Goal: Task Accomplishment & Management: Use online tool/utility

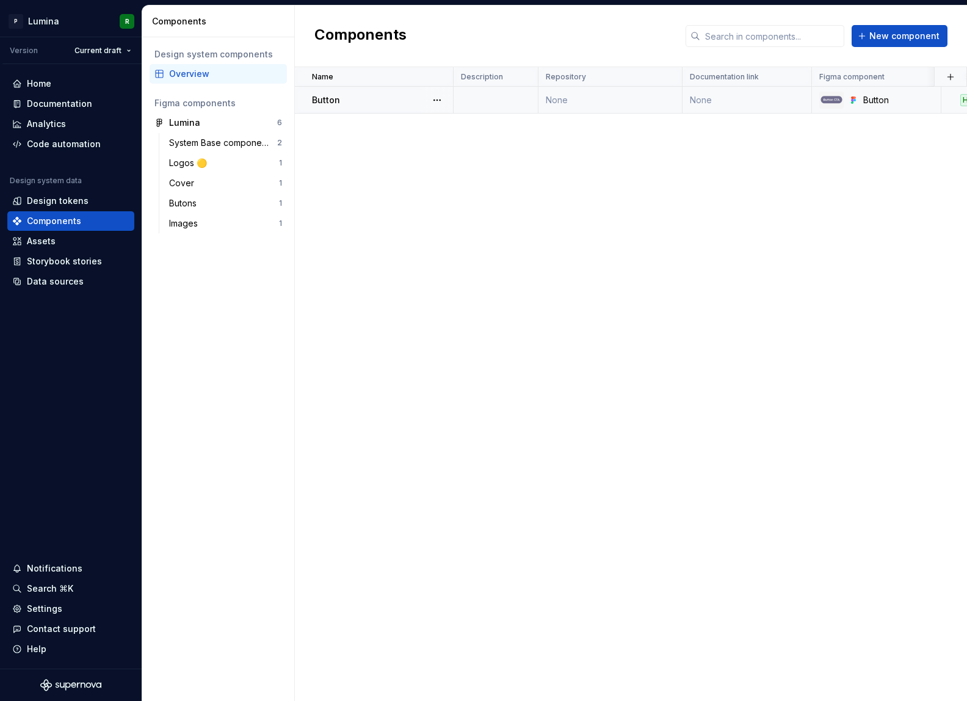
click at [497, 105] on td at bounding box center [495, 100] width 85 height 27
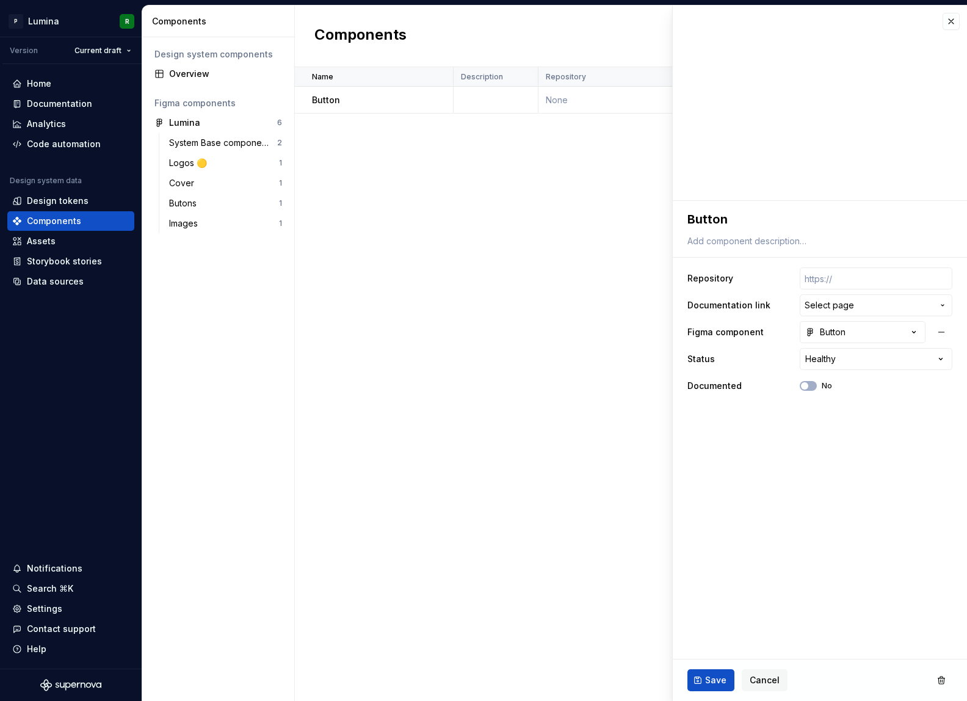
type textarea "*"
click at [493, 405] on div "Name Description Repository Documentation link Figma component Status Documente…" at bounding box center [631, 384] width 672 height 634
click at [451, 413] on div "Name Description Repository Documentation link Figma component Status Documente…" at bounding box center [631, 384] width 672 height 634
click at [511, 351] on div "Name Description Repository Documentation link Figma component Status Documente…" at bounding box center [631, 384] width 672 height 634
click at [411, 378] on div "Name Description Repository Documentation link Figma component Status Documente…" at bounding box center [631, 384] width 672 height 634
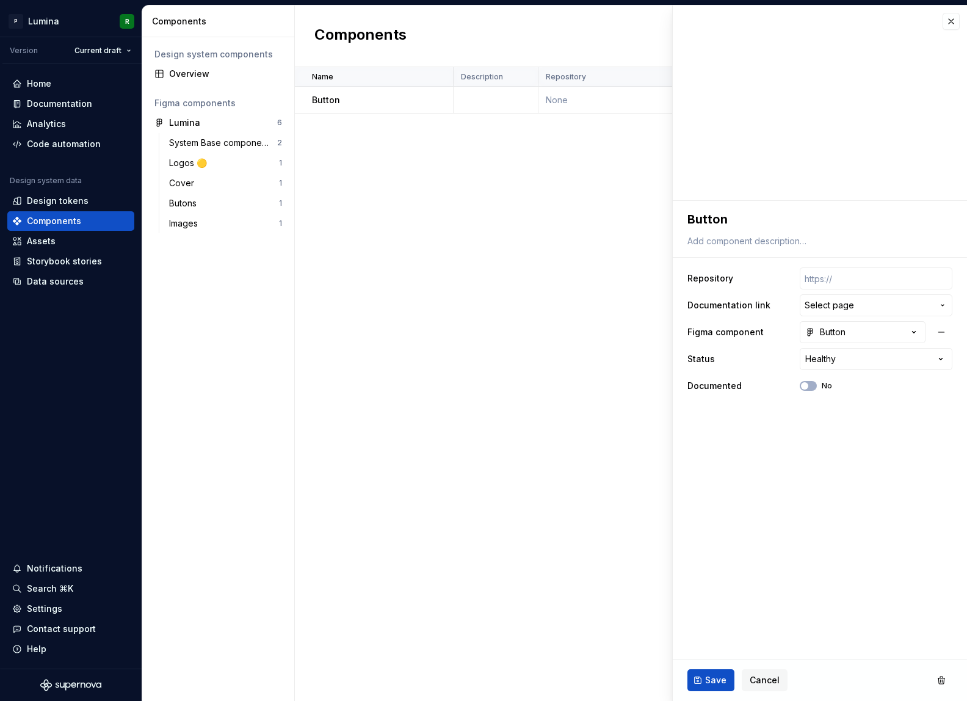
click at [483, 316] on div "Name Description Repository Documentation link Figma component Status Documente…" at bounding box center [631, 384] width 672 height 634
click at [440, 339] on div "Name Description Repository Documentation link Figma component Status Documente…" at bounding box center [631, 384] width 672 height 634
drag, startPoint x: 411, startPoint y: 359, endPoint x: 464, endPoint y: 325, distance: 63.2
click at [411, 359] on div "Name Description Repository Documentation link Figma component Status Documente…" at bounding box center [631, 384] width 672 height 634
click at [470, 319] on div "Name Description Repository Documentation link Figma component Status Documente…" at bounding box center [631, 384] width 672 height 634
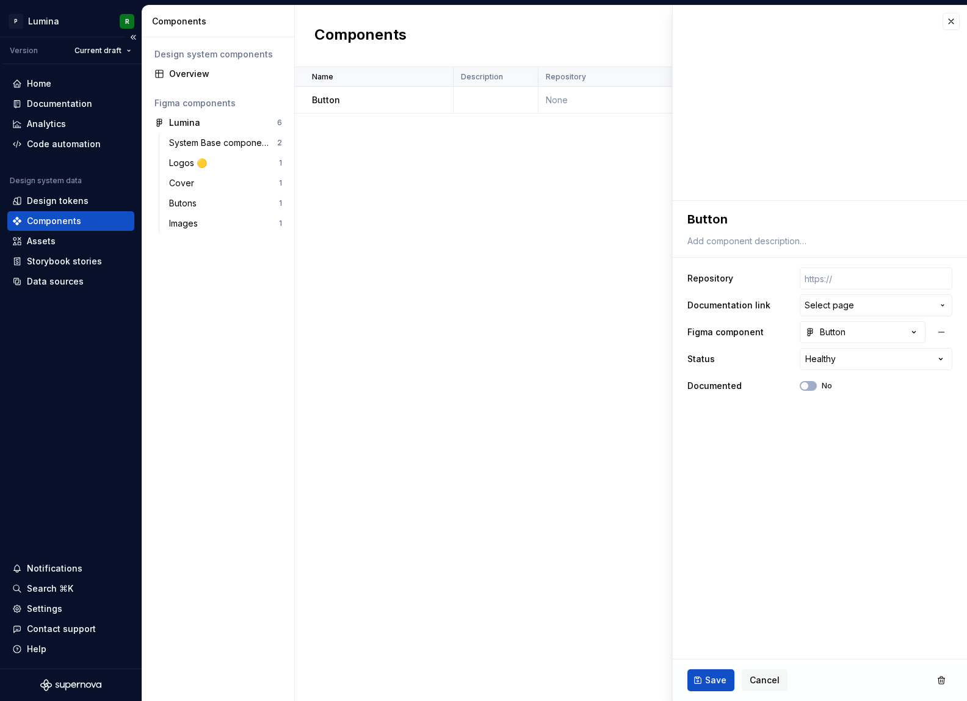
click at [58, 419] on div "Home Documentation Analytics Code automation Design system data Design tokens C…" at bounding box center [71, 366] width 142 height 604
click at [78, 395] on div "Home Documentation Analytics Code automation Design system data Design tokens C…" at bounding box center [71, 366] width 142 height 604
click at [64, 144] on div "Code automation" at bounding box center [64, 144] width 74 height 12
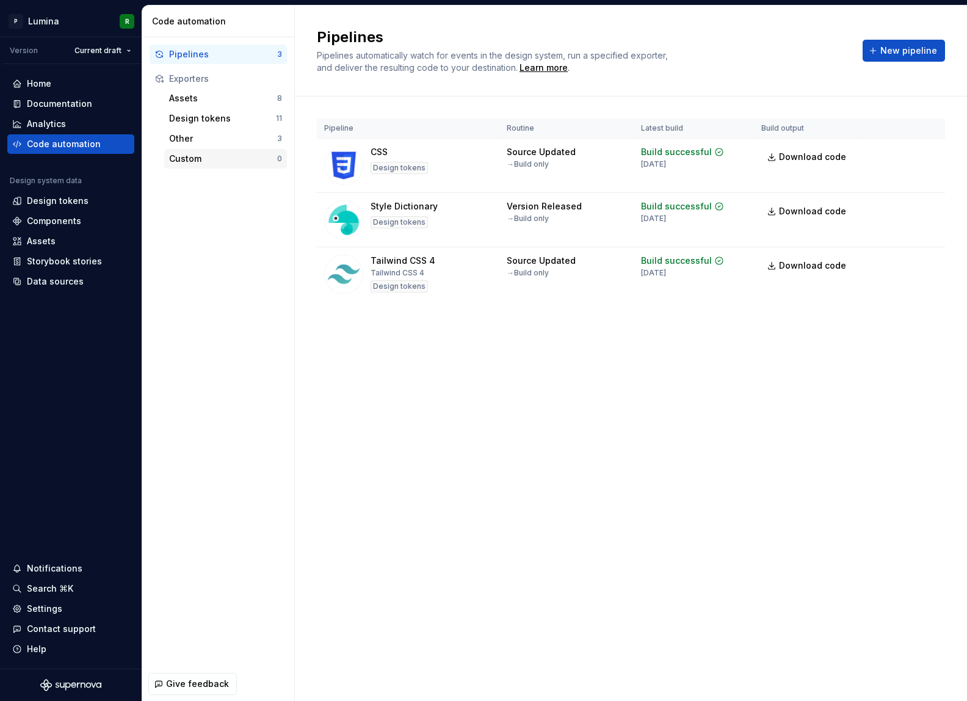
click at [187, 161] on div "Custom" at bounding box center [223, 159] width 108 height 12
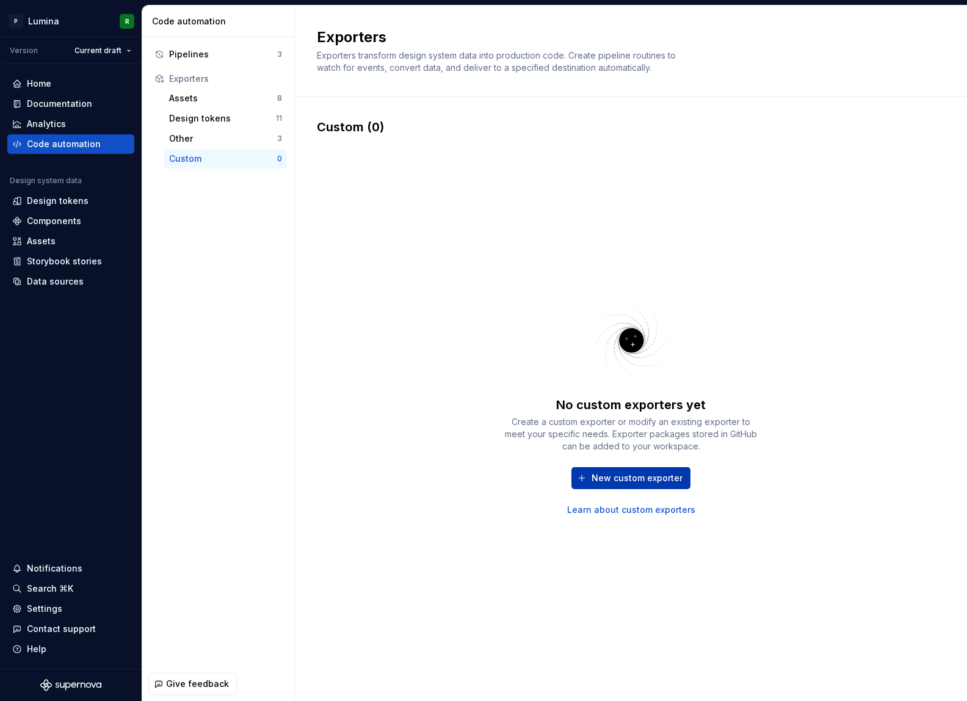
click at [647, 479] on span "New custom exporter" at bounding box center [636, 478] width 91 height 12
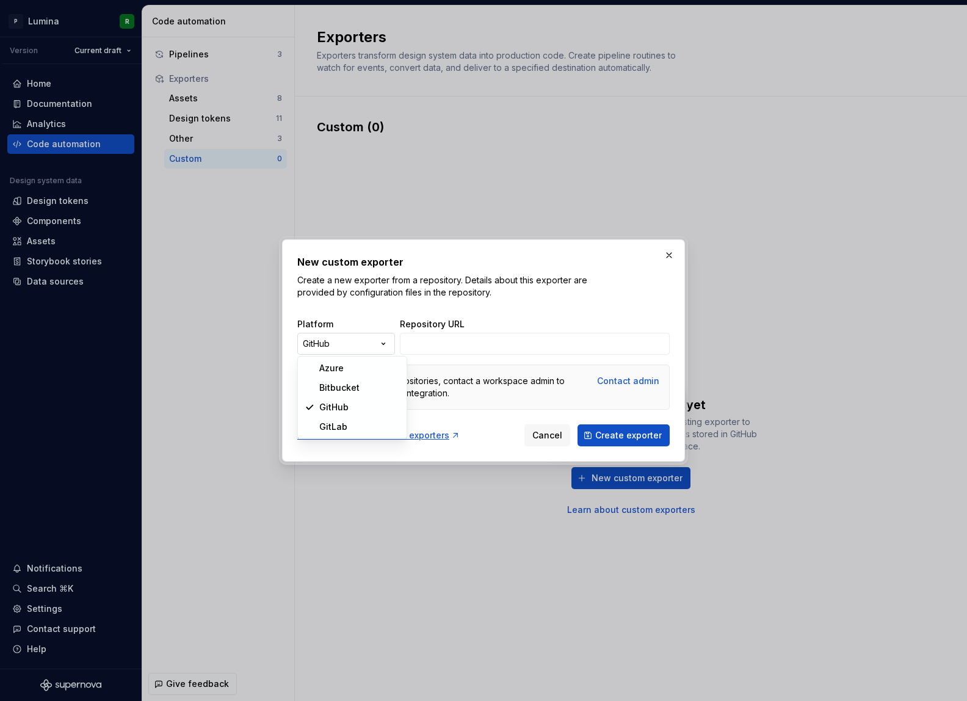
click at [364, 339] on div "New custom exporter Create a new exporter from a repository. Details about this…" at bounding box center [483, 350] width 967 height 701
select select "******"
click at [486, 340] on input "Repository URL" at bounding box center [535, 344] width 270 height 22
paste input "[URL][DOMAIN_NAME][DOMAIN_NAME]"
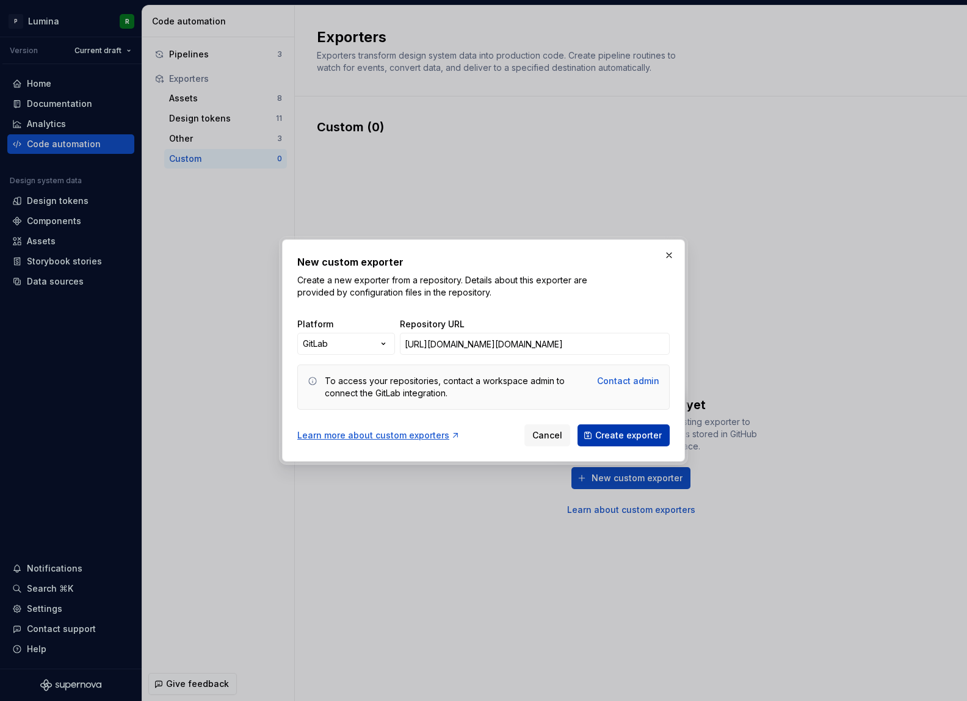
click at [622, 432] on span "Create exporter" at bounding box center [628, 435] width 67 height 12
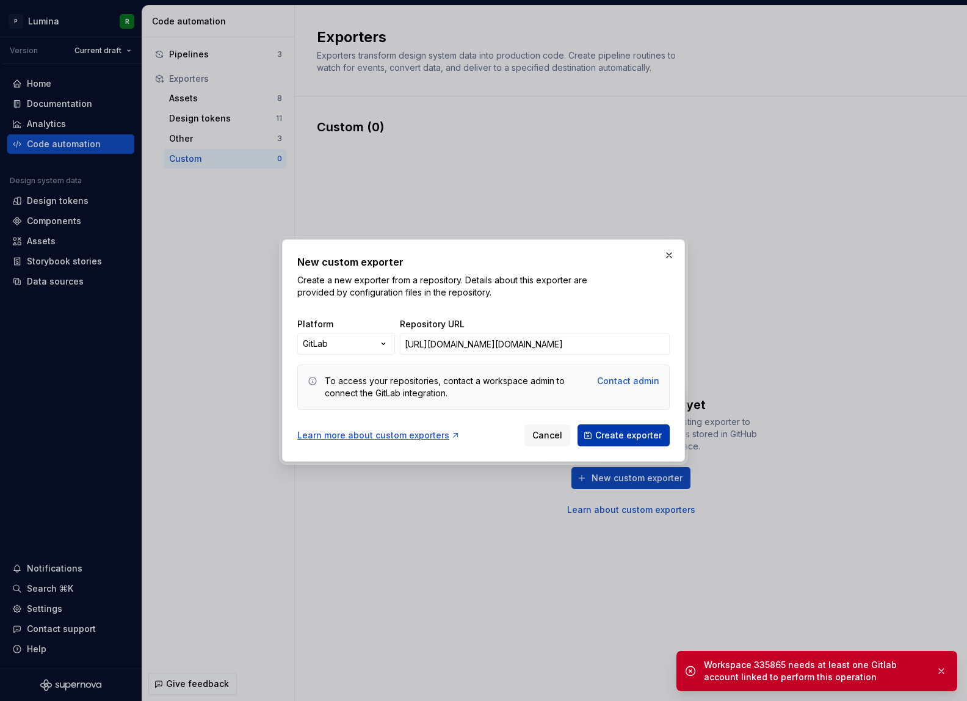
click at [621, 434] on span "Create exporter" at bounding box center [628, 435] width 67 height 12
click at [598, 351] on input "[URL][DOMAIN_NAME][DOMAIN_NAME]" at bounding box center [535, 344] width 270 height 22
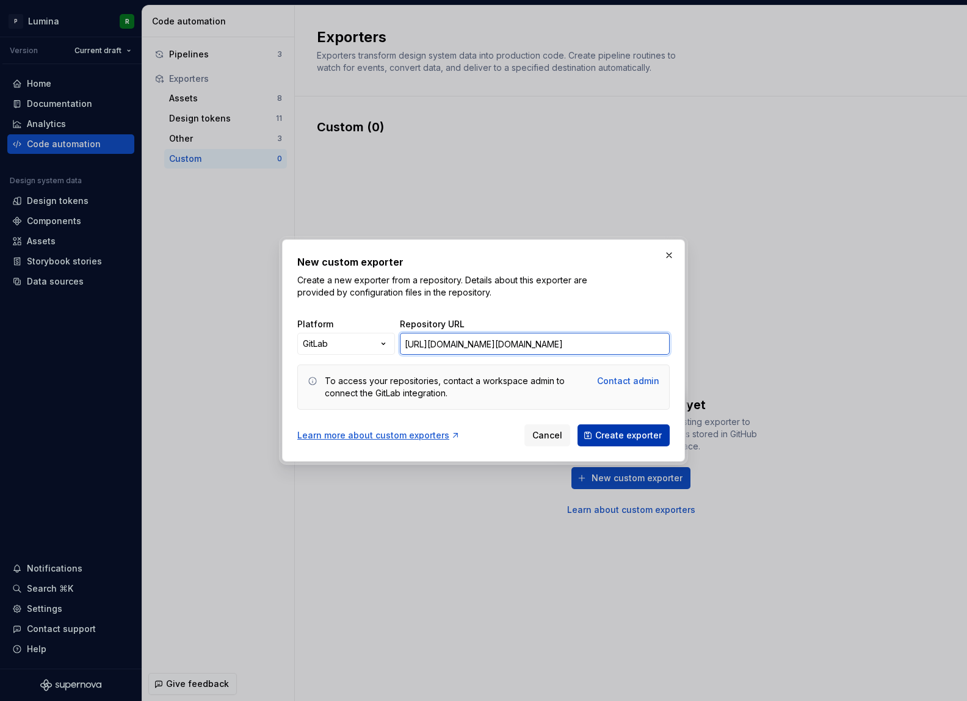
type input "[URL][DOMAIN_NAME][DOMAIN_NAME]"
click at [614, 433] on span "Create exporter" at bounding box center [628, 435] width 67 height 12
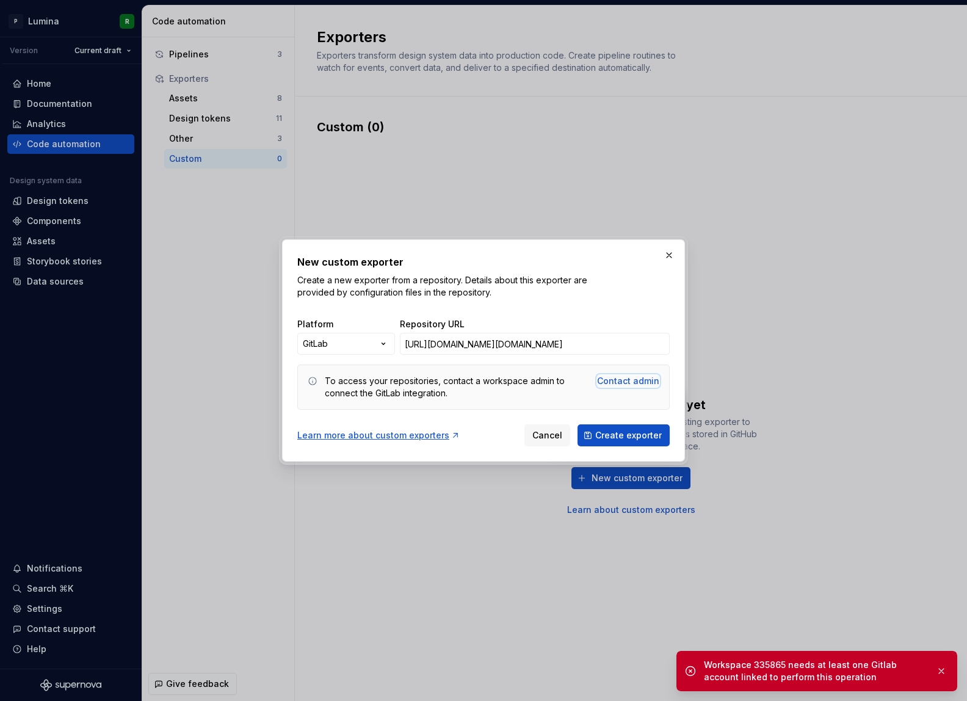
click at [629, 384] on div "Contact admin" at bounding box center [628, 381] width 62 height 12
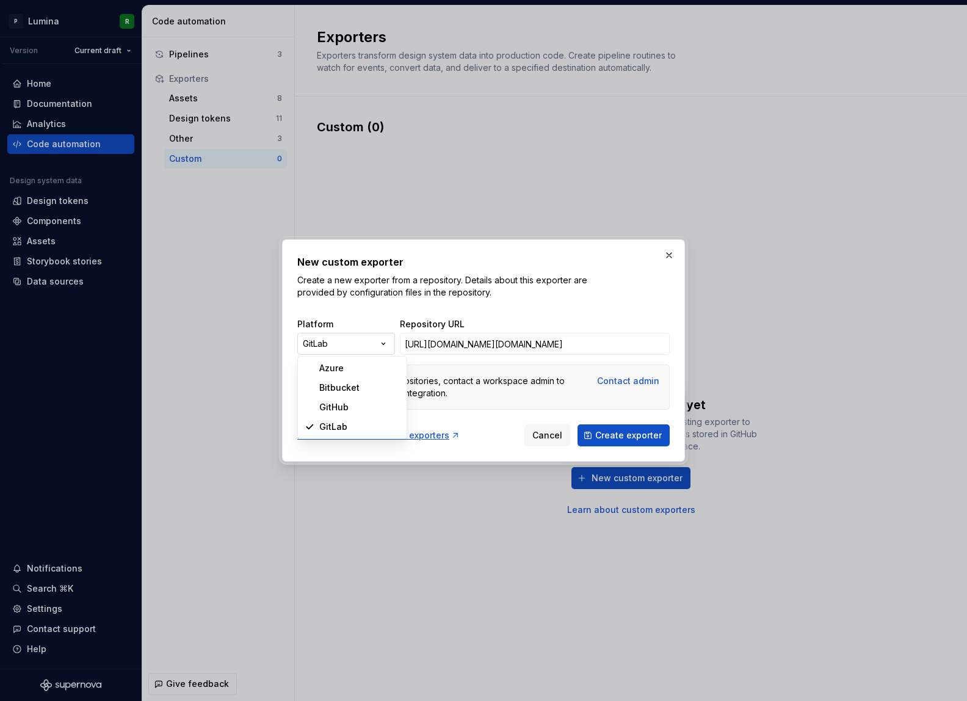
click at [385, 345] on div "New custom exporter Create a new exporter from a repository. Details about this…" at bounding box center [483, 350] width 967 height 701
click at [428, 300] on div "New custom exporter Create a new exporter from a repository. Details about this…" at bounding box center [483, 350] width 967 height 701
click at [451, 389] on div "To access your repositories, contact a workspace admin to connect the GitLab in…" at bounding box center [457, 387] width 265 height 24
click at [488, 289] on p "Create a new exporter from a repository. Details about this exporter are provid…" at bounding box center [443, 286] width 293 height 24
click at [484, 297] on p "Create a new exporter from a repository. Details about this exporter are provid…" at bounding box center [443, 286] width 293 height 24
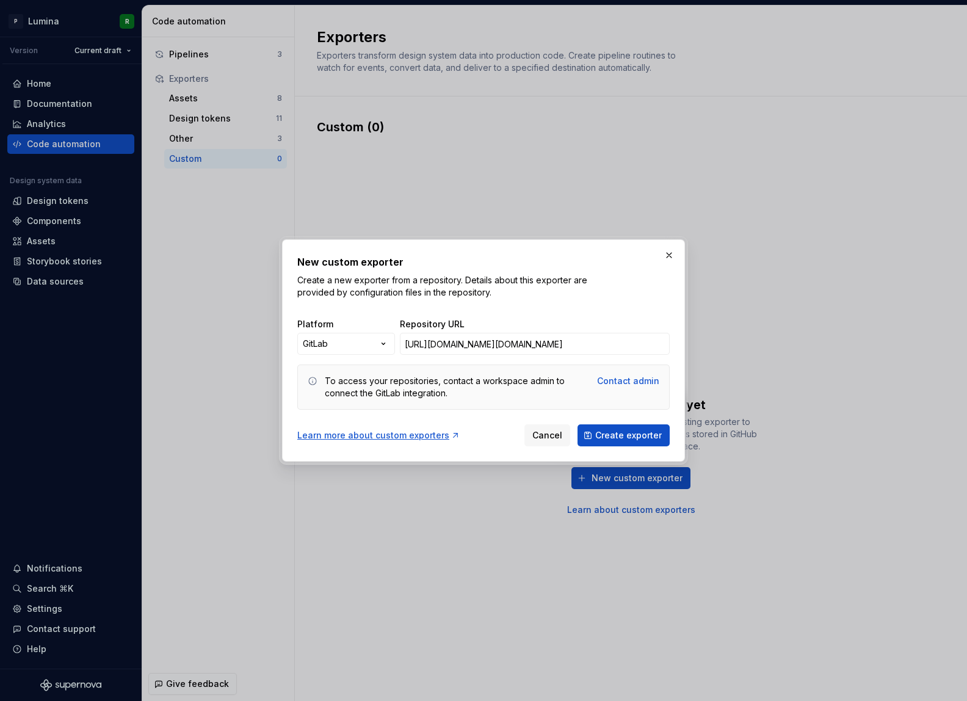
click at [504, 285] on p "Create a new exporter from a repository. Details about this exporter are provid…" at bounding box center [443, 286] width 293 height 24
click at [663, 256] on button "button" at bounding box center [668, 255] width 17 height 17
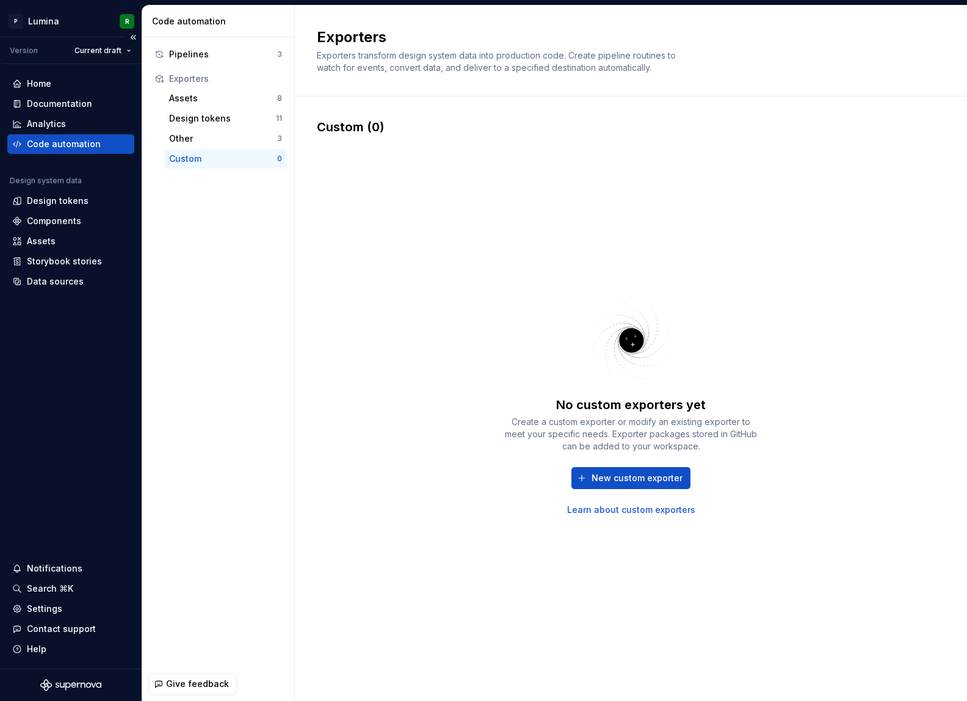
click at [59, 144] on div "Code automation" at bounding box center [64, 144] width 74 height 12
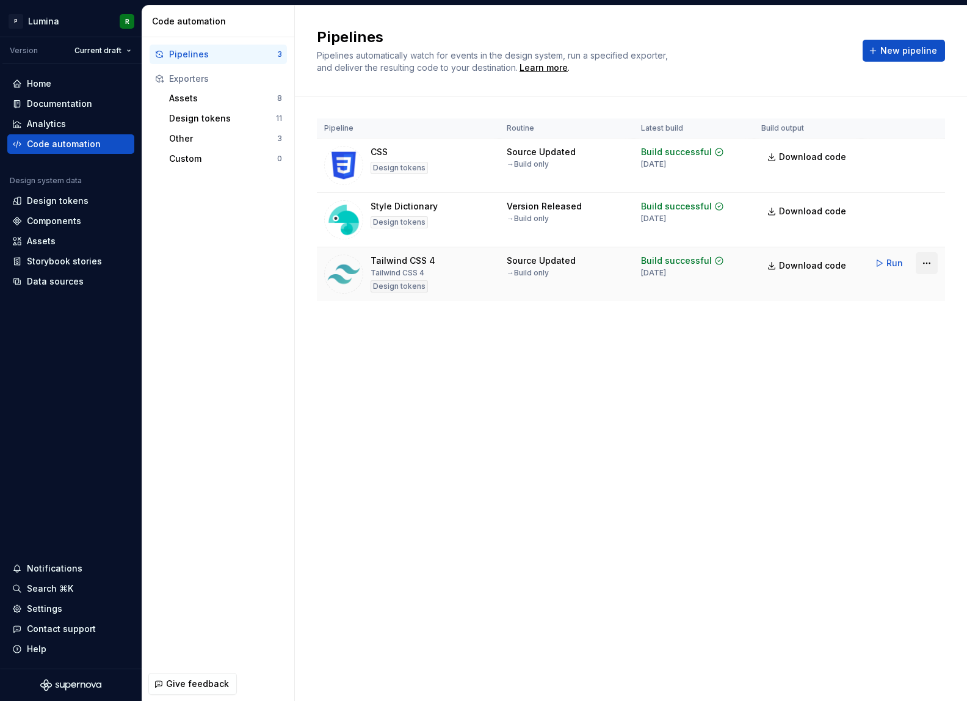
click at [922, 267] on html "P Lumina R Version Current draft Home Documentation Analytics Code automation D…" at bounding box center [483, 350] width 967 height 701
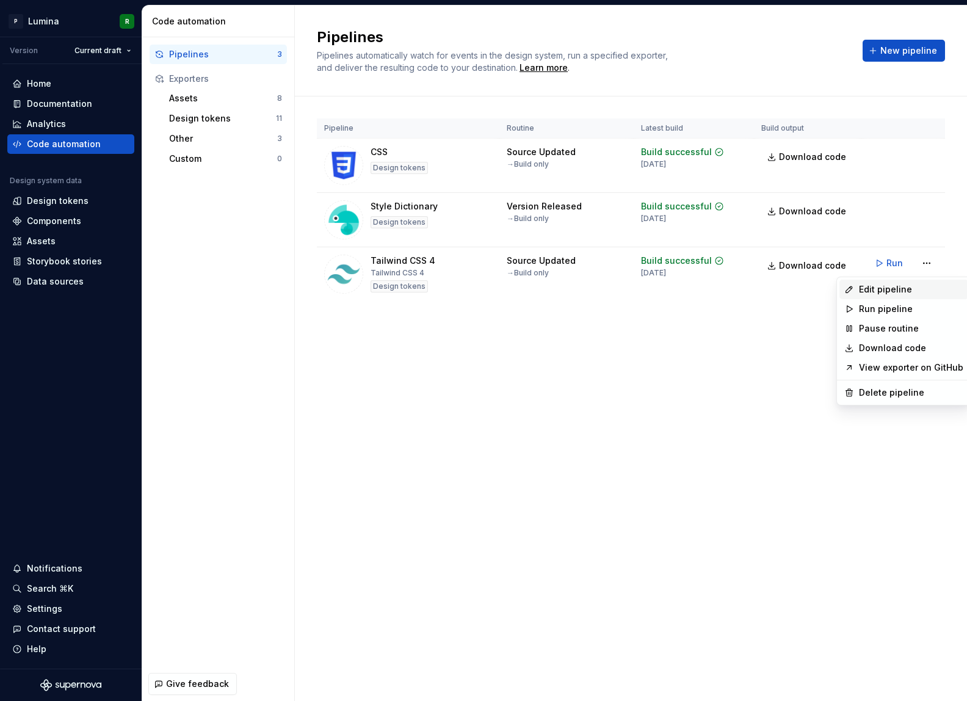
click at [883, 292] on div "Edit pipeline" at bounding box center [911, 289] width 104 height 12
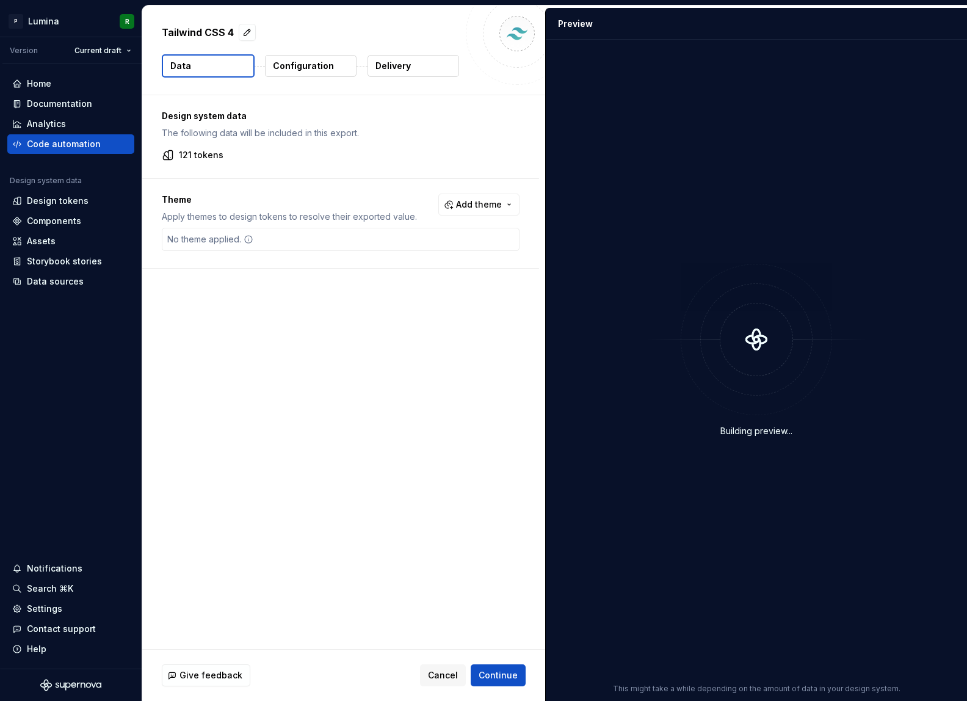
click at [397, 61] on p "Delivery" at bounding box center [392, 66] width 35 height 12
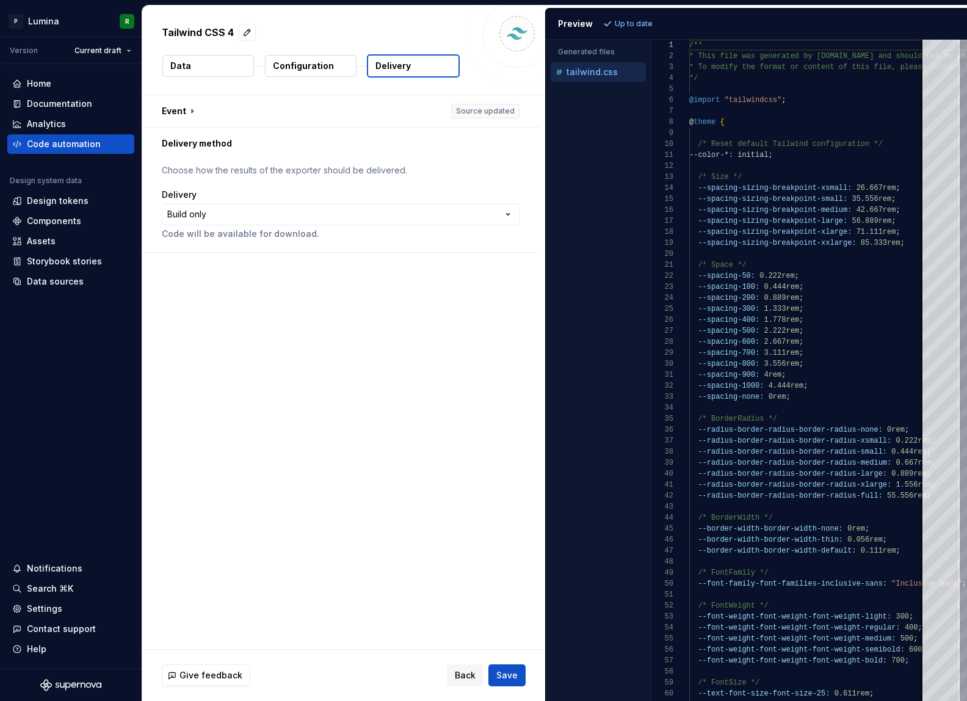
click at [280, 490] on div "**********" at bounding box center [343, 372] width 403 height 554
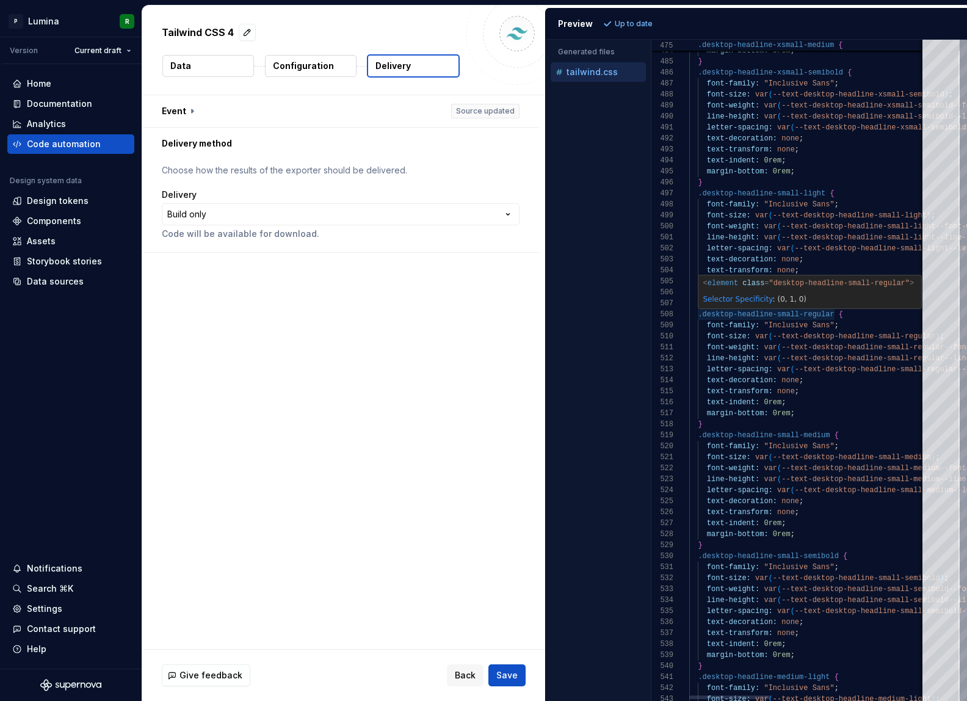
type textarea "**********"
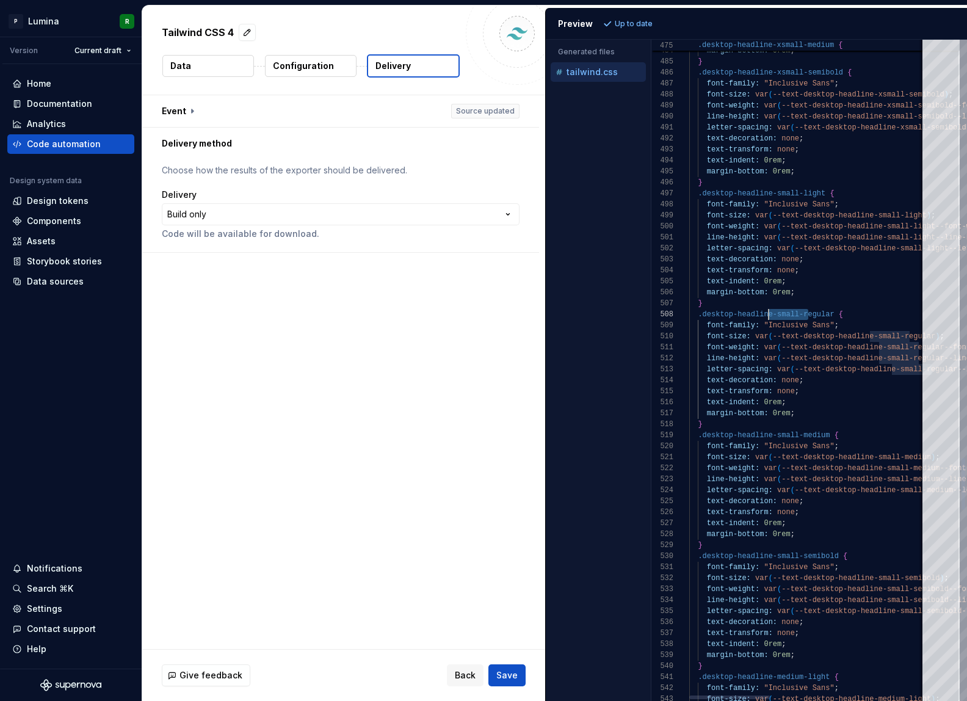
scroll to position [77, 66]
drag, startPoint x: 809, startPoint y: 314, endPoint x: 753, endPoint y: 313, distance: 56.2
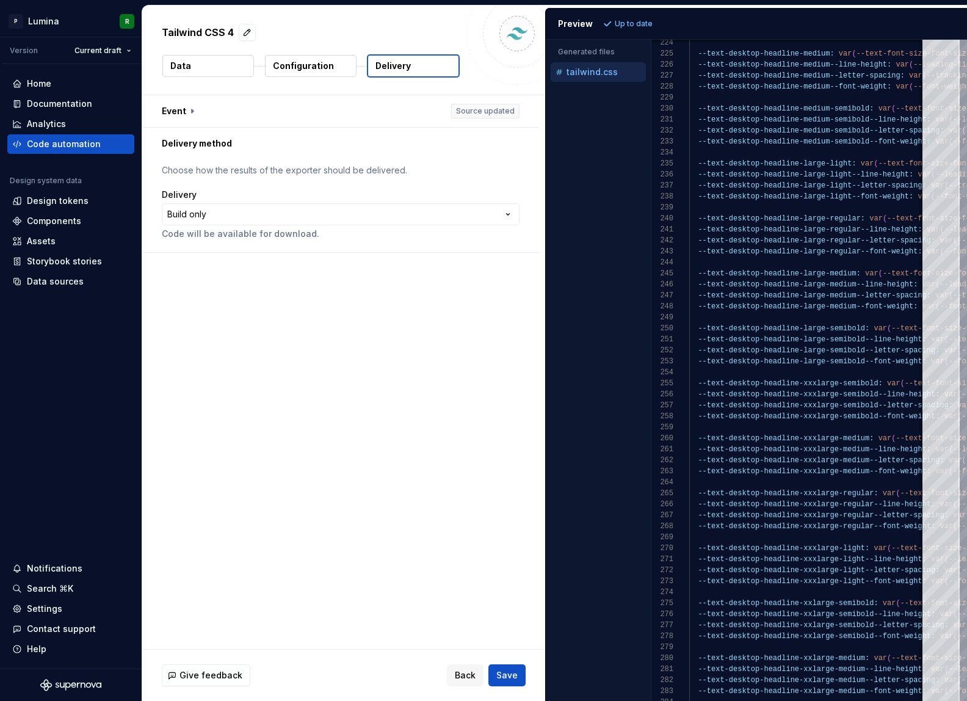
click at [350, 370] on div "**********" at bounding box center [343, 372] width 403 height 554
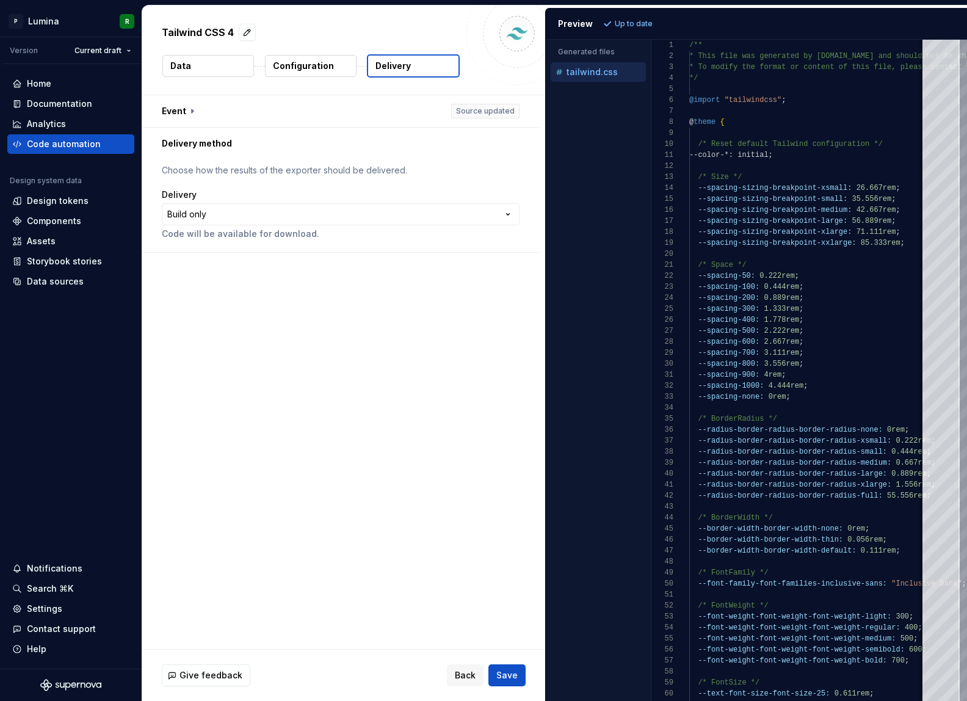
click at [594, 364] on div "Accessibility guide for tree . Navigate the tree with the arrow keys. Common tr…" at bounding box center [598, 379] width 105 height 641
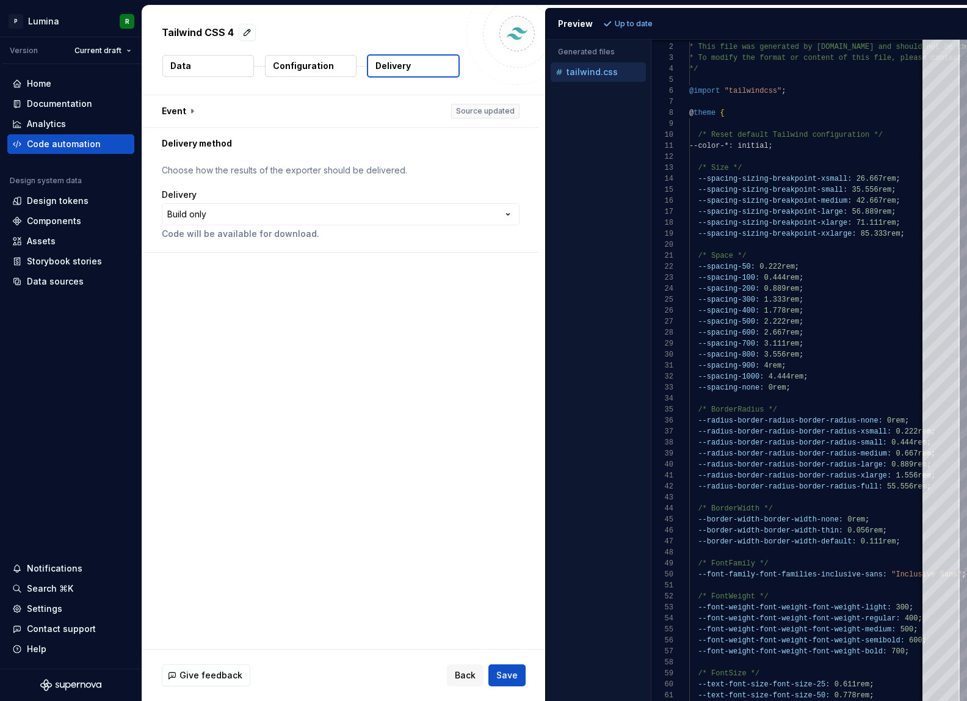
click at [598, 326] on div "Accessibility guide for tree . Navigate the tree with the arrow keys. Common tr…" at bounding box center [598, 379] width 105 height 641
click at [610, 296] on div "Accessibility guide for tree . Navigate the tree with the arrow keys. Common tr…" at bounding box center [598, 379] width 105 height 641
click at [294, 453] on div "**********" at bounding box center [343, 372] width 403 height 554
click at [364, 408] on div "**********" at bounding box center [343, 372] width 403 height 554
click at [73, 146] on div "Code automation" at bounding box center [64, 144] width 74 height 12
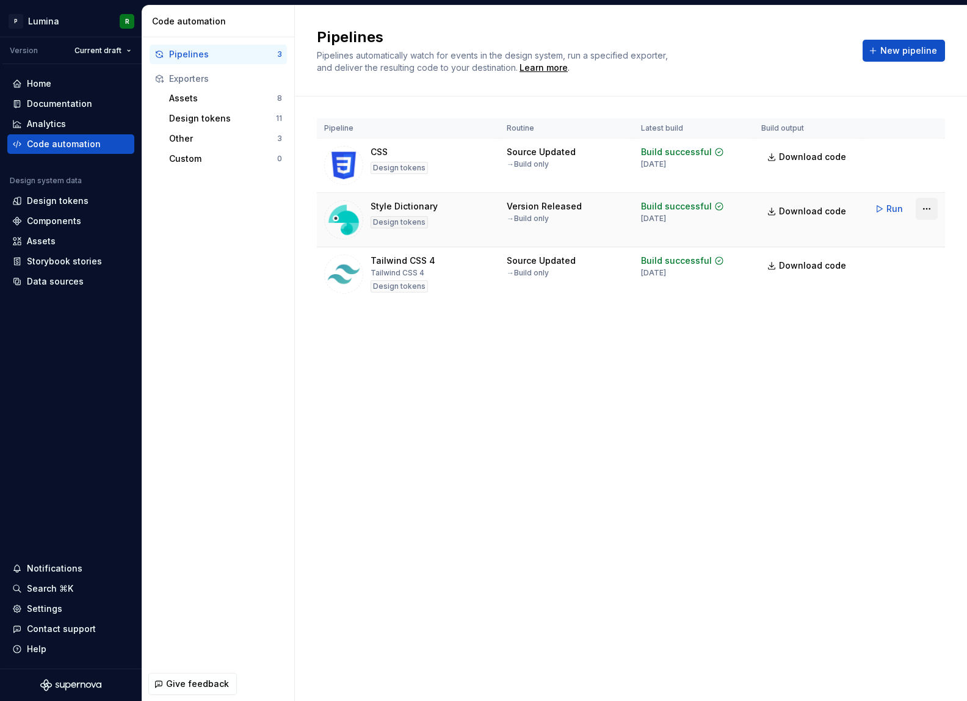
click at [928, 210] on html "P Lumina R Version Current draft Home Documentation Analytics Code automation D…" at bounding box center [483, 350] width 967 height 701
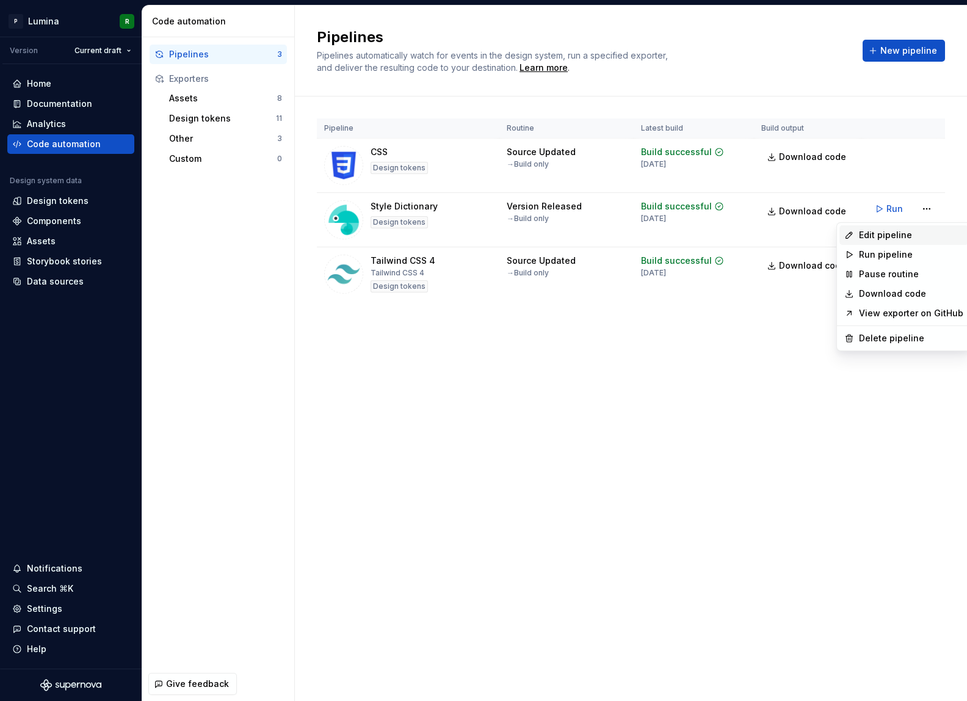
click at [898, 237] on div "Edit pipeline" at bounding box center [911, 235] width 104 height 12
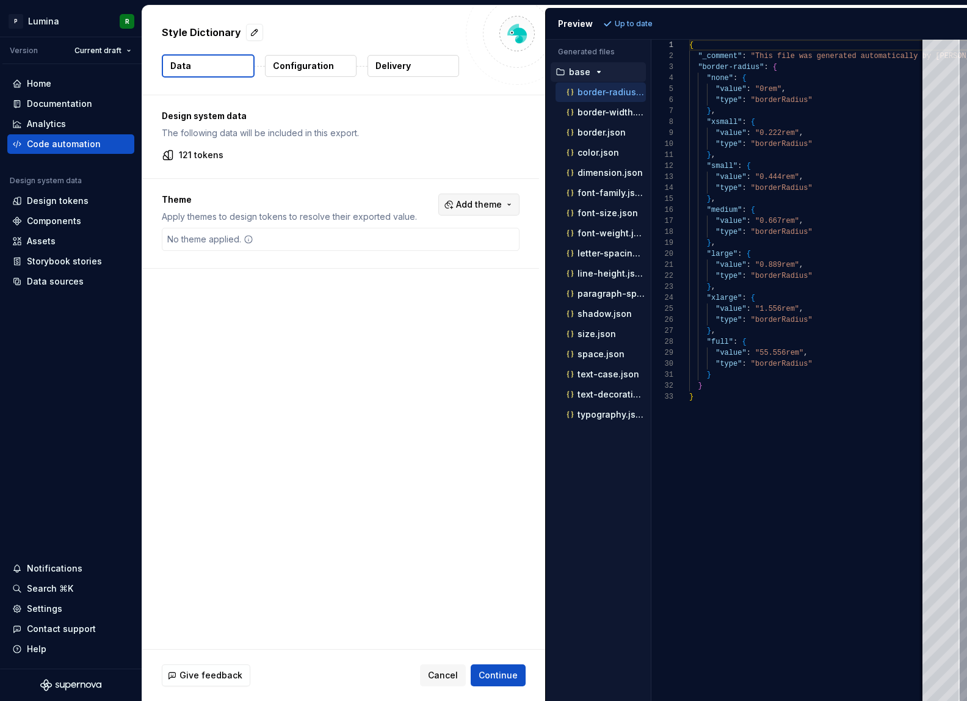
click at [510, 205] on button "Add theme" at bounding box center [478, 204] width 81 height 22
click at [470, 136] on html "P Lumina R Version Current draft Home Documentation Analytics Code automation D…" at bounding box center [483, 350] width 967 height 701
click at [298, 65] on p "Configuration" at bounding box center [303, 66] width 61 height 12
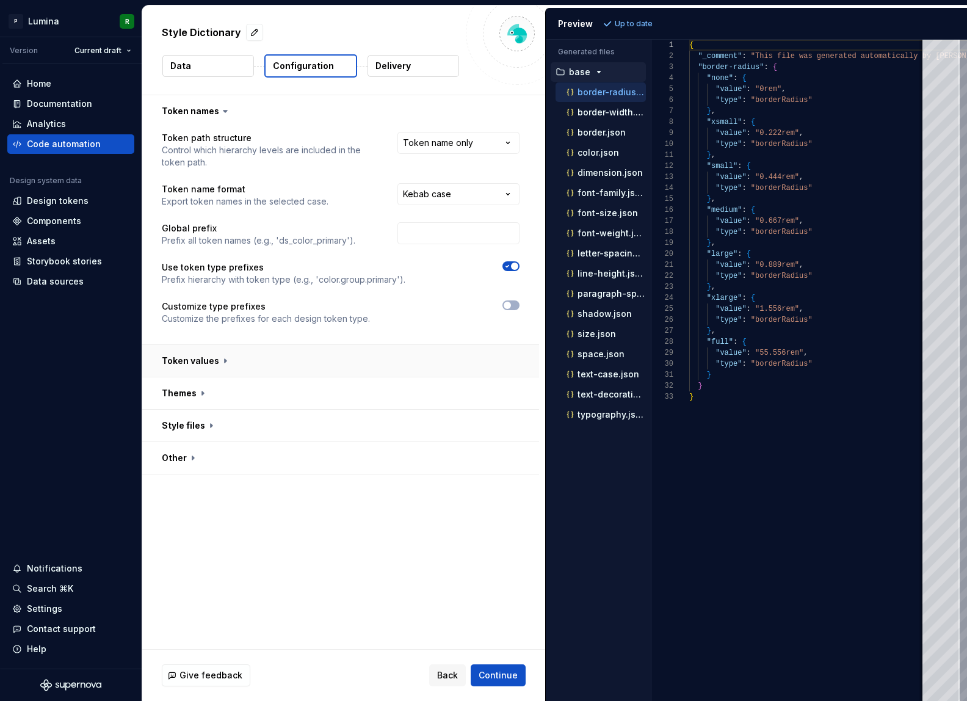
click at [228, 360] on button "button" at bounding box center [340, 361] width 397 height 32
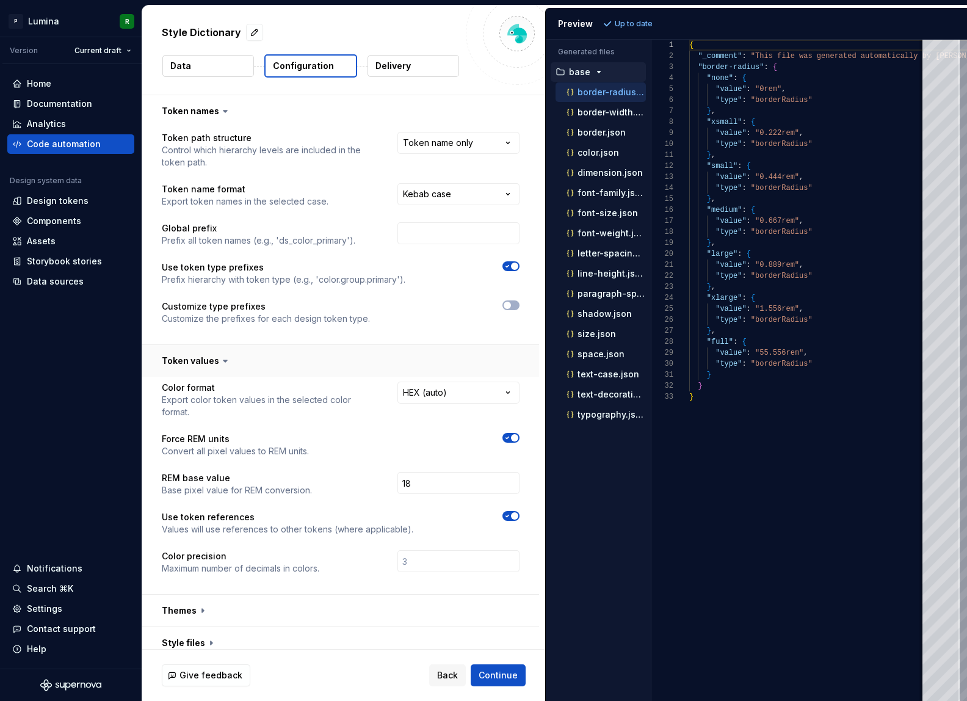
click at [228, 360] on button "button" at bounding box center [340, 361] width 397 height 32
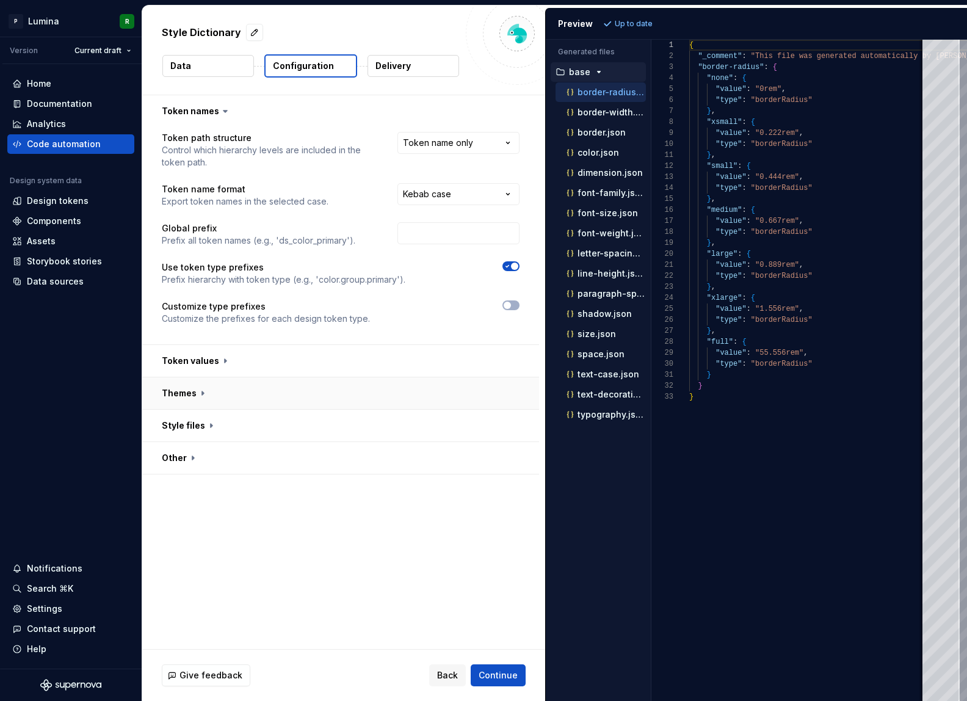
click at [212, 396] on button "button" at bounding box center [340, 393] width 397 height 32
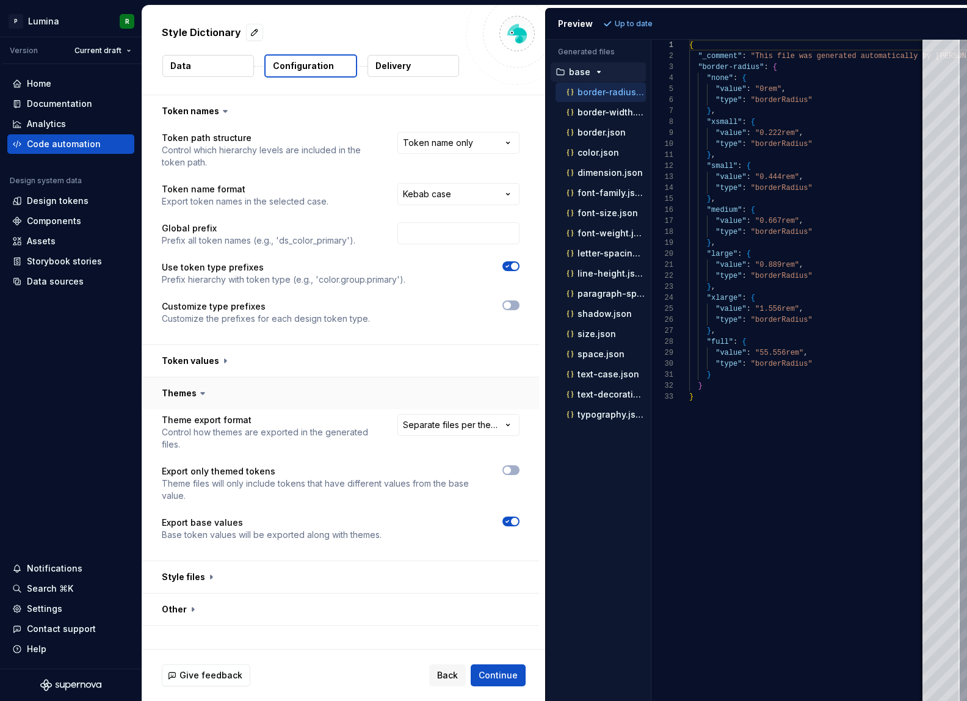
click at [212, 392] on button "button" at bounding box center [340, 393] width 397 height 32
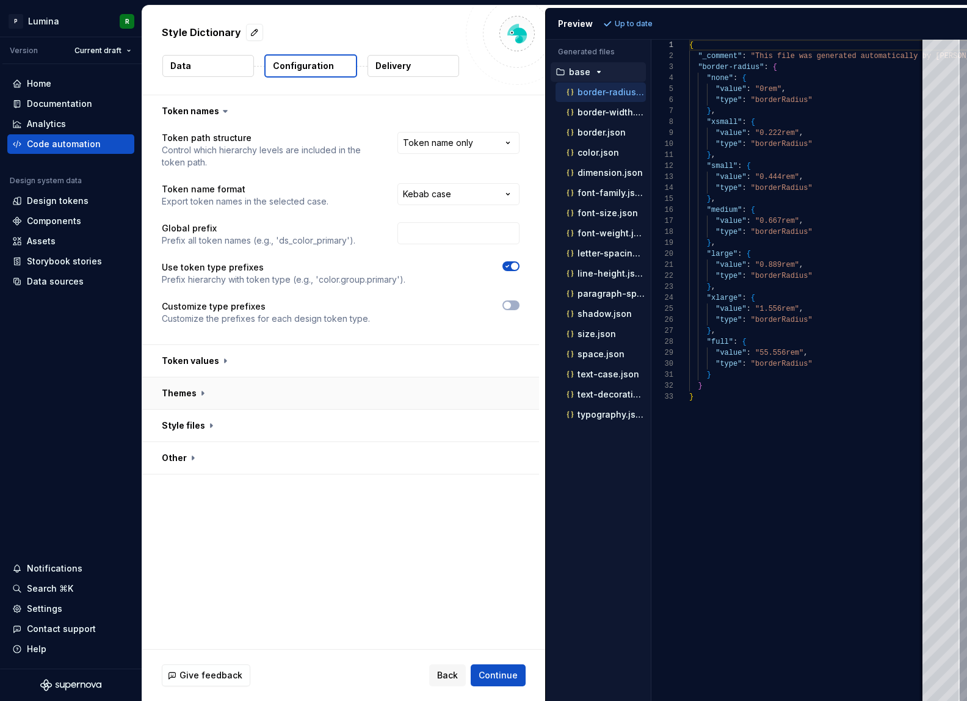
click at [212, 392] on button "button" at bounding box center [340, 393] width 397 height 32
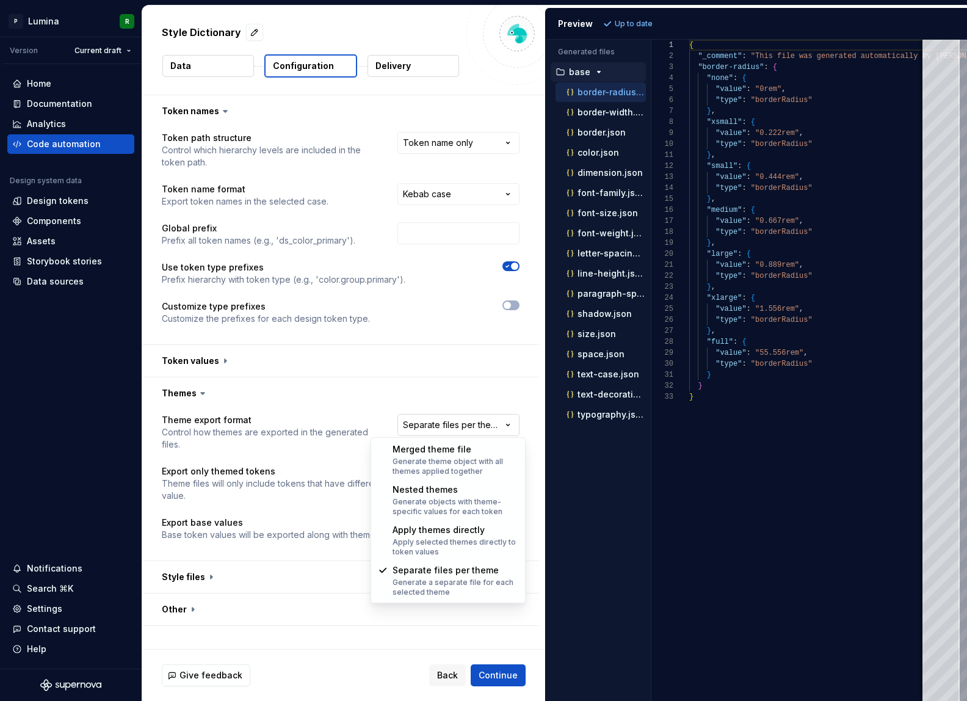
click at [508, 427] on html "**********" at bounding box center [483, 350] width 967 height 701
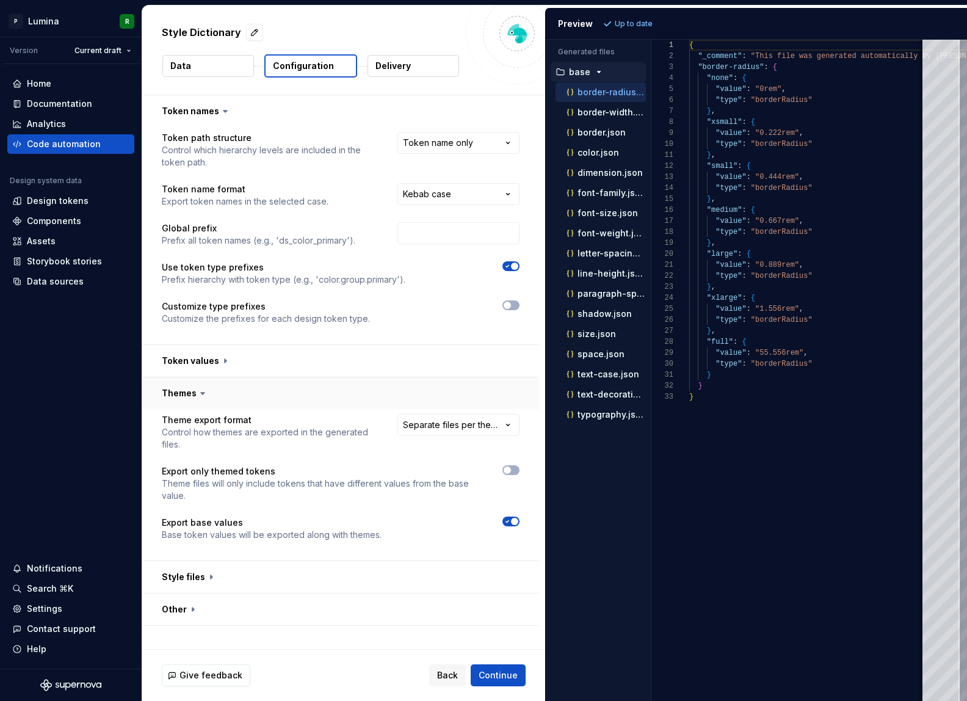
click at [200, 405] on html "**********" at bounding box center [483, 350] width 967 height 701
click at [201, 392] on icon at bounding box center [203, 393] width 4 height 2
click at [205, 393] on icon at bounding box center [203, 393] width 12 height 12
click at [267, 389] on button "button" at bounding box center [340, 393] width 397 height 32
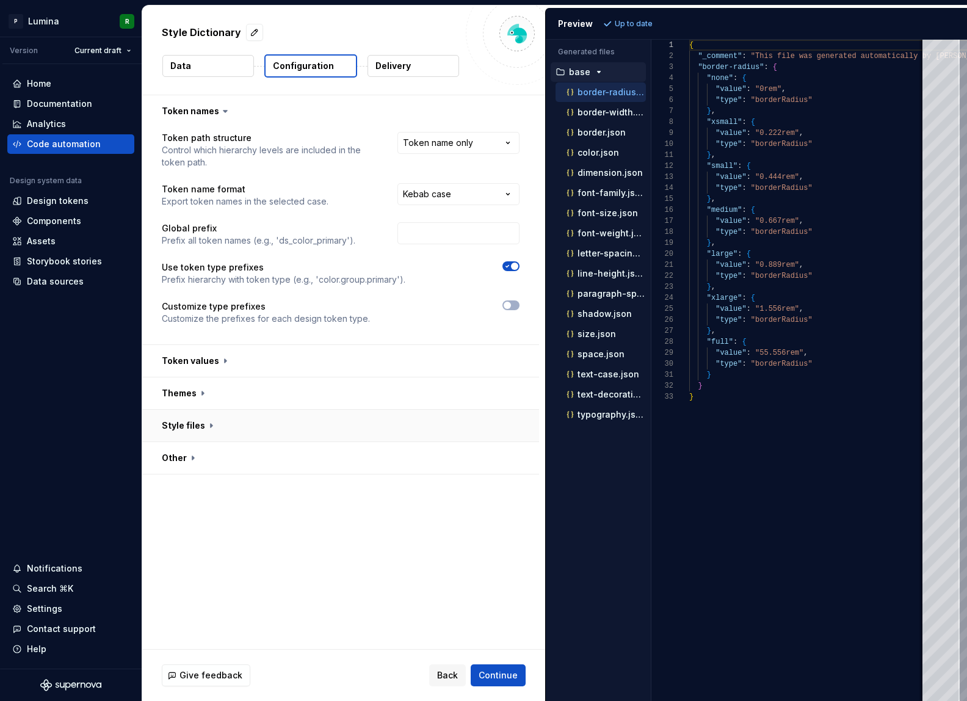
click at [231, 422] on button "button" at bounding box center [340, 426] width 397 height 32
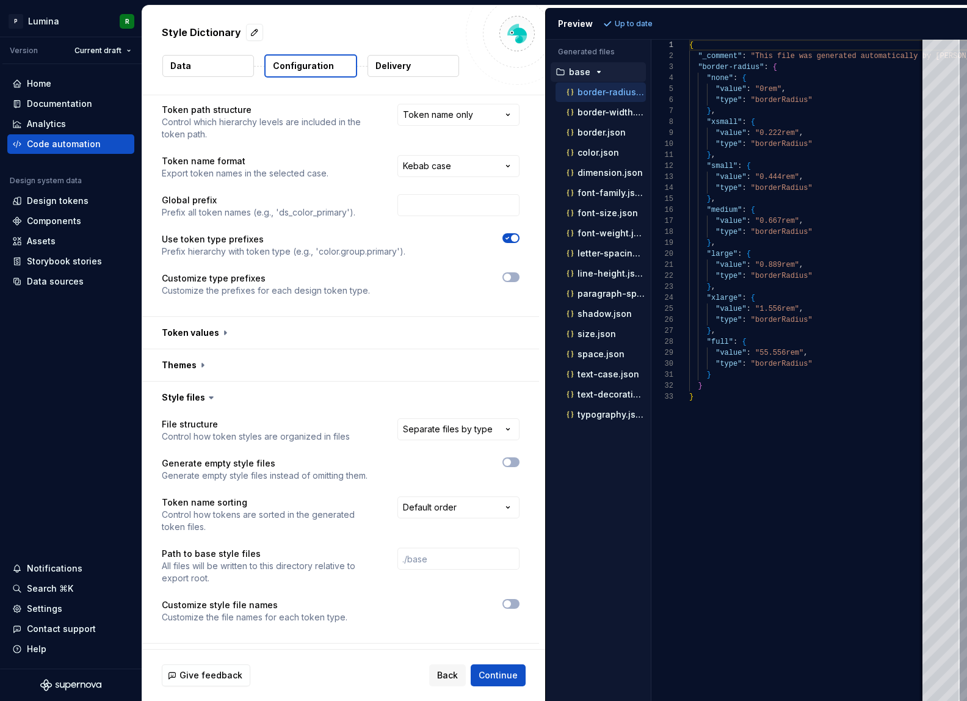
scroll to position [55, 0]
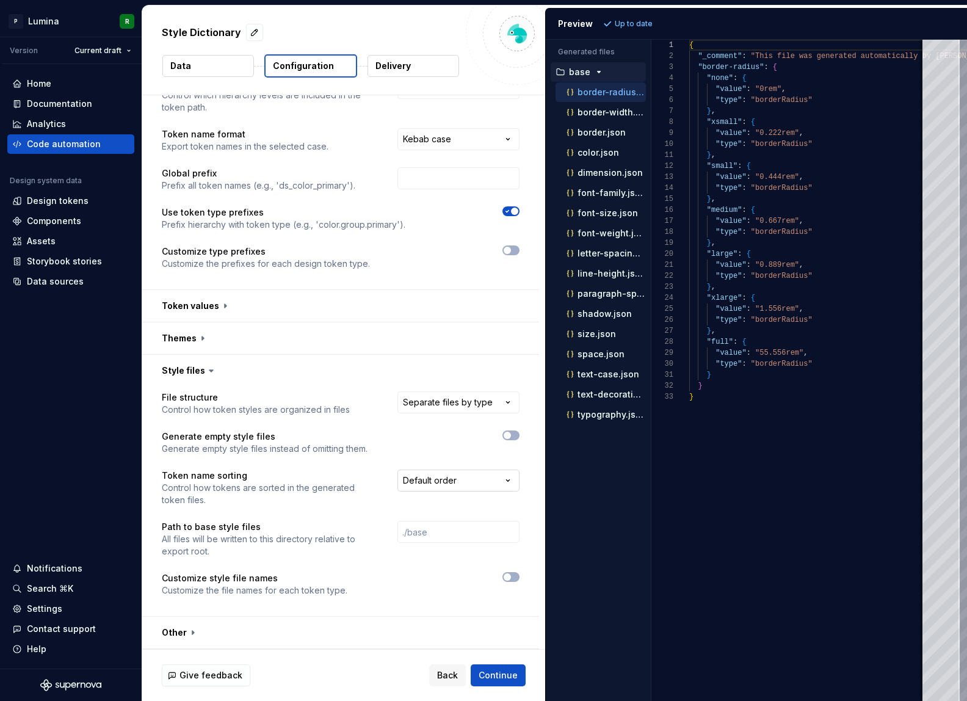
click at [510, 487] on html "**********" at bounding box center [483, 350] width 967 height 701
click at [512, 486] on html "**********" at bounding box center [483, 350] width 967 height 701
click at [511, 578] on span "button" at bounding box center [507, 576] width 7 height 7
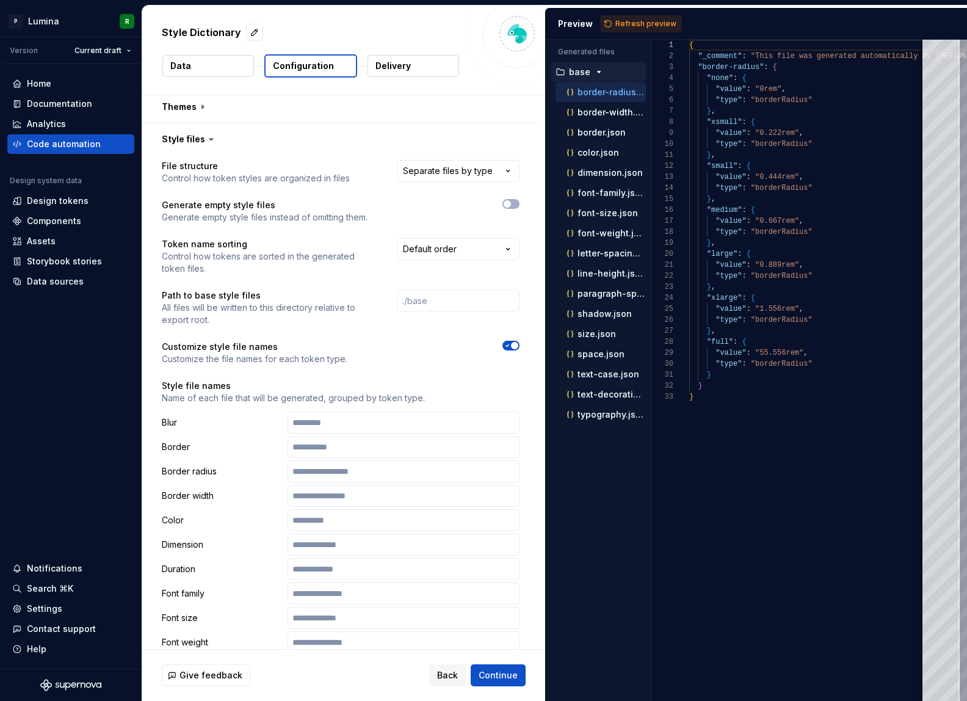
scroll to position [275, 0]
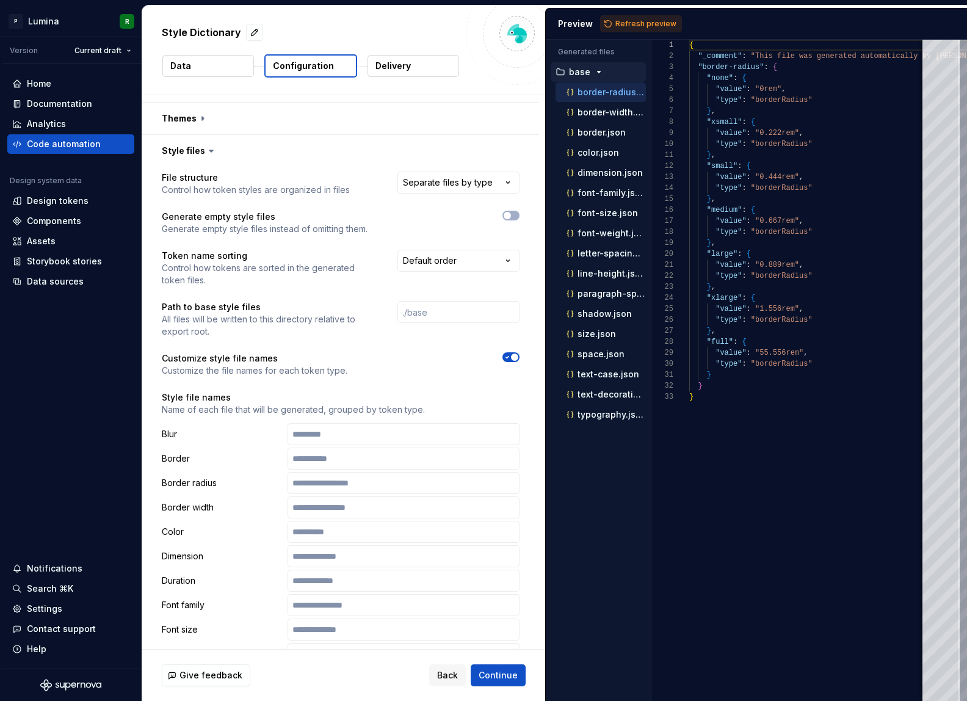
click at [512, 353] on icon "button" at bounding box center [507, 356] width 10 height 7
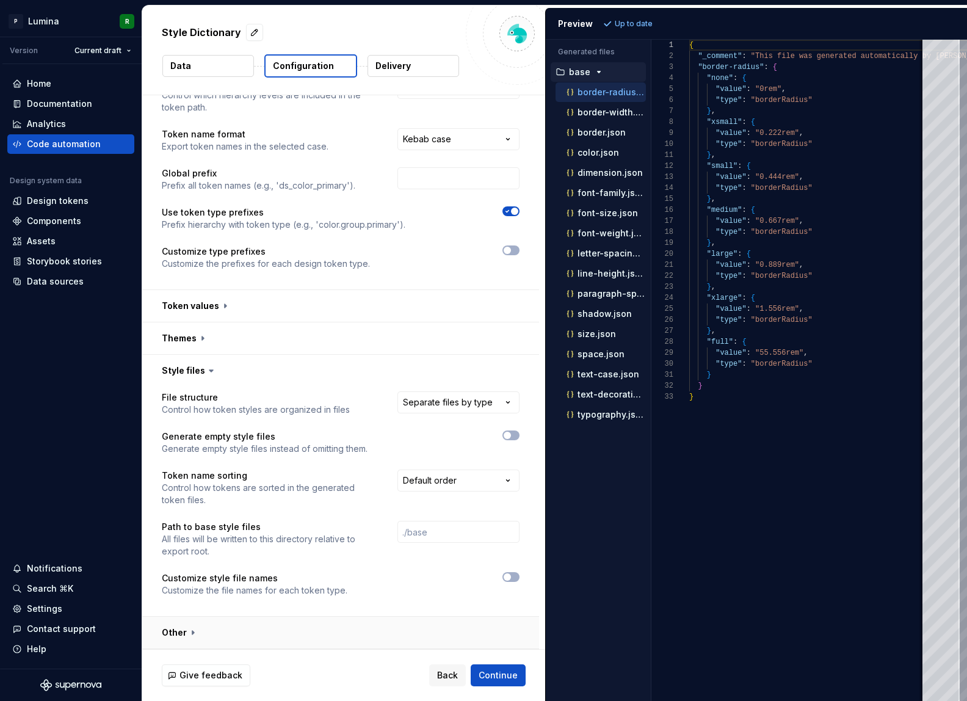
click at [188, 635] on button "button" at bounding box center [340, 632] width 397 height 32
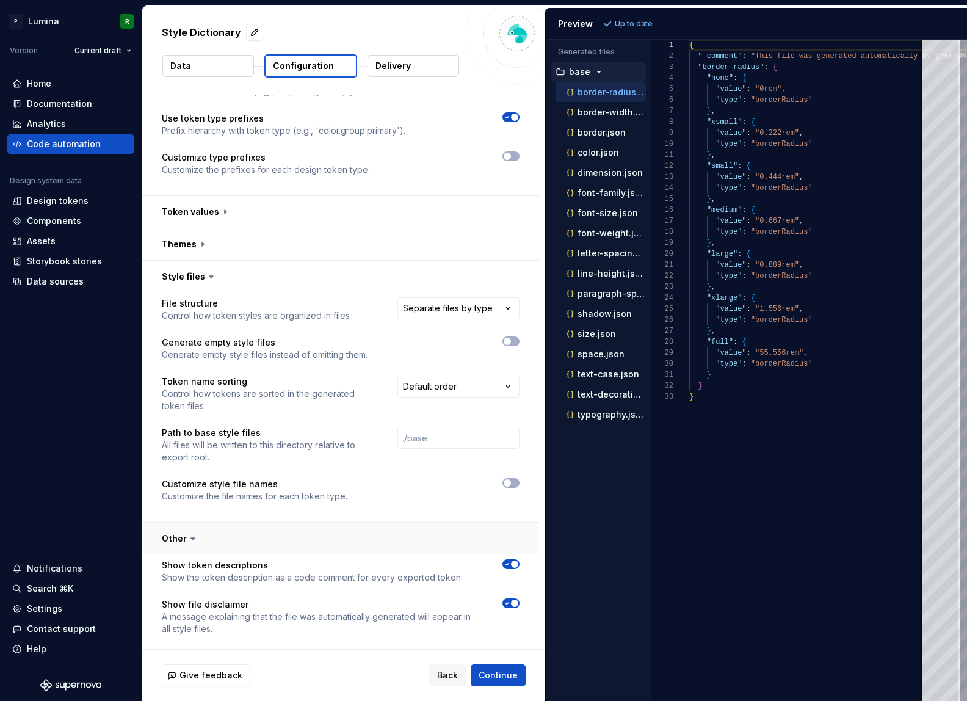
scroll to position [258, 0]
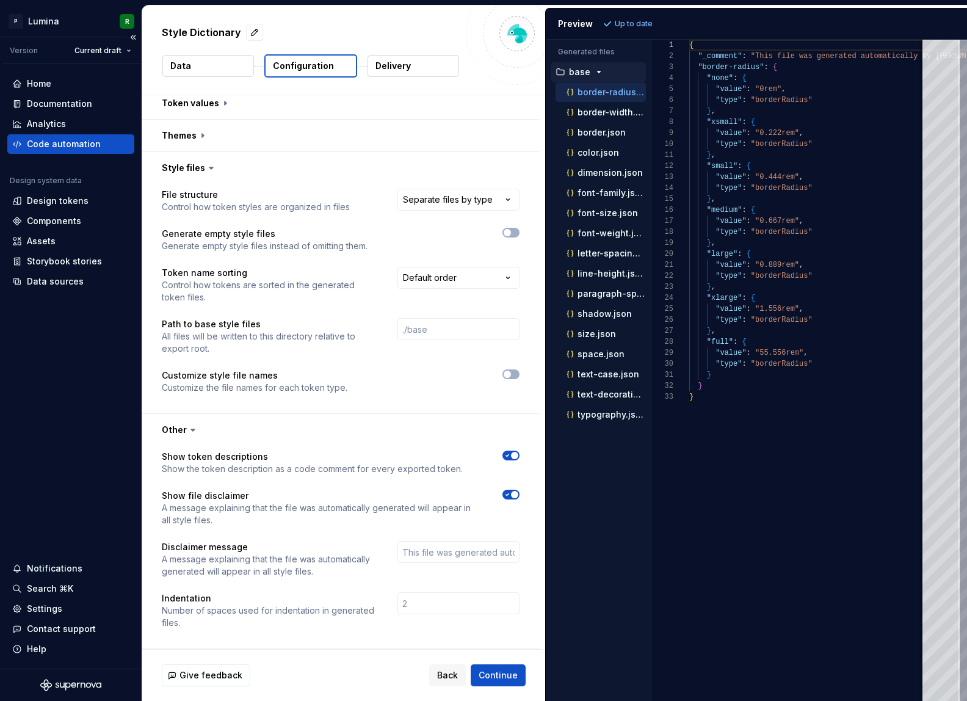
click at [77, 148] on div "Code automation" at bounding box center [64, 144] width 74 height 12
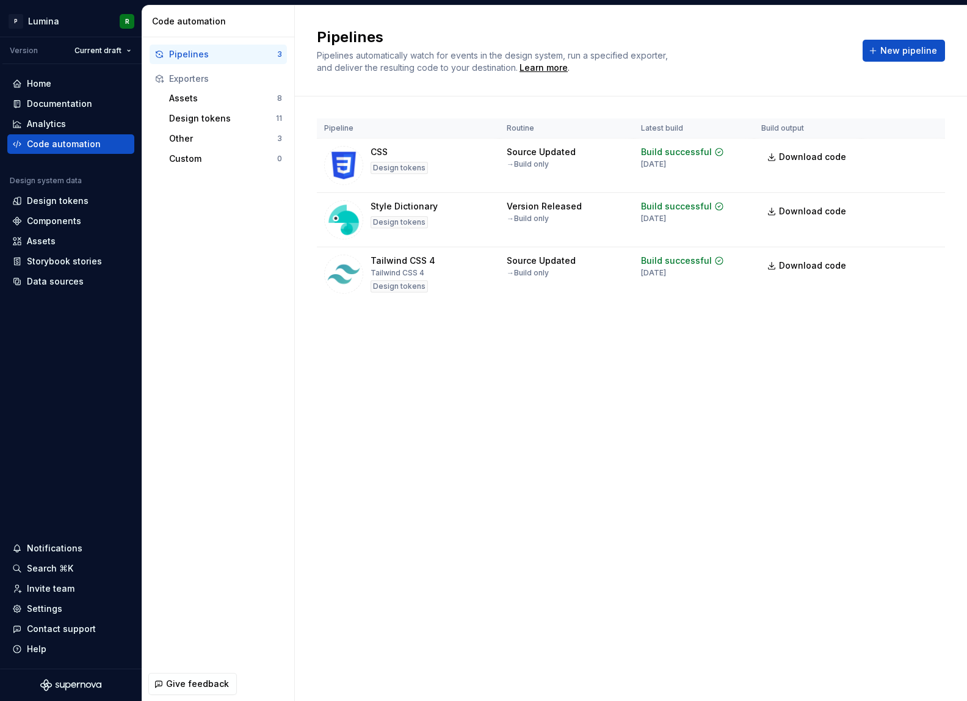
click at [558, 377] on div "Pipelines Pipelines automatically watch for events in the design system, run a …" at bounding box center [631, 352] width 672 height 695
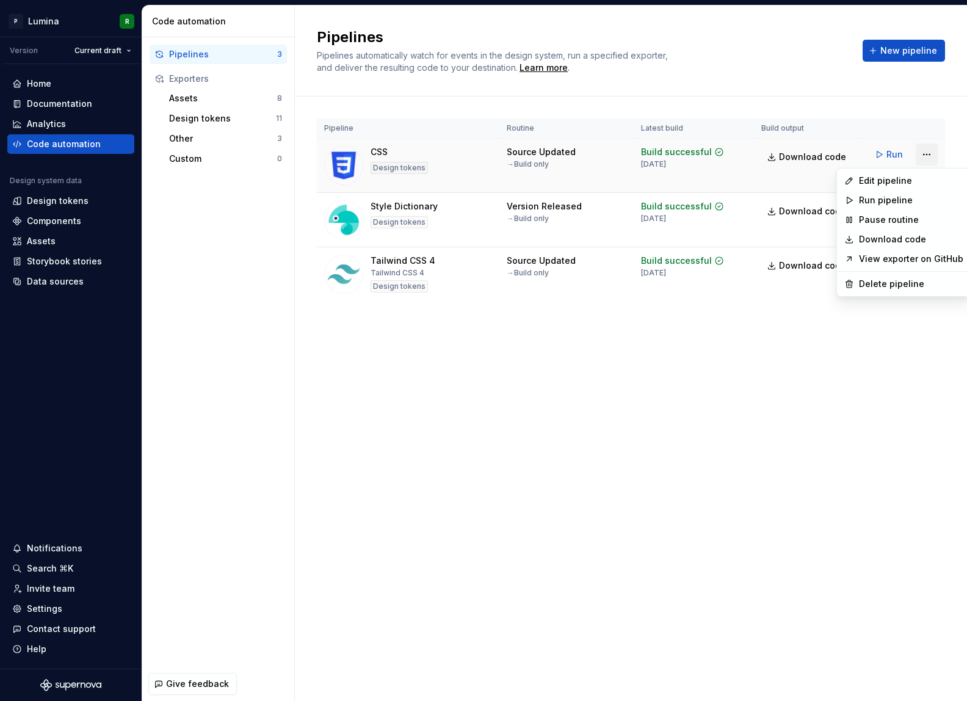
click at [928, 156] on html "P Lumina R Version Current draft Home Documentation Analytics Code automation D…" at bounding box center [483, 350] width 967 height 701
click at [889, 182] on div "Edit pipeline" at bounding box center [911, 181] width 104 height 12
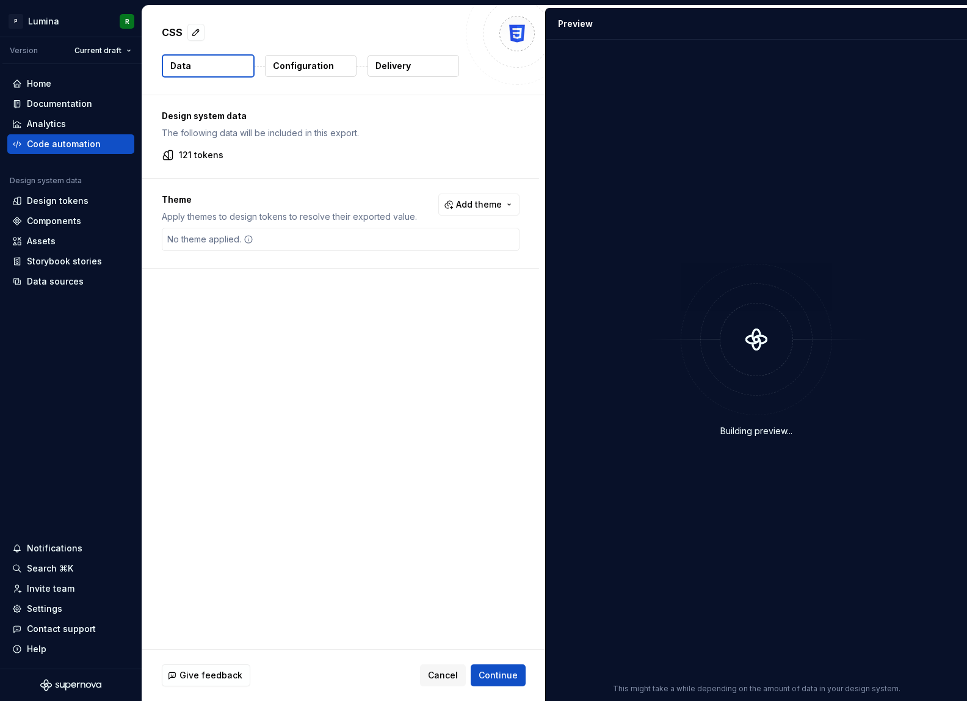
click at [303, 61] on p "Configuration" at bounding box center [303, 66] width 61 height 12
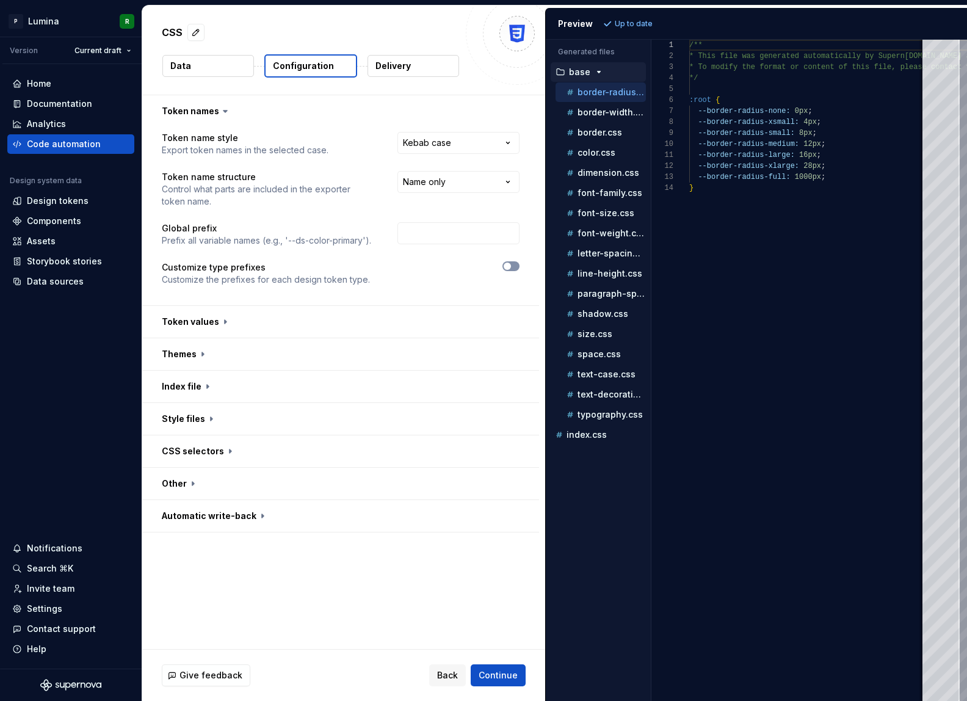
click at [511, 266] on span "button" at bounding box center [507, 265] width 7 height 7
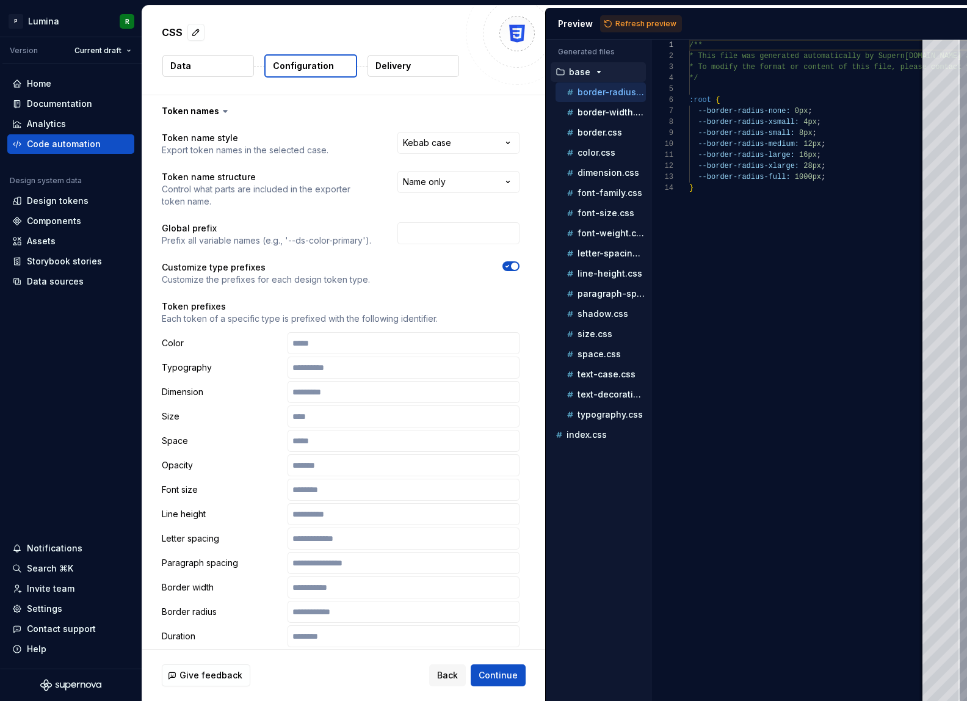
click at [519, 262] on button "button" at bounding box center [510, 266] width 17 height 10
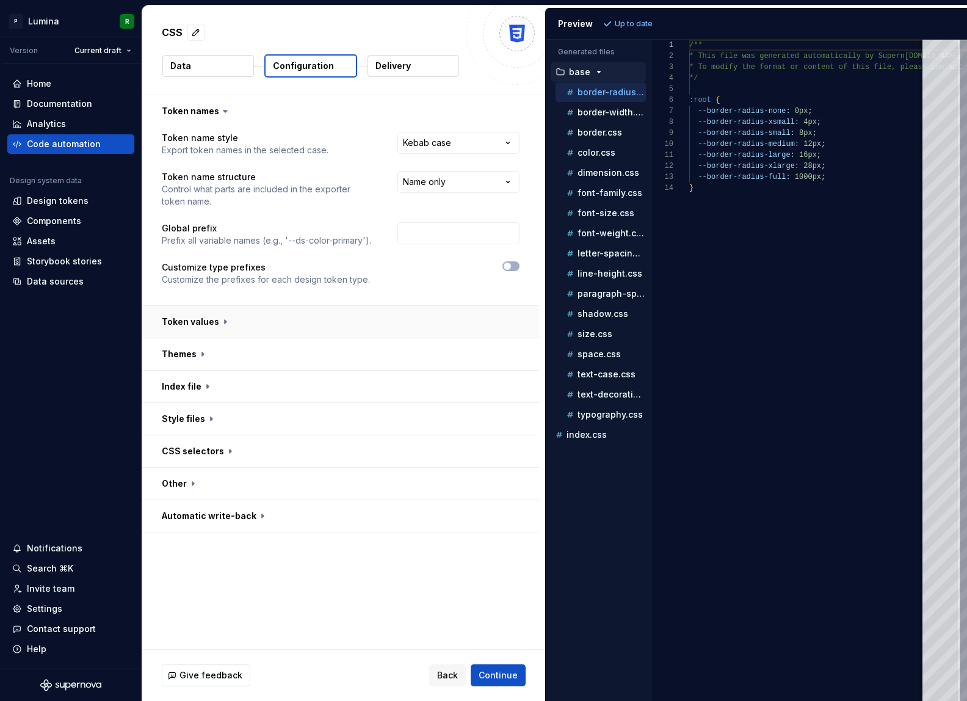
click at [220, 322] on button "button" at bounding box center [340, 322] width 397 height 32
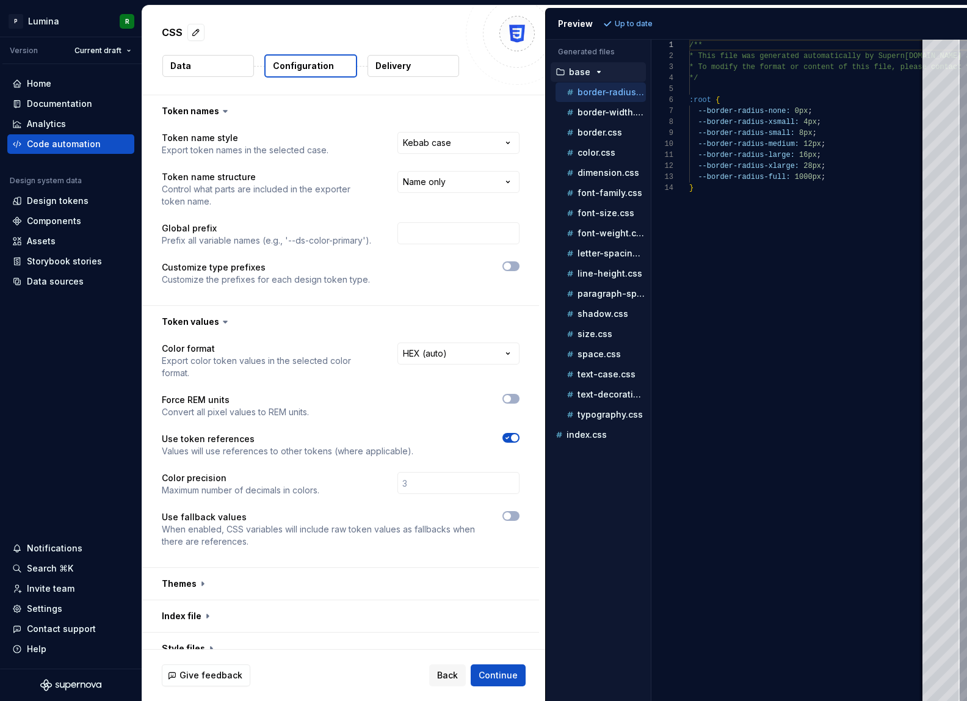
click at [222, 324] on icon at bounding box center [225, 322] width 12 height 12
click at [223, 321] on icon at bounding box center [225, 322] width 4 height 2
click at [229, 321] on button "button" at bounding box center [340, 322] width 397 height 32
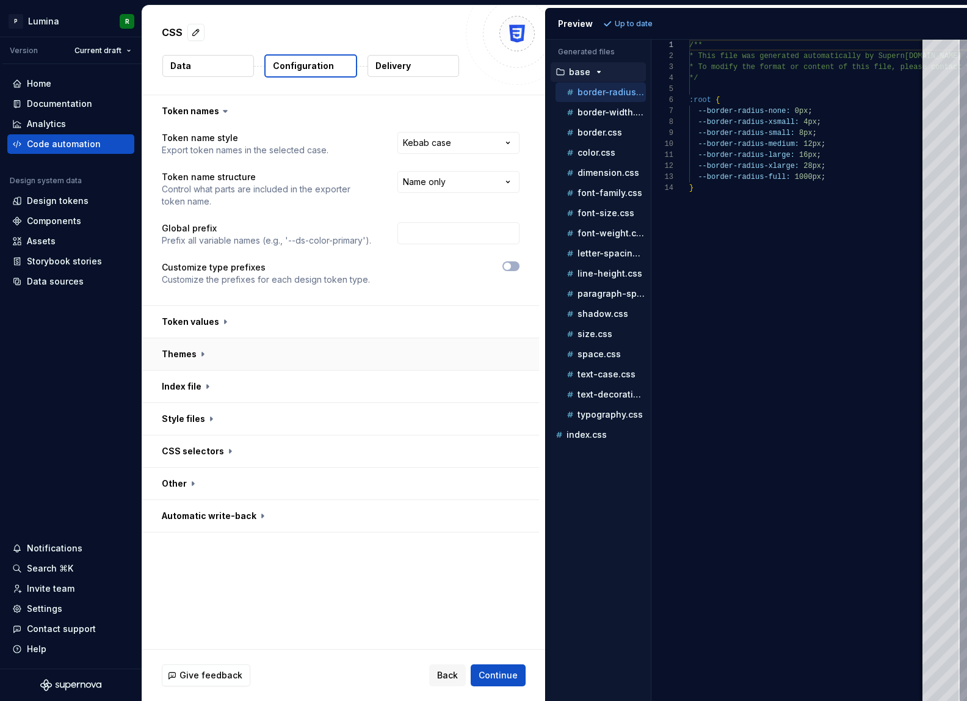
click at [215, 353] on button "button" at bounding box center [340, 354] width 397 height 32
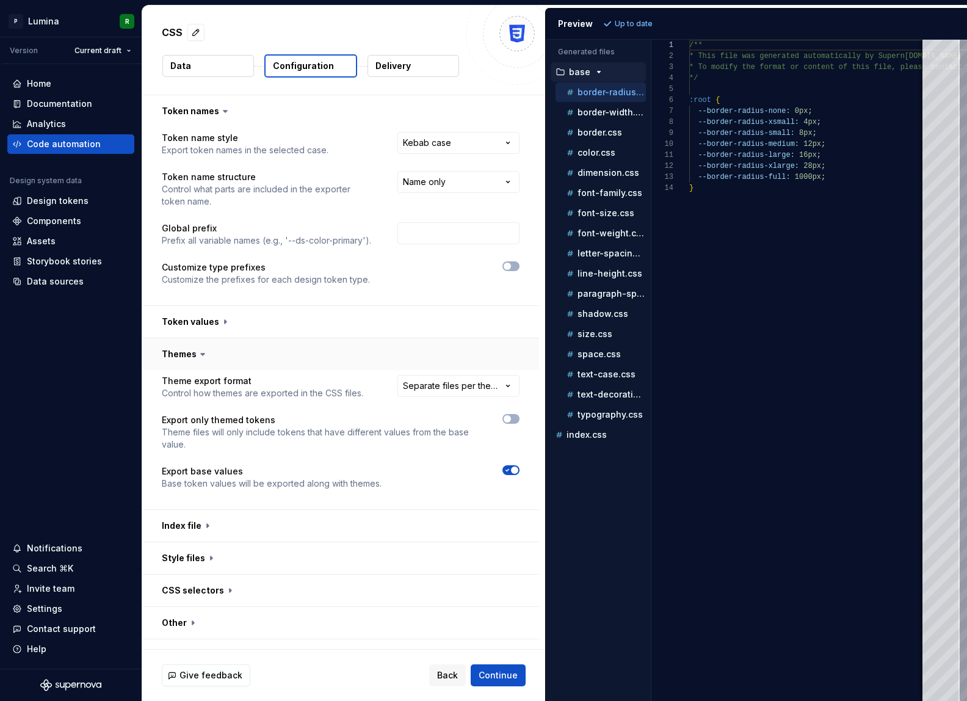
click at [215, 353] on button "button" at bounding box center [340, 354] width 397 height 32
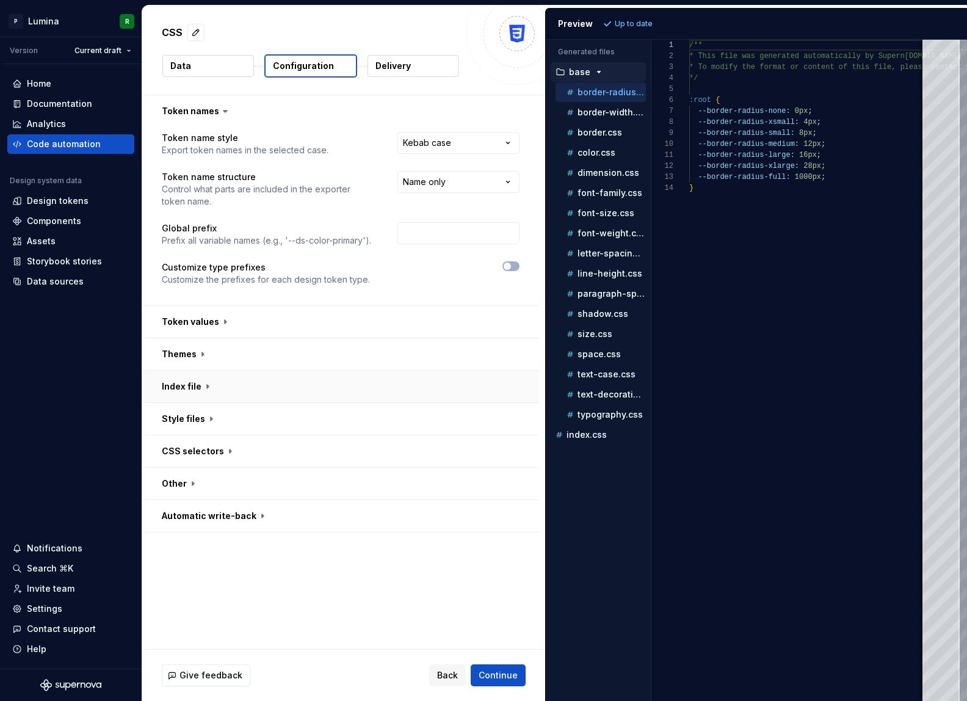
click at [215, 383] on button "button" at bounding box center [340, 386] width 397 height 32
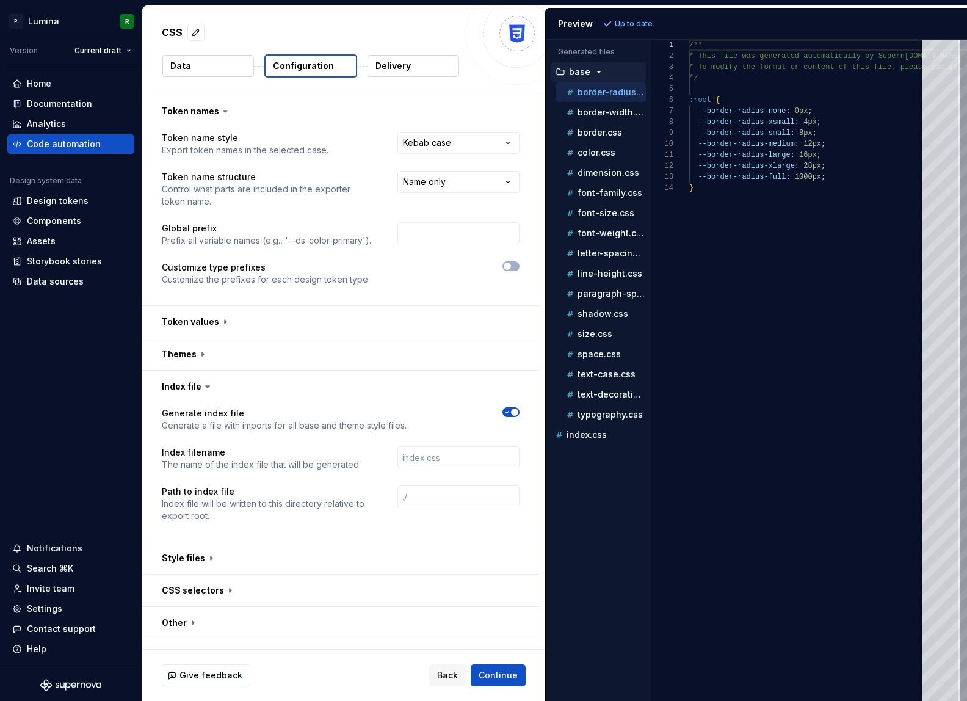
click at [211, 385] on icon at bounding box center [207, 386] width 12 height 12
click at [201, 385] on icon at bounding box center [207, 386] width 12 height 12
click at [206, 386] on icon at bounding box center [208, 387] width 4 height 2
click at [207, 386] on icon at bounding box center [208, 387] width 4 height 2
click at [205, 396] on button "button" at bounding box center [340, 386] width 397 height 32
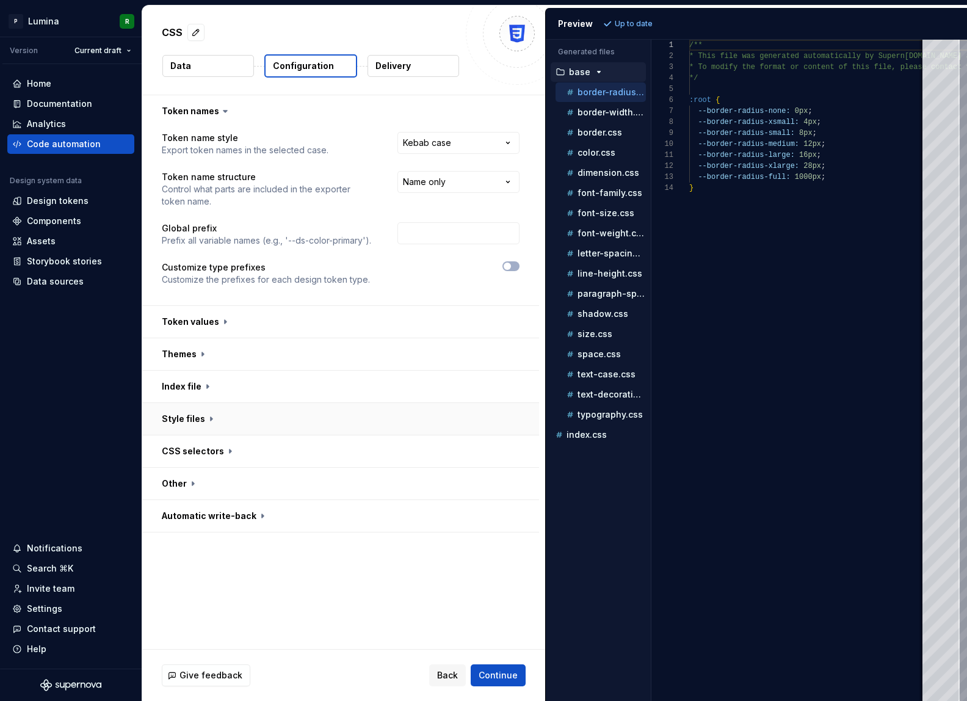
click at [212, 426] on button "button" at bounding box center [340, 419] width 397 height 32
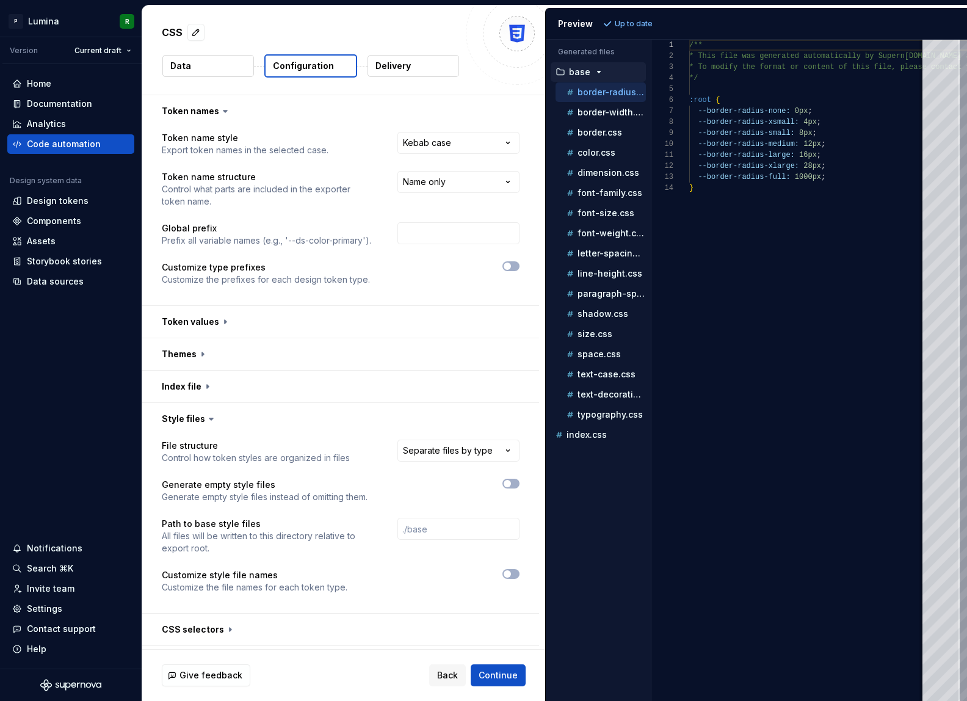
click at [213, 424] on icon at bounding box center [211, 419] width 12 height 12
click at [209, 421] on icon at bounding box center [211, 419] width 12 height 12
click at [209, 418] on icon at bounding box center [211, 419] width 4 height 2
click at [236, 417] on button "button" at bounding box center [340, 419] width 397 height 32
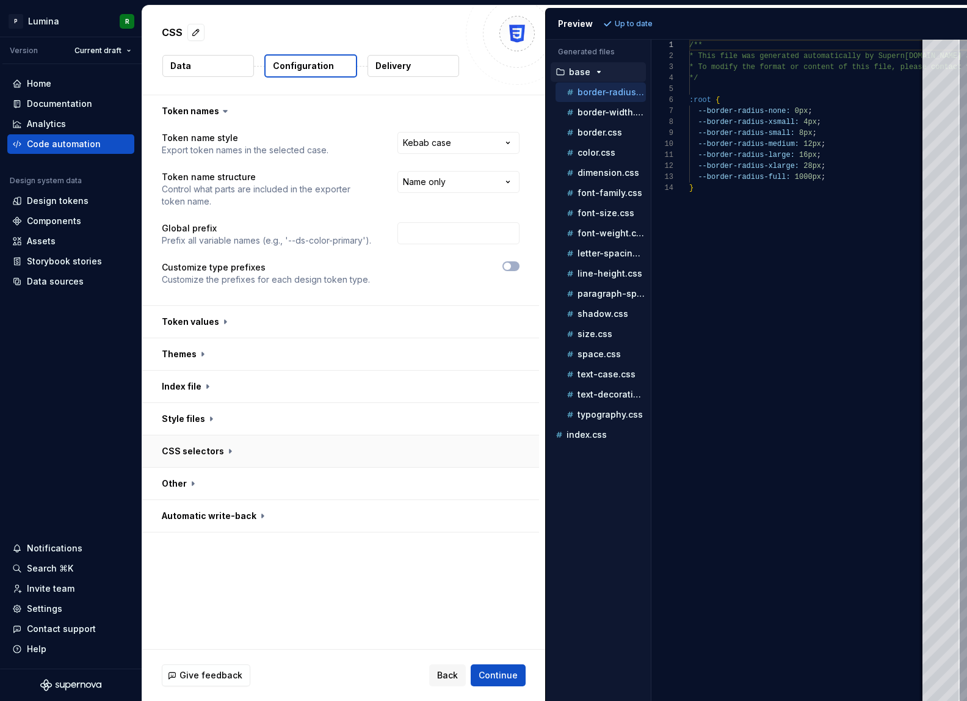
click at [222, 460] on button "button" at bounding box center [340, 451] width 397 height 32
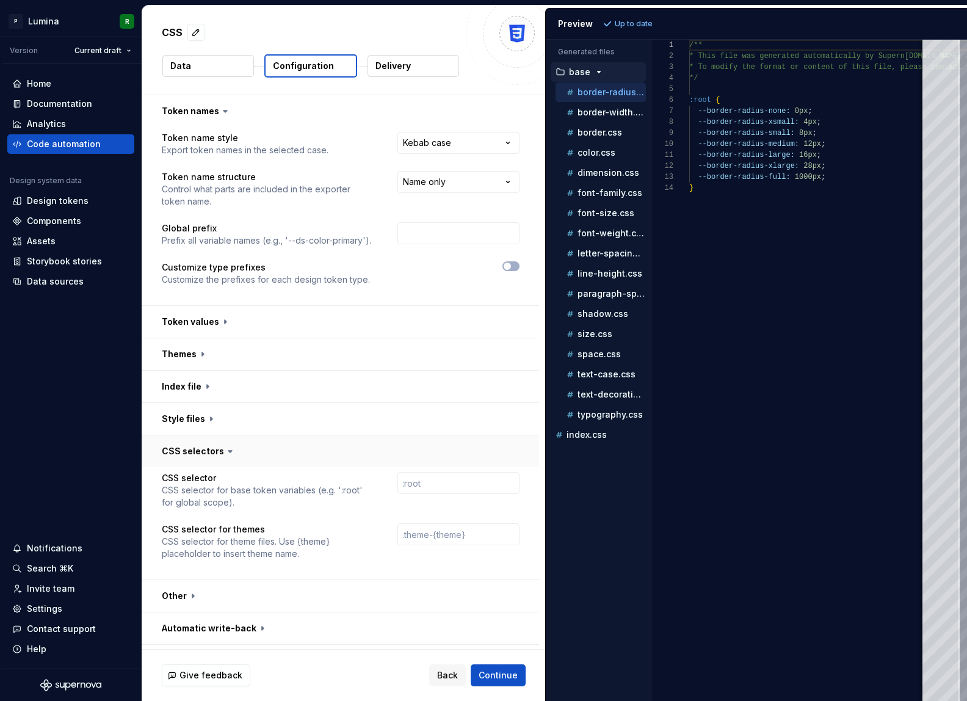
click at [234, 455] on button "button" at bounding box center [340, 451] width 397 height 32
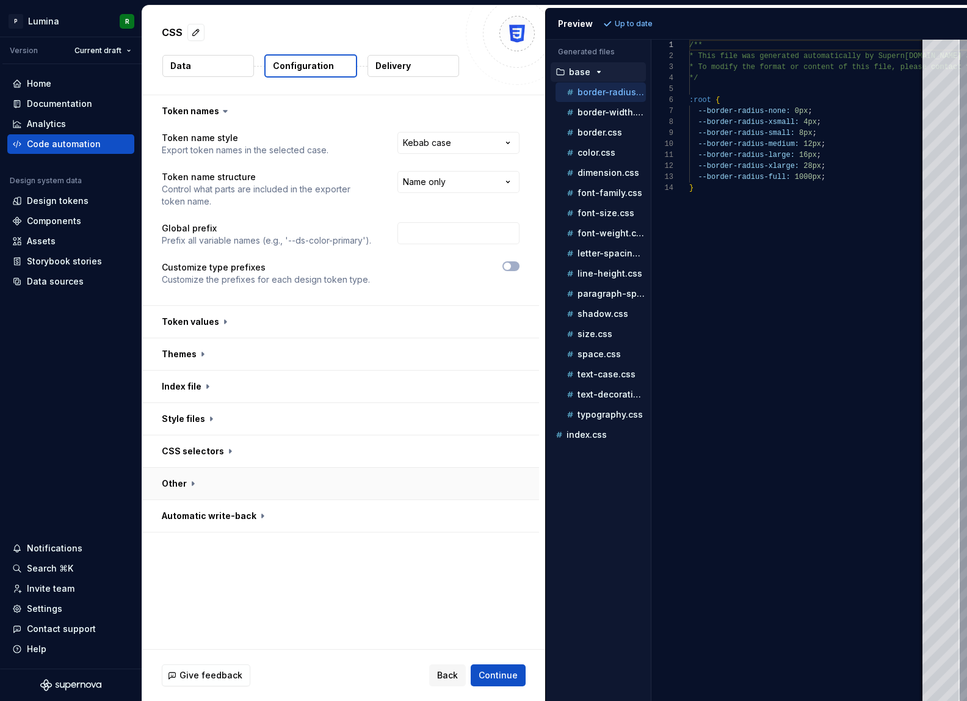
click at [226, 488] on button "button" at bounding box center [340, 484] width 397 height 32
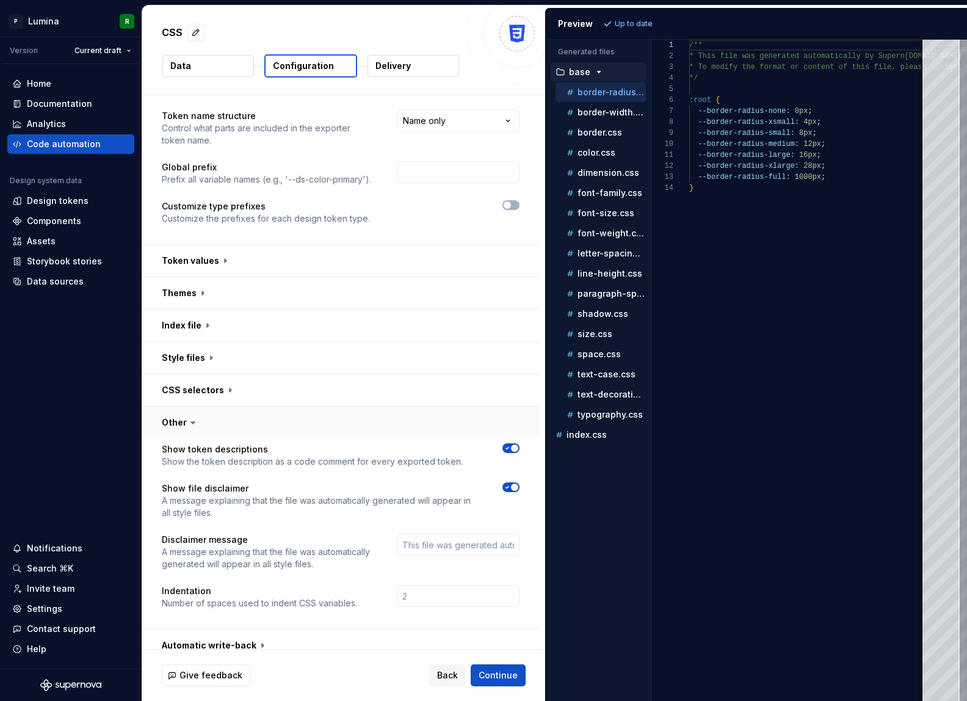
scroll to position [74, 0]
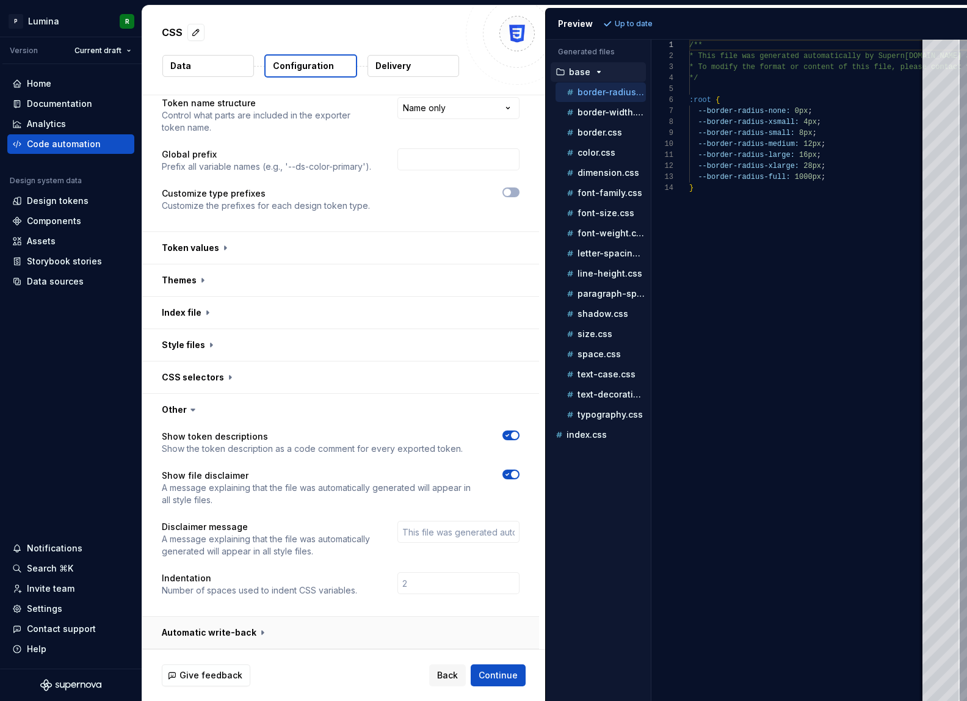
click at [239, 628] on button "button" at bounding box center [340, 632] width 397 height 32
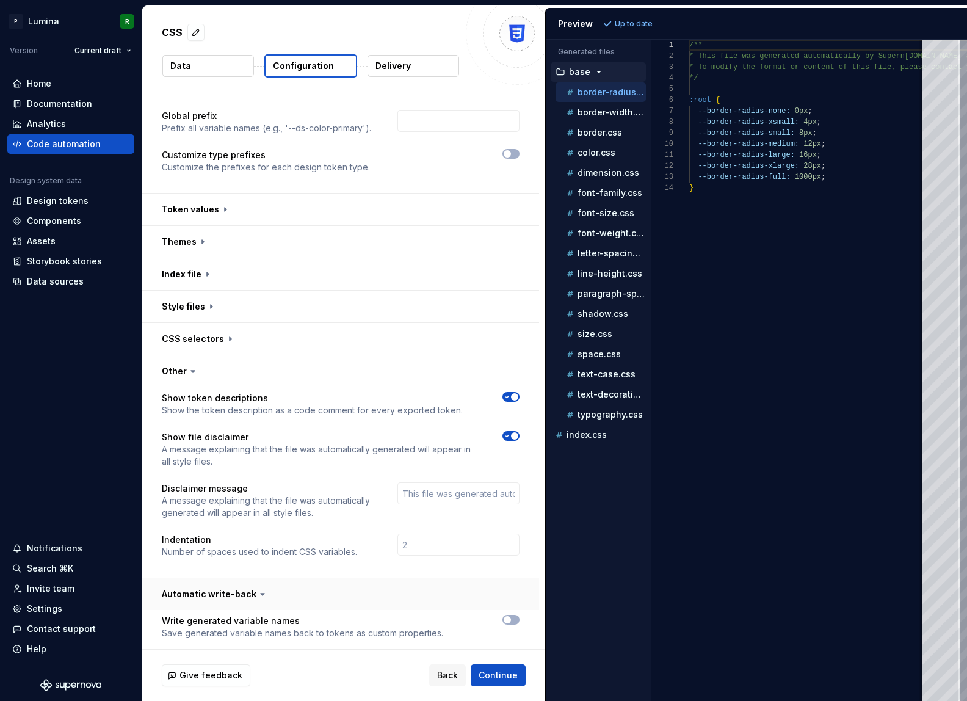
scroll to position [123, 0]
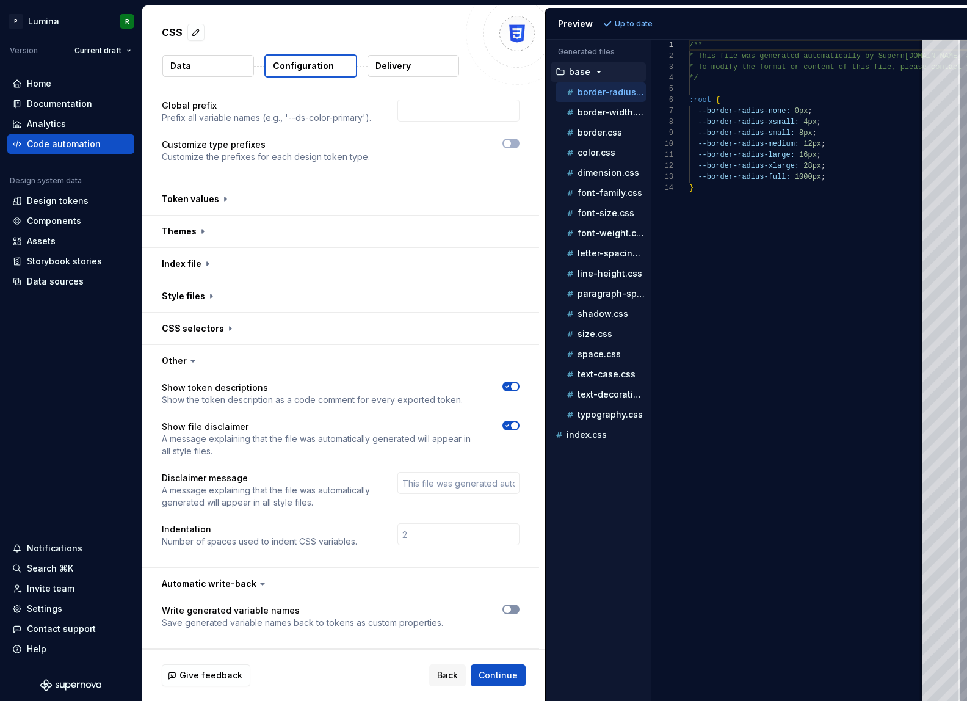
click at [518, 610] on button "button" at bounding box center [510, 609] width 17 height 10
click at [629, 21] on span "Refresh preview" at bounding box center [645, 24] width 61 height 10
click at [52, 227] on div "Components" at bounding box center [70, 221] width 127 height 20
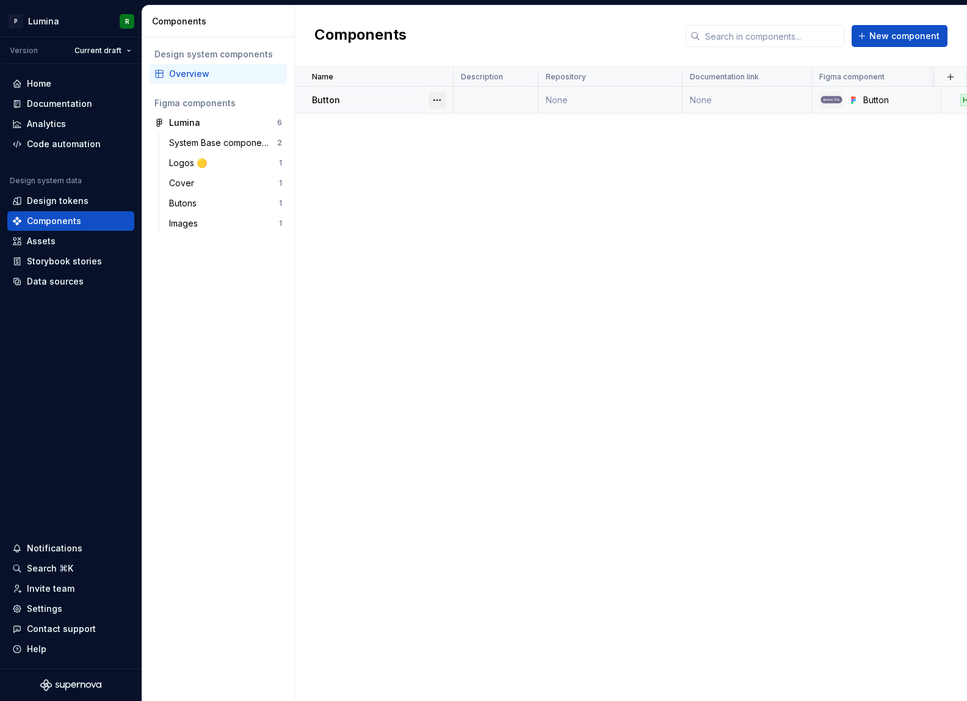
click at [441, 99] on button "button" at bounding box center [436, 100] width 17 height 17
click at [401, 150] on html "P Lumina R Version Current draft Home Documentation Analytics Code automation D…" at bounding box center [483, 350] width 967 height 701
click at [357, 105] on div "Button" at bounding box center [382, 100] width 140 height 12
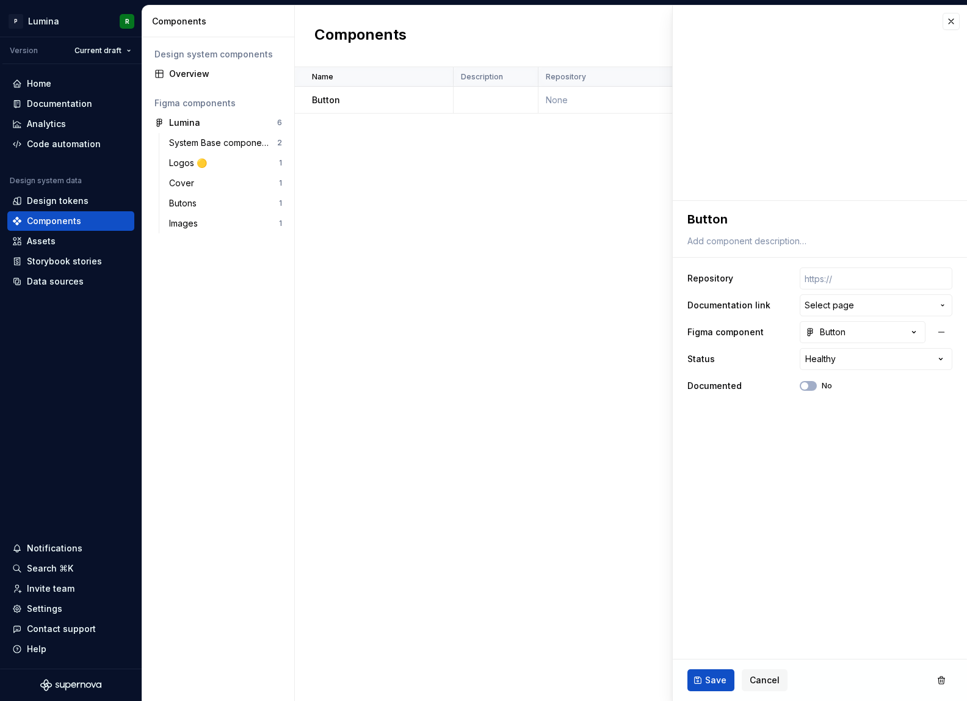
click at [782, 487] on fieldset "**********" at bounding box center [820, 451] width 294 height 500
click at [801, 472] on fieldset "**********" at bounding box center [820, 451] width 294 height 500
click at [804, 467] on fieldset "**********" at bounding box center [820, 451] width 294 height 500
click at [778, 467] on fieldset "**********" at bounding box center [820, 451] width 294 height 500
click at [791, 464] on fieldset "**********" at bounding box center [820, 451] width 294 height 500
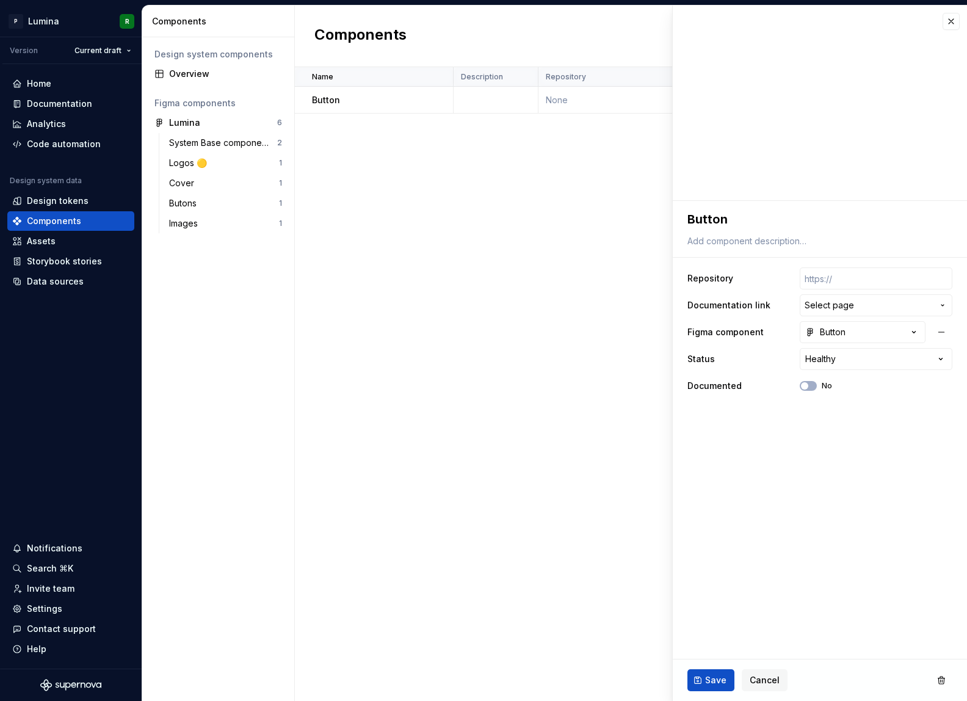
drag, startPoint x: 800, startPoint y: 451, endPoint x: 795, endPoint y: 456, distance: 6.5
click at [800, 451] on fieldset "**********" at bounding box center [820, 451] width 294 height 500
click at [759, 482] on fieldset "**********" at bounding box center [820, 451] width 294 height 500
click at [809, 480] on fieldset "**********" at bounding box center [820, 451] width 294 height 500
click at [457, 240] on div "Name Description Repository Documentation link Figma component Status Documente…" at bounding box center [631, 384] width 672 height 634
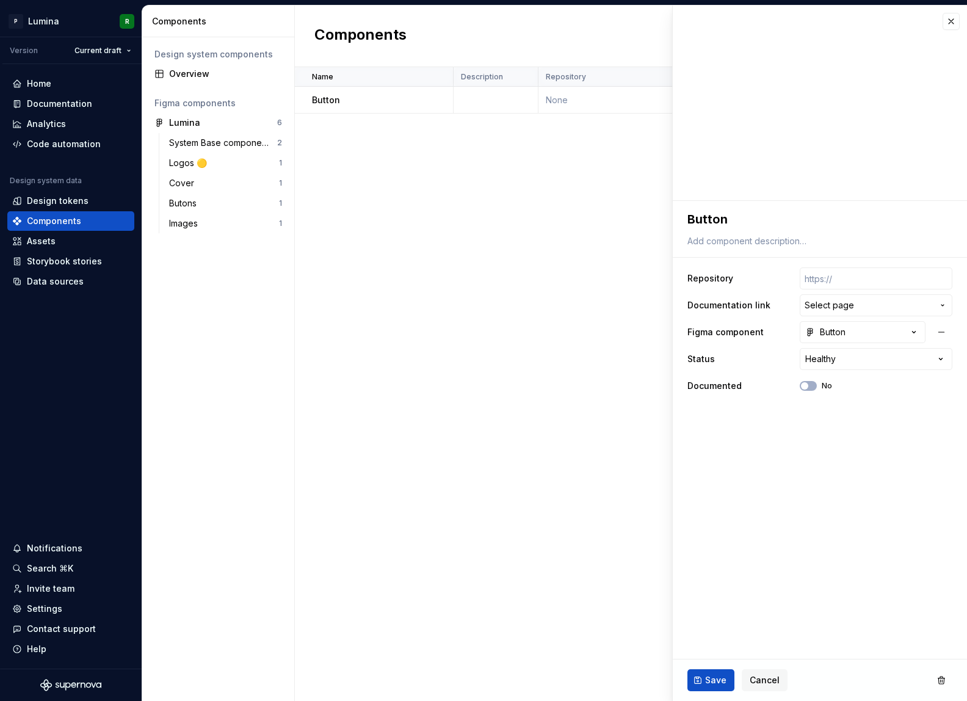
click at [490, 222] on div "Name Description Repository Documentation link Figma component Status Documente…" at bounding box center [631, 384] width 672 height 634
click at [60, 439] on div "Home Documentation Analytics Code automation Design system data Design tokens C…" at bounding box center [71, 366] width 142 height 604
click at [80, 408] on div "Home Documentation Analytics Code automation Design system data Design tokens C…" at bounding box center [71, 366] width 142 height 604
click at [459, 350] on div "Name Description Repository Documentation link Figma component Status Documente…" at bounding box center [631, 384] width 672 height 634
click at [178, 163] on div "Logos 🟡" at bounding box center [190, 163] width 43 height 12
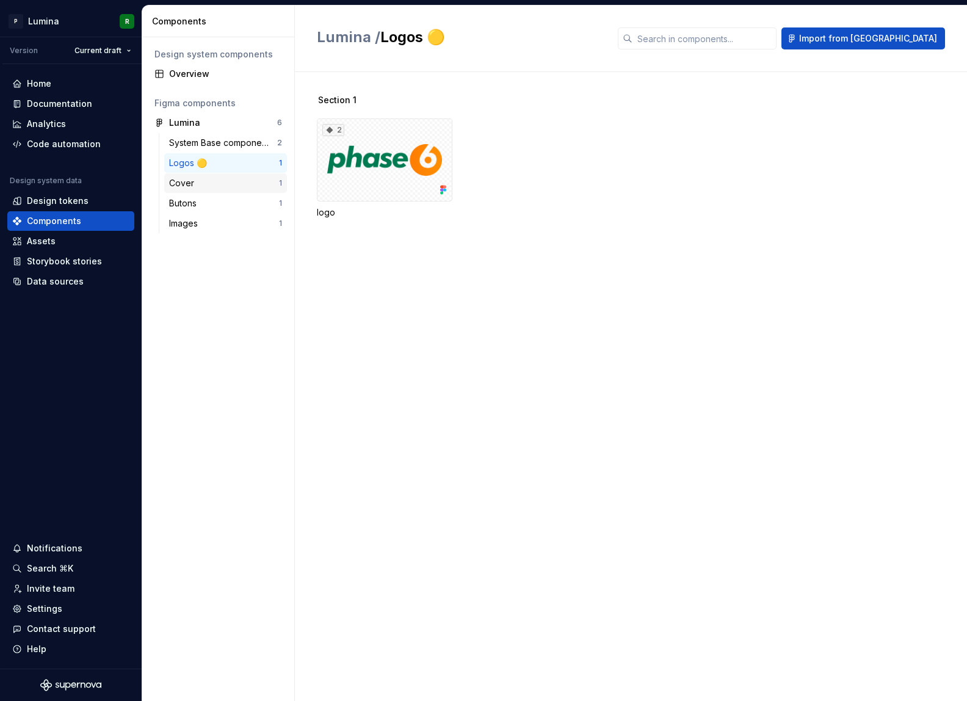
click at [187, 181] on div "Cover" at bounding box center [184, 183] width 30 height 12
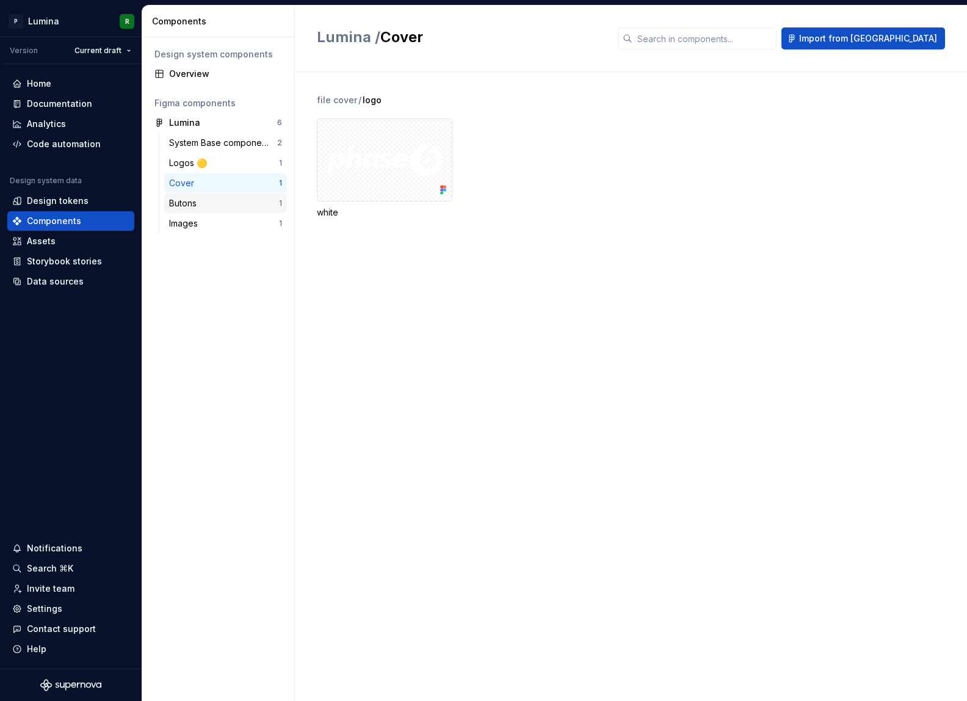
click at [197, 203] on div "Butons" at bounding box center [185, 203] width 32 height 12
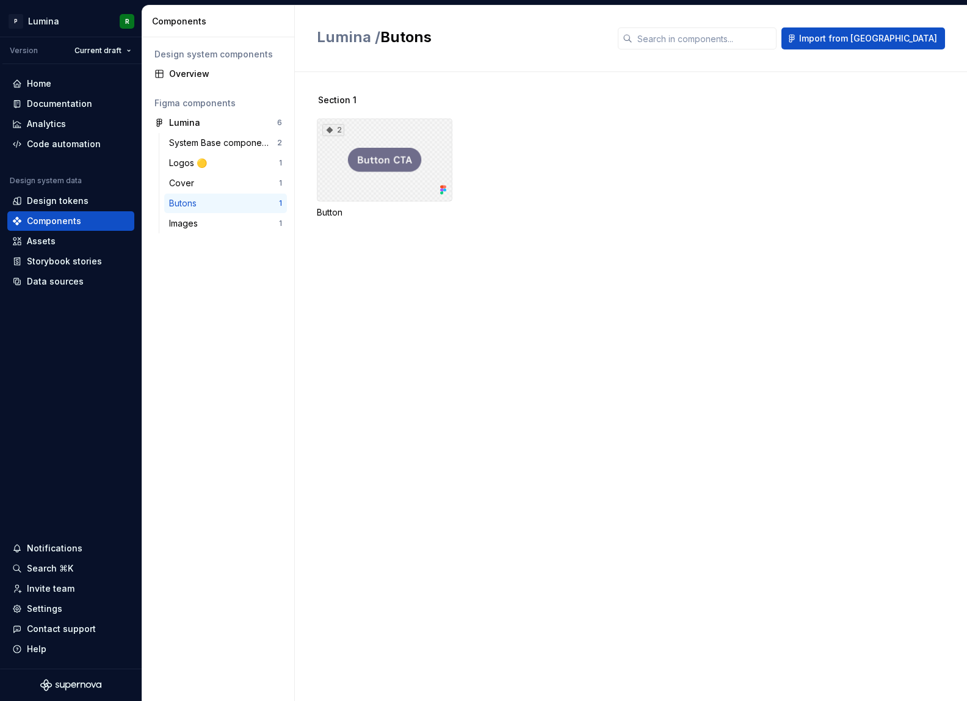
click at [386, 164] on div "2" at bounding box center [385, 159] width 136 height 83
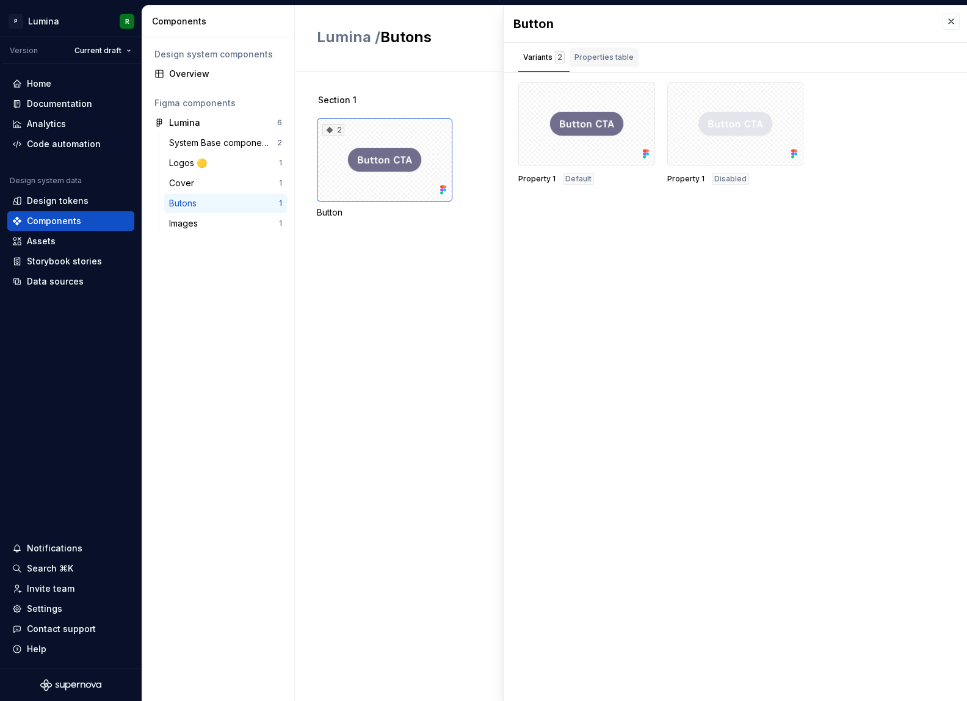
click at [601, 56] on div "Properties table" at bounding box center [603, 57] width 59 height 12
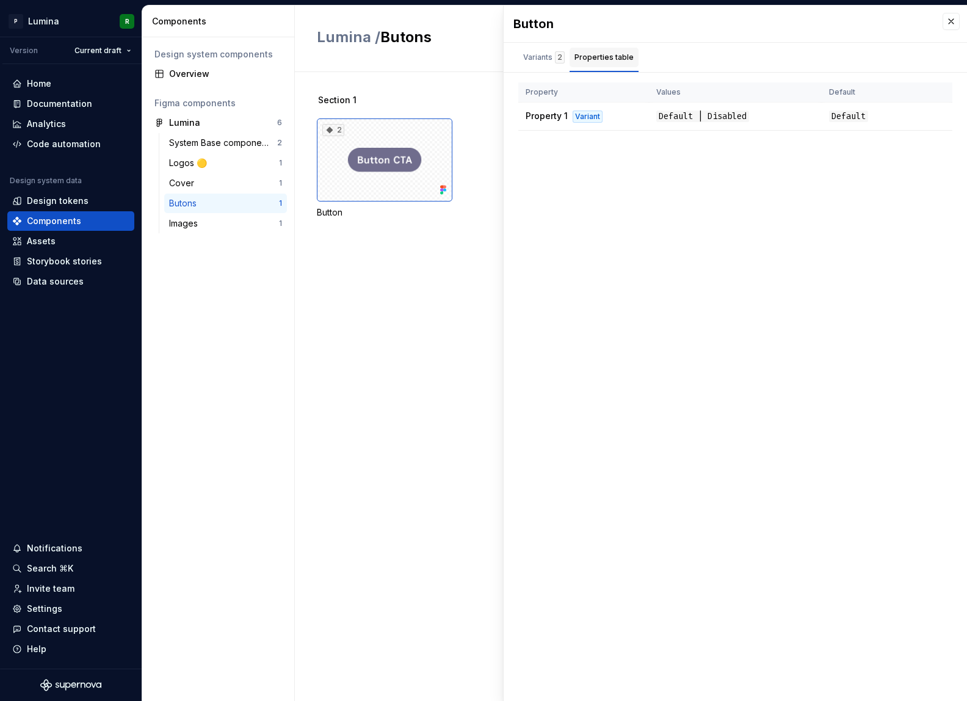
click at [600, 56] on div "Properties table" at bounding box center [603, 57] width 59 height 12
click at [530, 56] on div "Variants 2" at bounding box center [544, 57] width 42 height 12
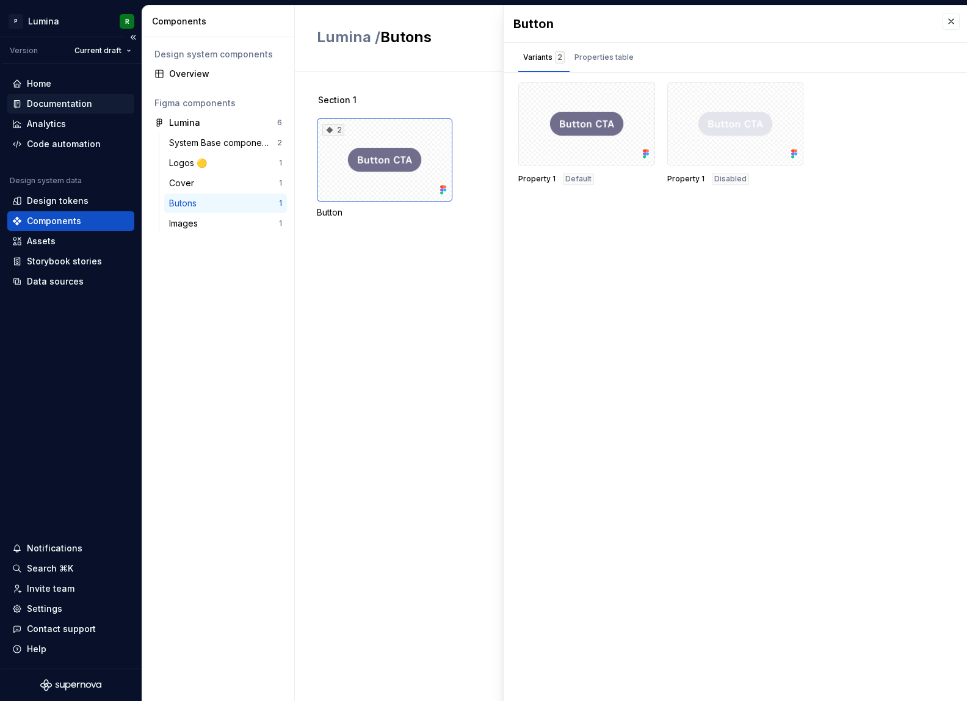
click at [58, 102] on div "Documentation" at bounding box center [59, 104] width 65 height 12
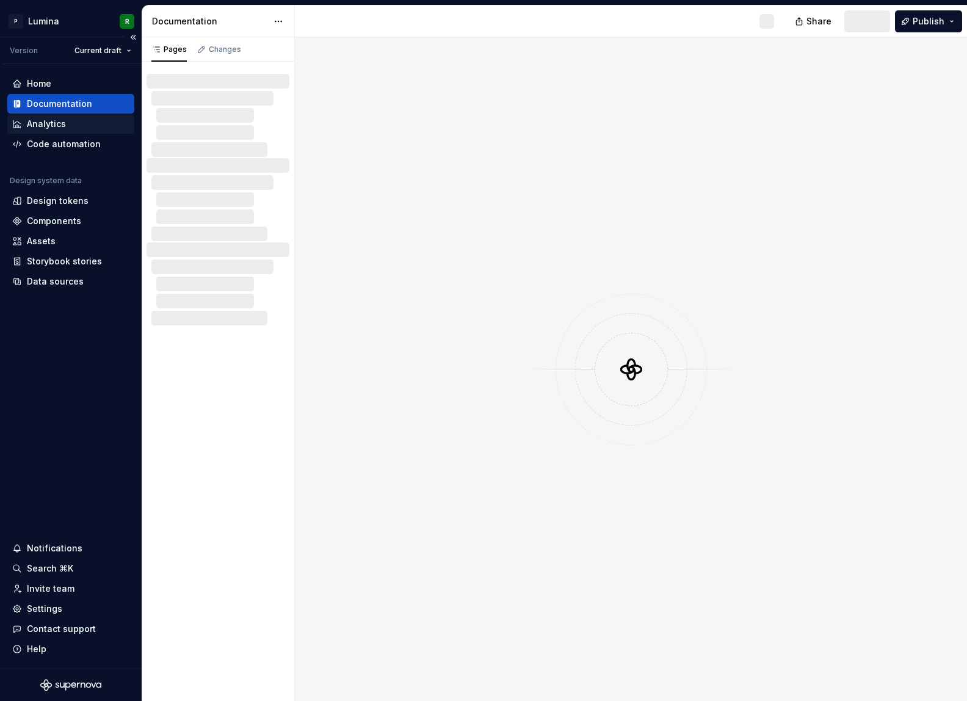
click at [53, 120] on div "Analytics" at bounding box center [46, 124] width 39 height 12
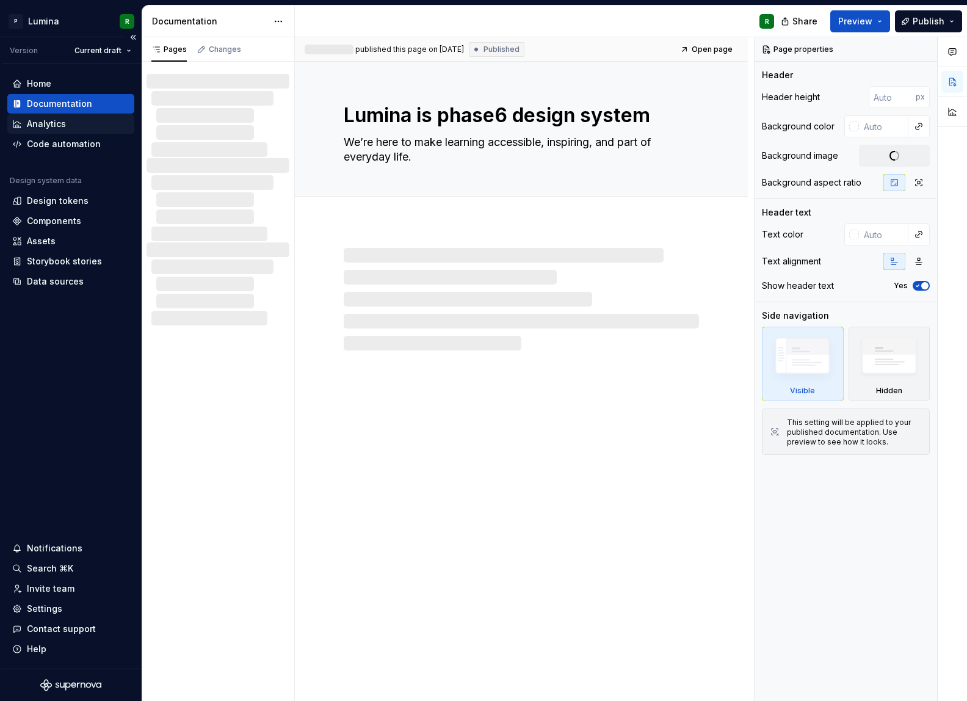
type textarea "*"
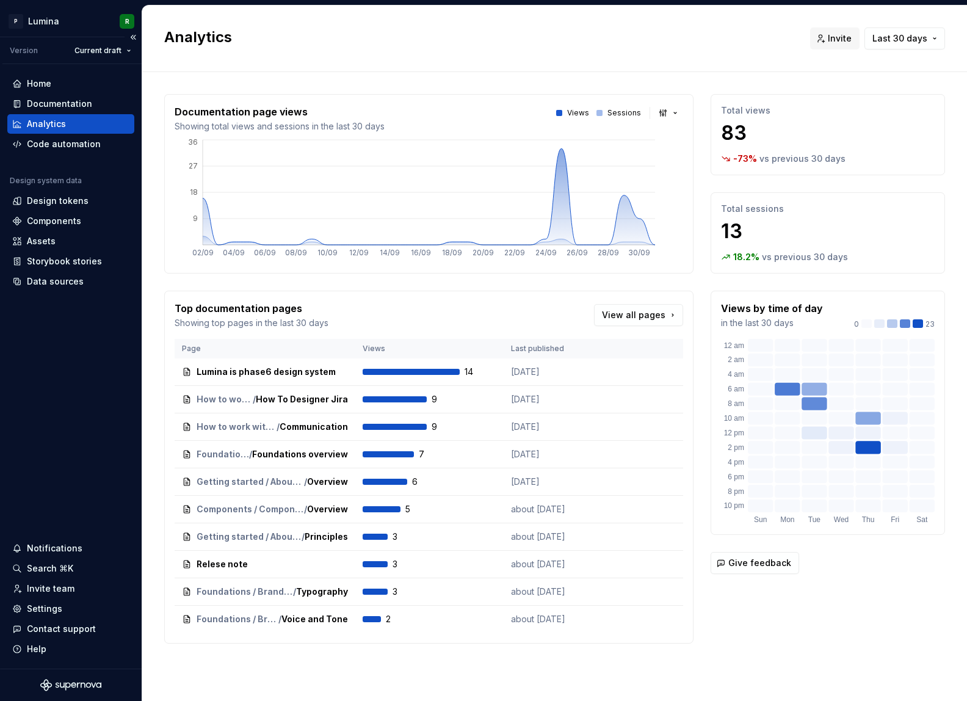
click at [63, 421] on div "Home Documentation Analytics Code automation Design system data Design tokens C…" at bounding box center [71, 366] width 142 height 604
click at [68, 364] on div "Home Documentation Analytics Code automation Design system data Design tokens C…" at bounding box center [71, 366] width 142 height 604
click at [62, 146] on div "Code automation" at bounding box center [64, 144] width 74 height 12
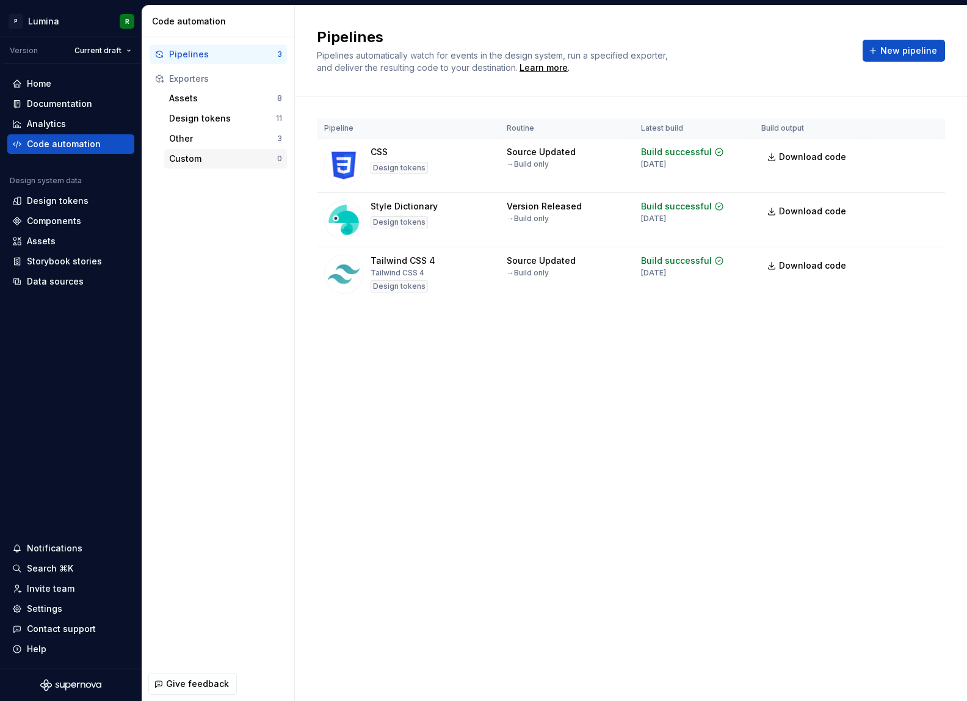
click at [188, 157] on div "Custom" at bounding box center [223, 159] width 108 height 12
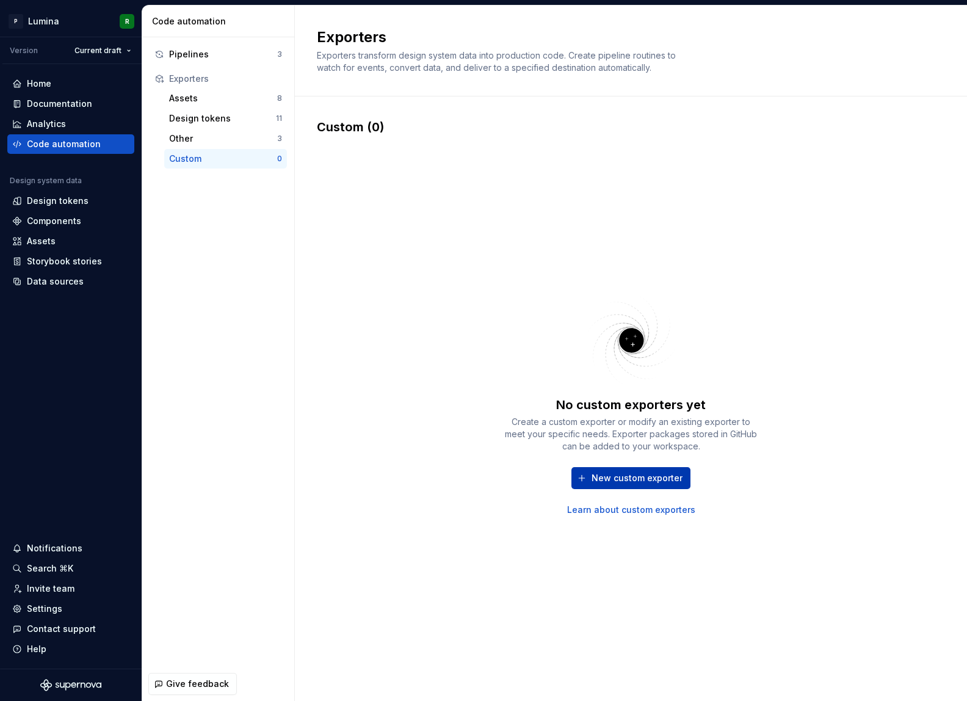
click at [637, 482] on span "New custom exporter" at bounding box center [636, 478] width 91 height 12
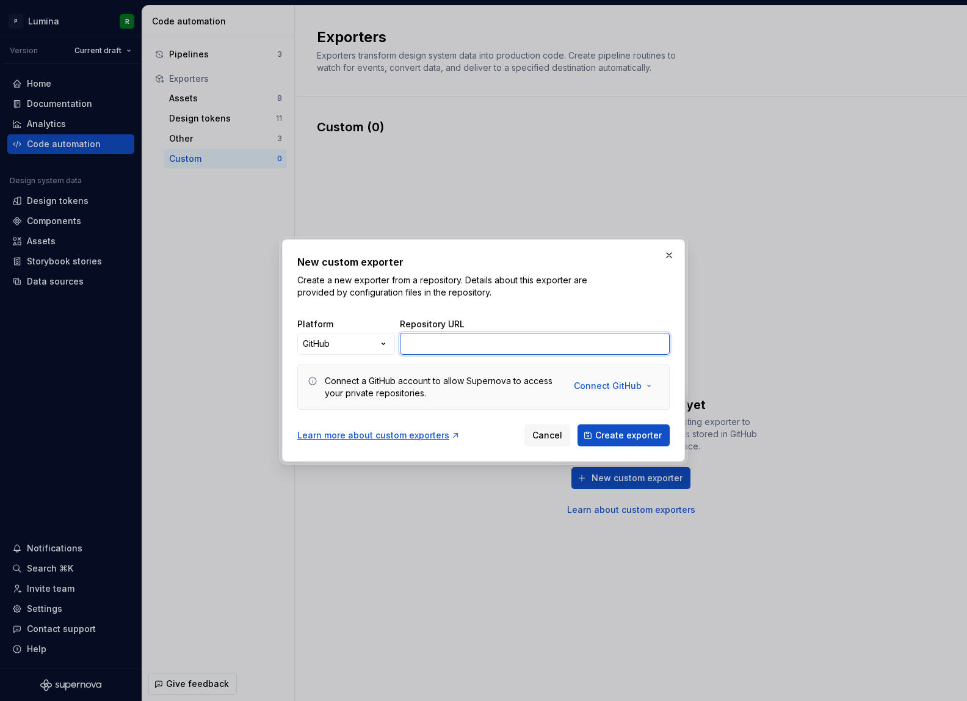
click at [499, 345] on input "Repository URL" at bounding box center [535, 344] width 270 height 22
click at [471, 347] on input "Repository URL" at bounding box center [535, 344] width 270 height 22
paste input "[URL][DOMAIN_NAME][DOMAIN_NAME]"
type input "[URL][DOMAIN_NAME][DOMAIN_NAME]"
click at [631, 430] on span "Create exporter" at bounding box center [628, 435] width 67 height 12
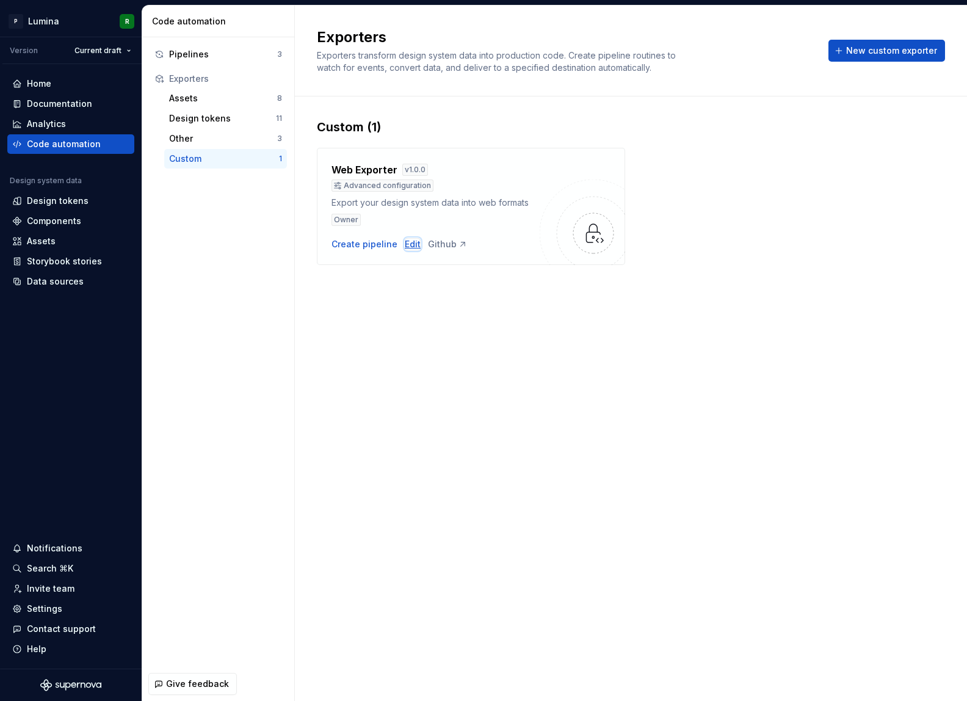
click at [407, 245] on div "Edit" at bounding box center [413, 244] width 16 height 12
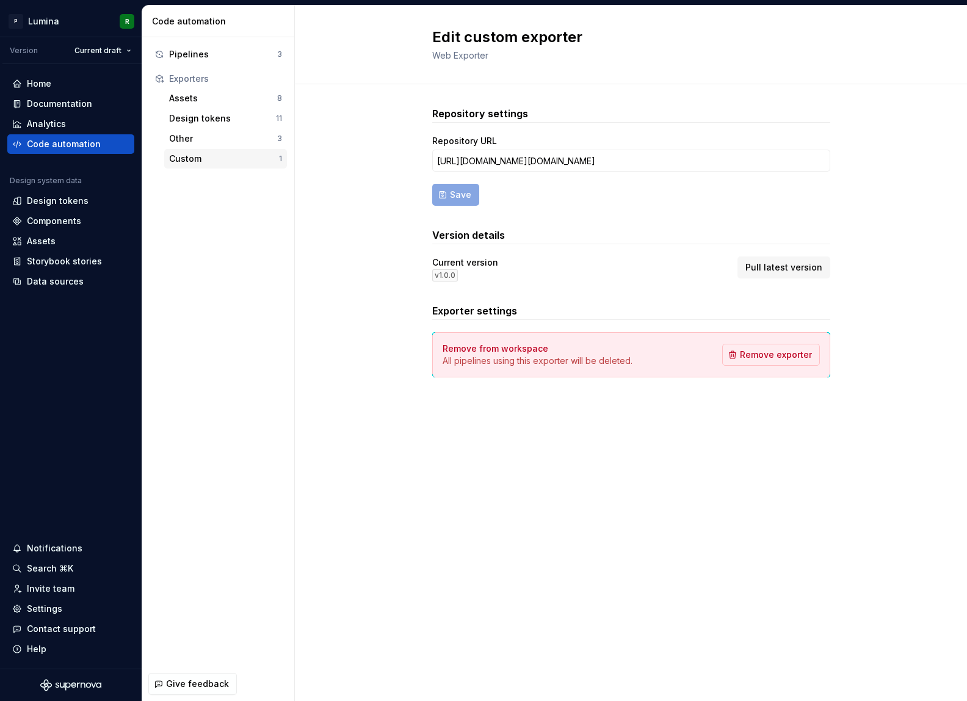
click at [190, 158] on div "Custom" at bounding box center [224, 159] width 110 height 12
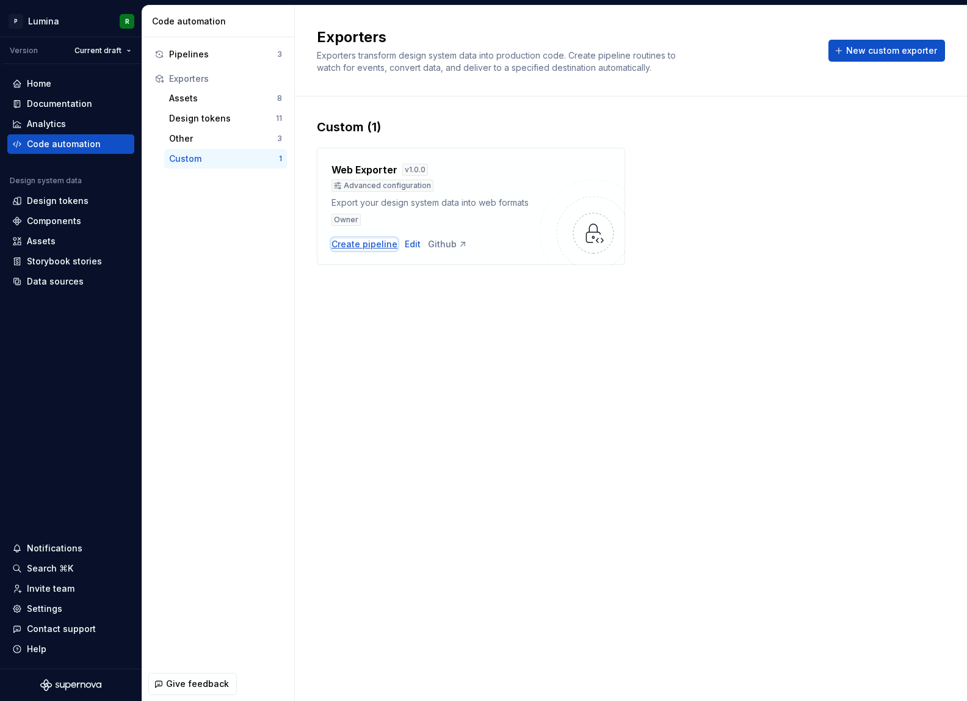
click at [366, 244] on div "Create pipeline" at bounding box center [364, 244] width 66 height 12
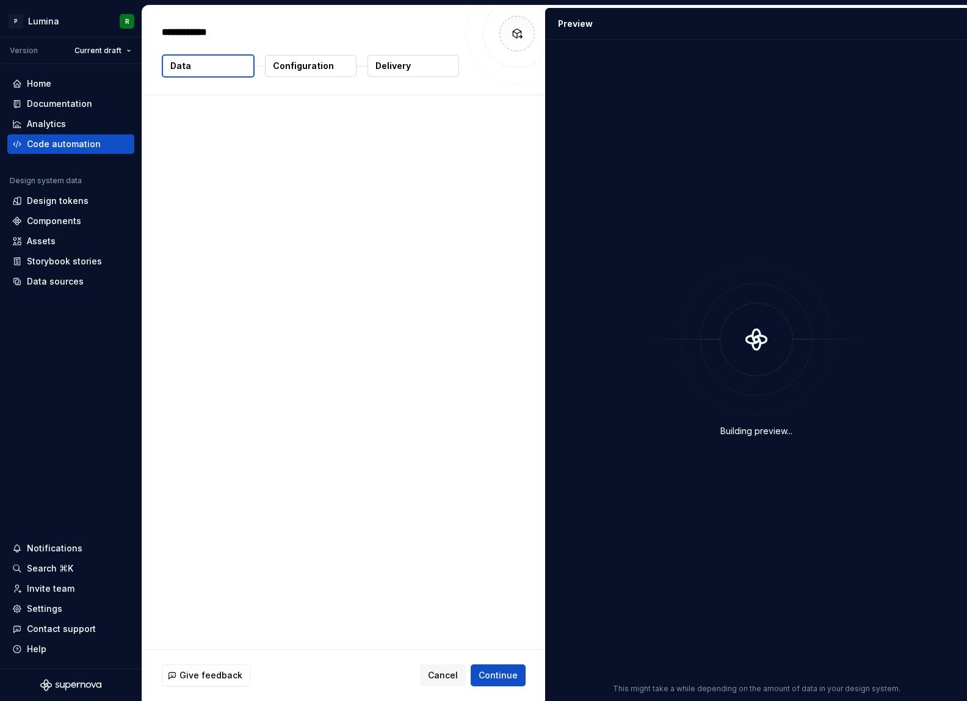
type textarea "*"
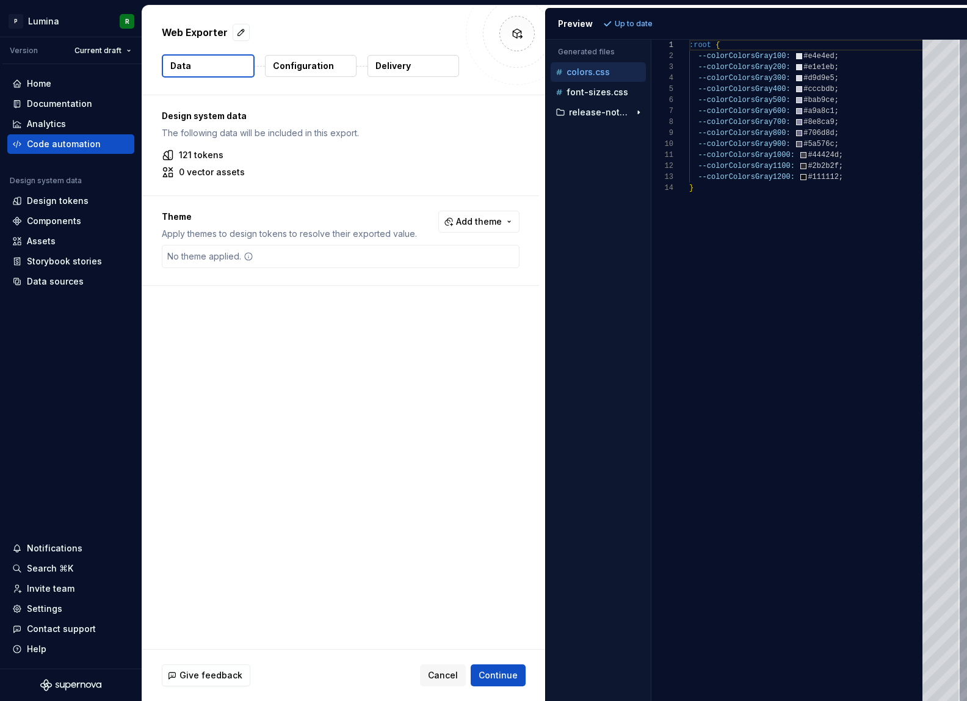
click at [297, 62] on p "Configuration" at bounding box center [303, 66] width 61 height 12
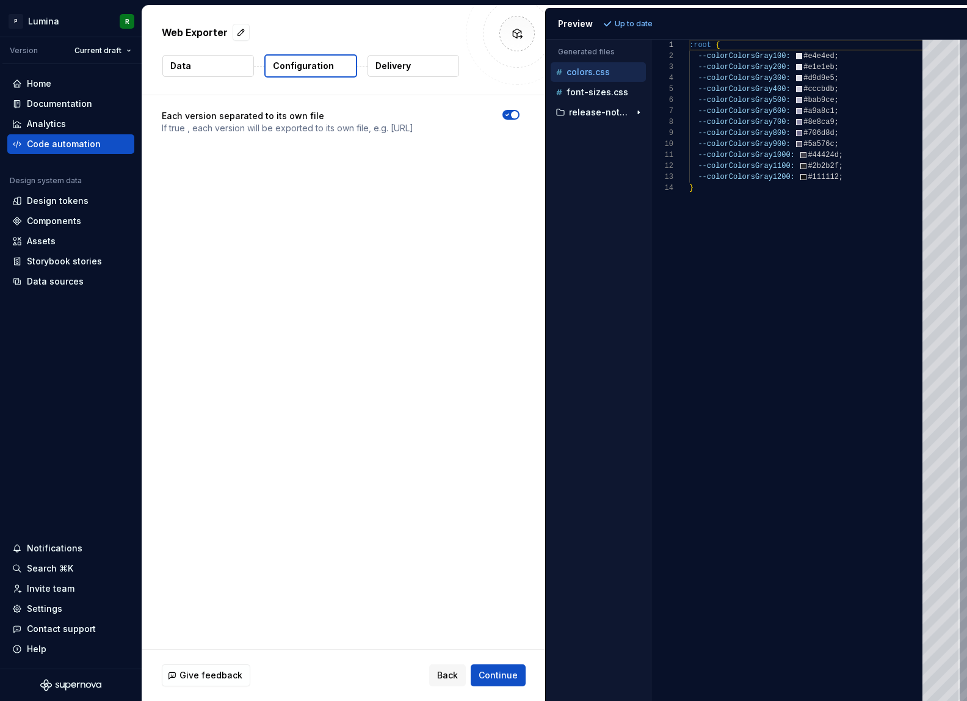
click at [405, 65] on p "Delivery" at bounding box center [392, 66] width 35 height 12
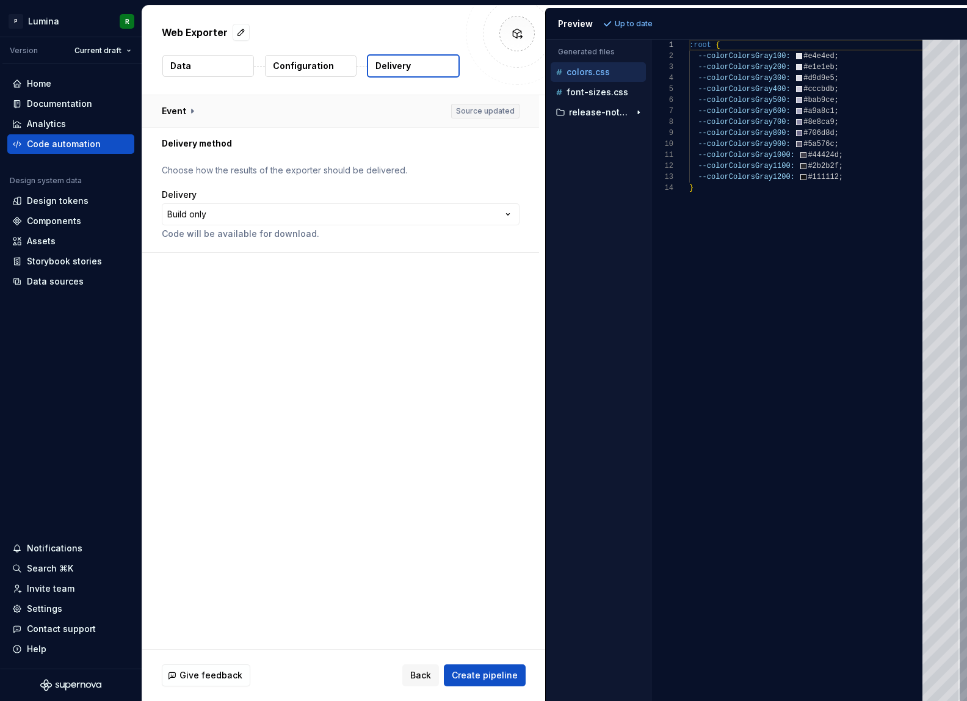
click at [192, 114] on button "button" at bounding box center [340, 111] width 397 height 32
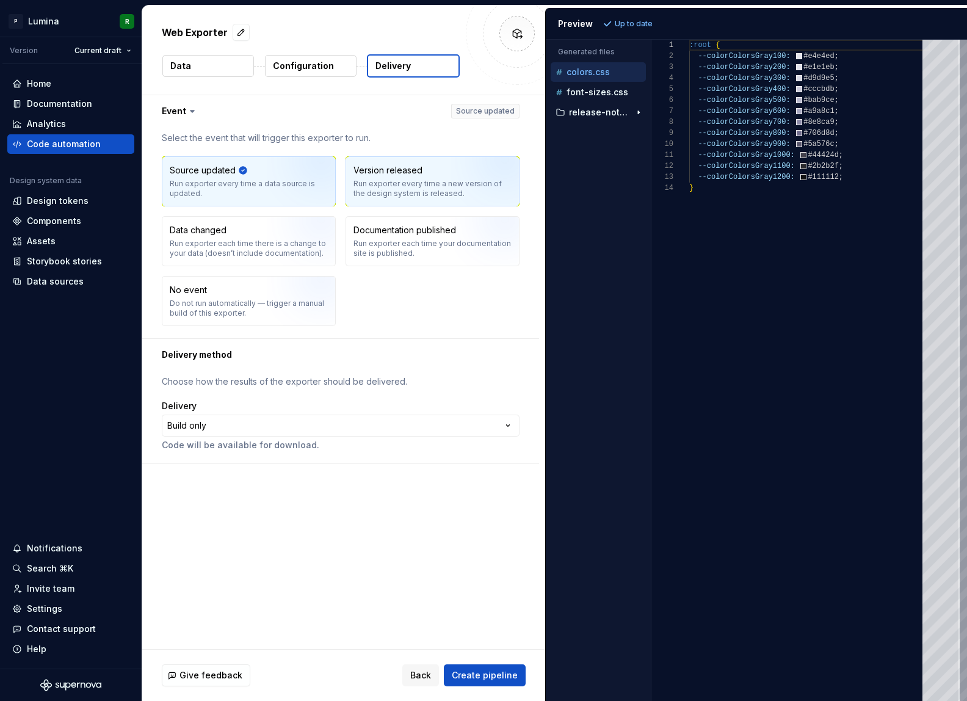
click at [413, 183] on div "Run exporter every time a new version of the design system is released." at bounding box center [432, 189] width 158 height 20
click at [441, 424] on html "**********" at bounding box center [483, 350] width 967 height 701
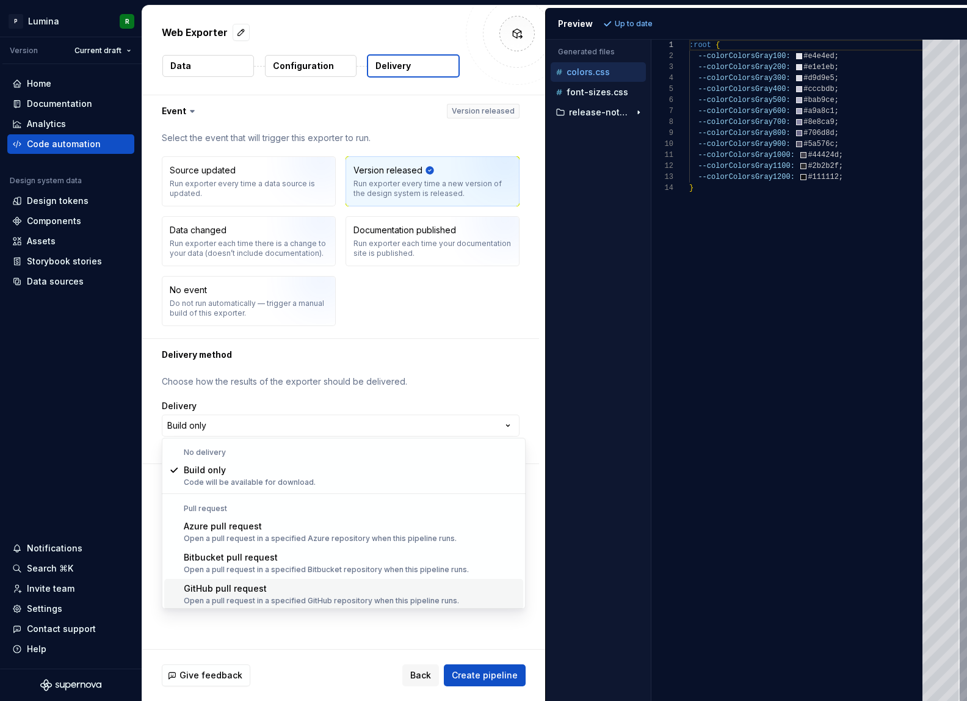
scroll to position [34, 0]
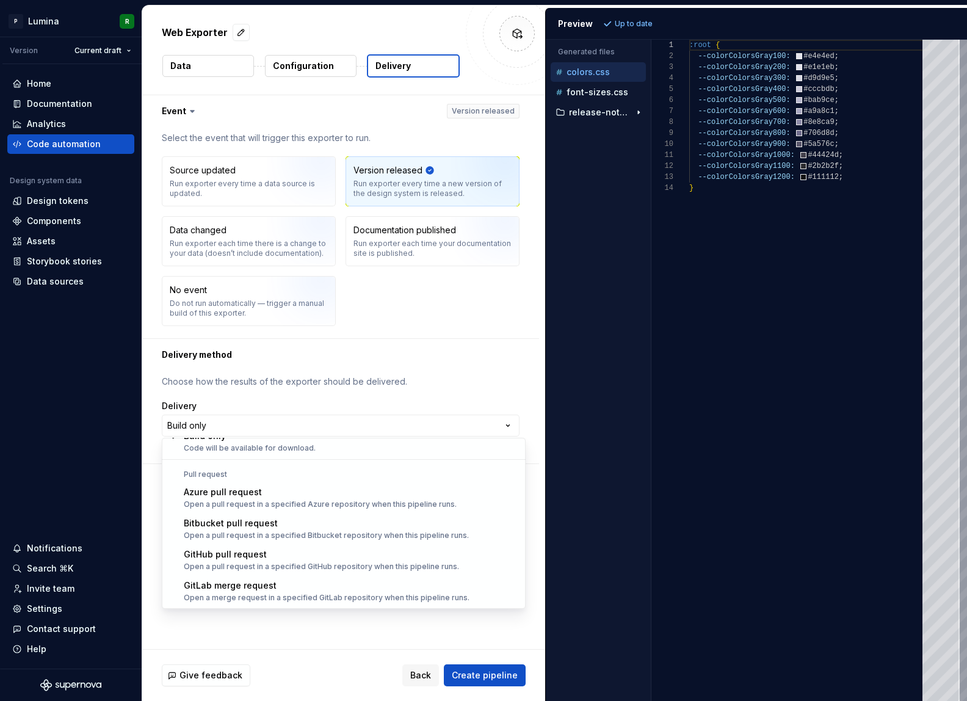
select select "******"
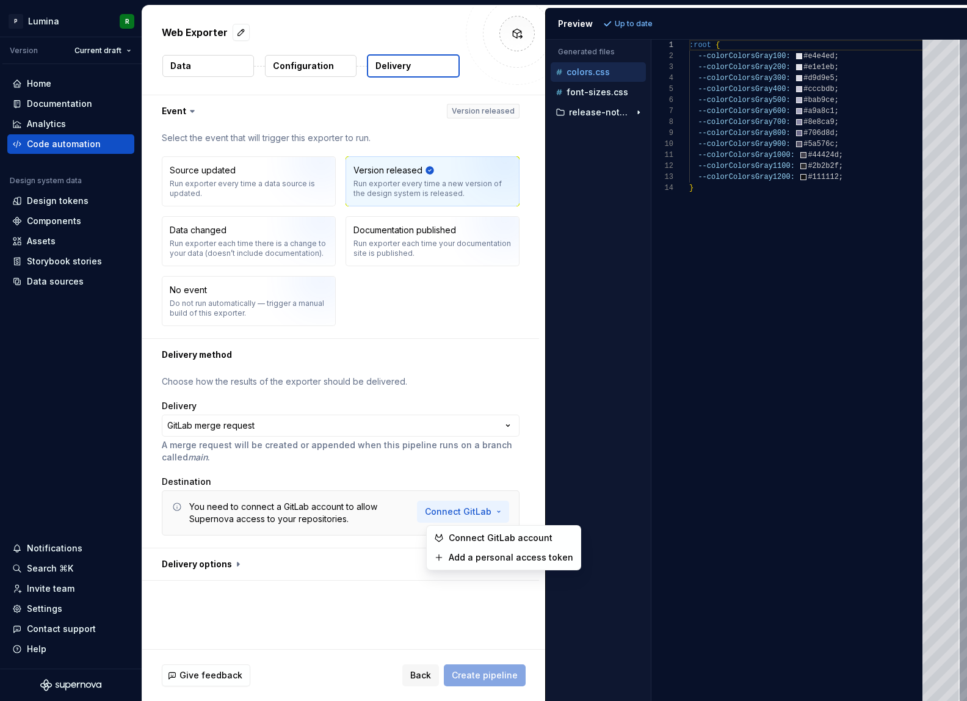
click at [472, 510] on html "**********" at bounding box center [483, 350] width 967 height 701
click at [480, 555] on span "Add a personal access token" at bounding box center [511, 557] width 125 height 12
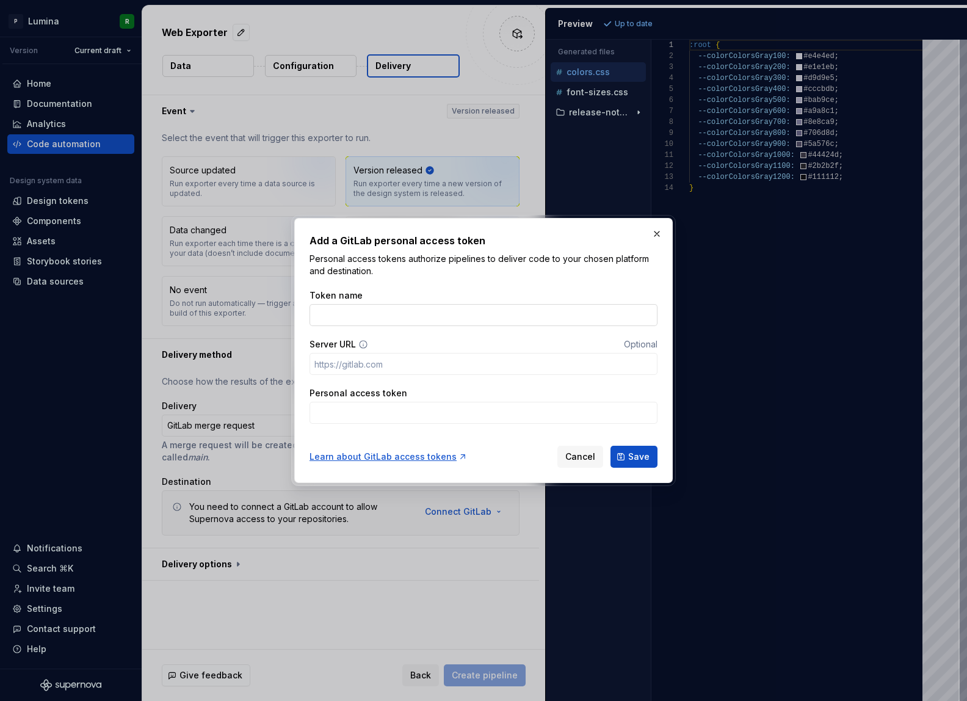
click at [392, 319] on input "Token name" at bounding box center [483, 315] width 348 height 22
paste input "glpat-iyhQkZ1zH4lmdk9uRQG-K286MQp1Omk5Y2NoCw.01.1210k542p"
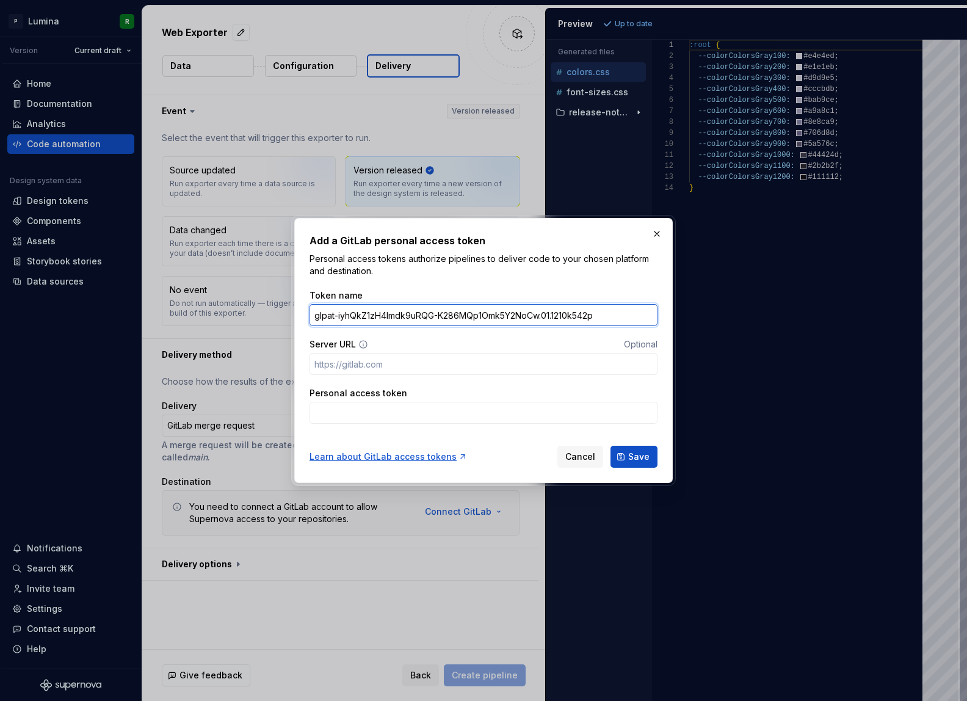
type input "glpat-iyhQkZ1zH4lmdk9uRQG-K286MQp1Omk5Y2NoCw.01.1210k542p"
click at [413, 362] on input "Server URL" at bounding box center [483, 364] width 348 height 22
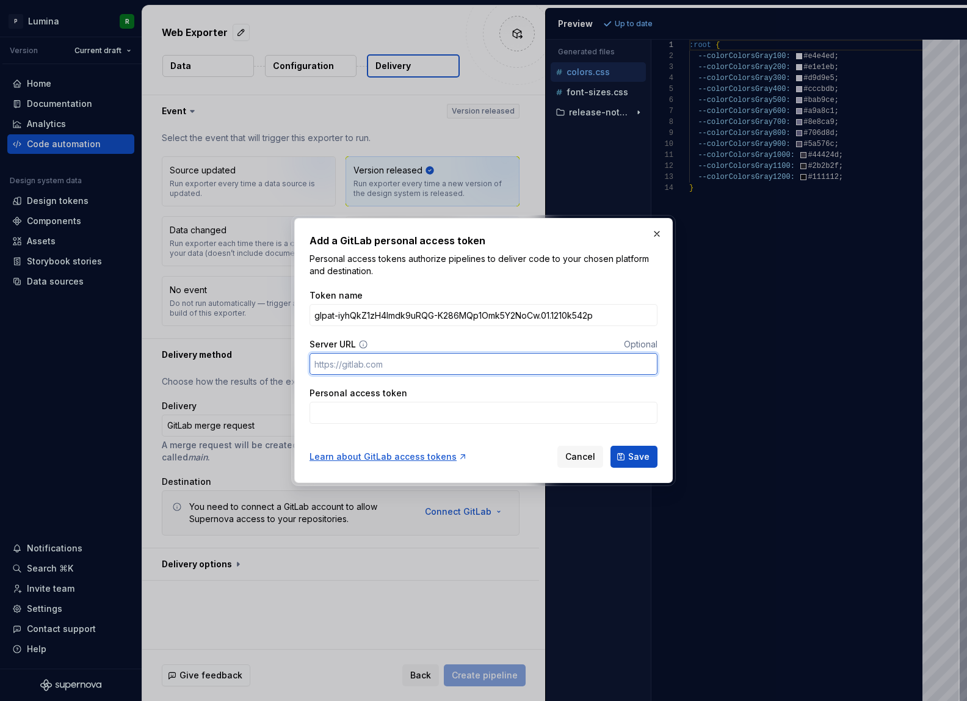
paste input "[URL][DOMAIN_NAME][DOMAIN_NAME]"
type input "[URL][DOMAIN_NAME][DOMAIN_NAME]"
click at [612, 311] on input "glpat-iyhQkZ1zH4lmdk9uRQG-K286MQp1Omk5Y2NoCw.01.1210k542p" at bounding box center [483, 315] width 348 height 22
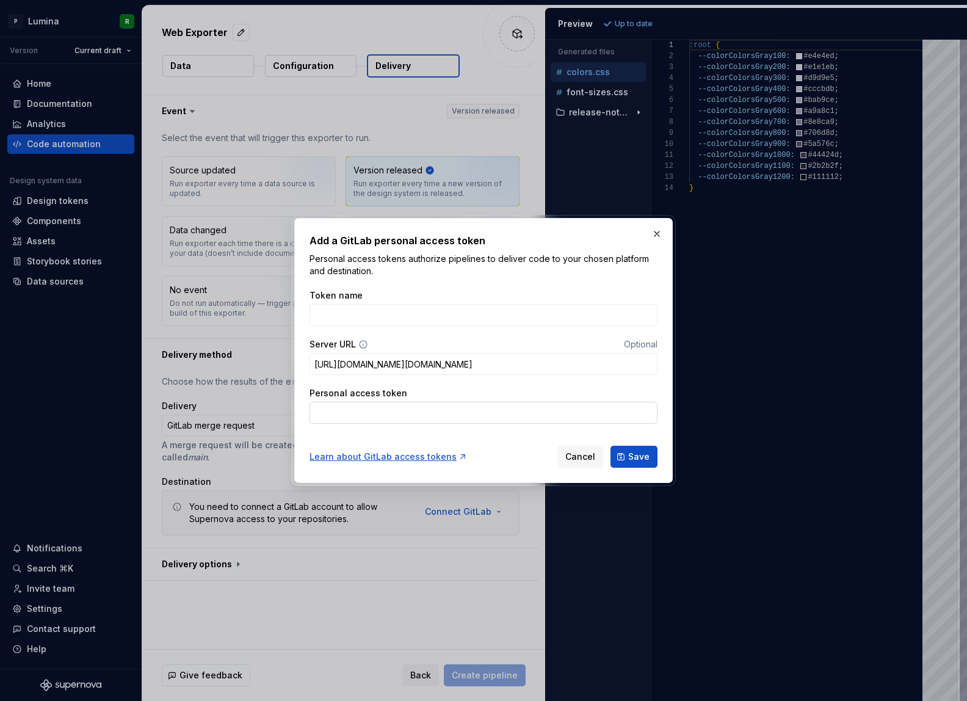
click at [364, 413] on input "Personal access token" at bounding box center [483, 413] width 348 height 22
paste input "glpat-iyhQkZ1zH4lmdk9uRQG-K286MQp1Omk5Y2NoCw.01.1210k542p"
type input "glpat-iyhQkZ1zH4lmdk9uRQG-K286MQp1Omk5Y2NoCw.01.1210k542p"
click at [380, 315] on input "Token name" at bounding box center [483, 315] width 348 height 22
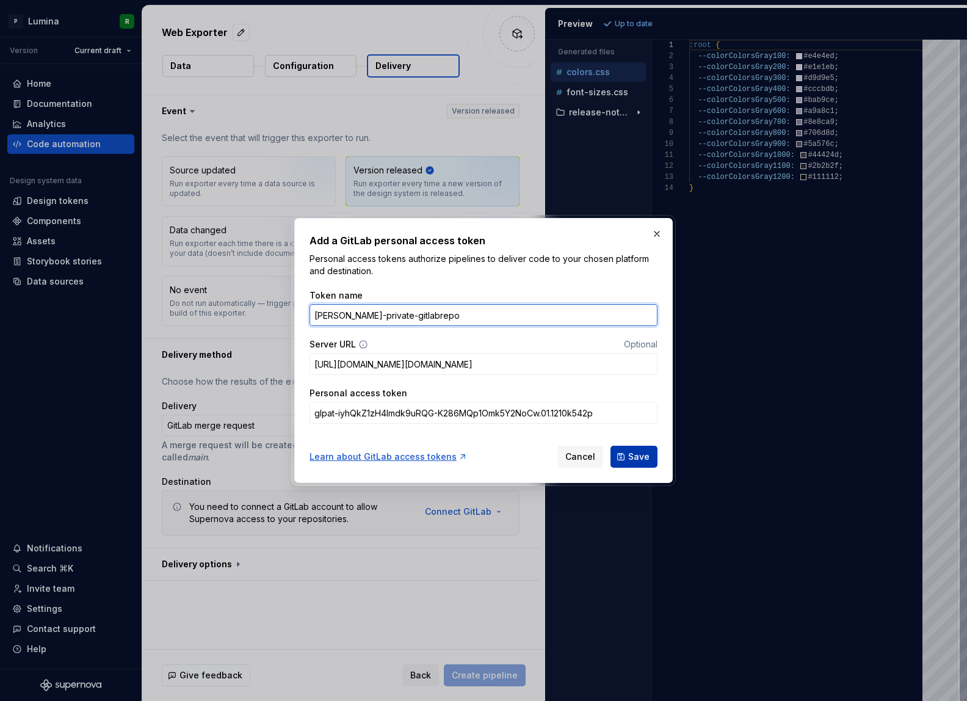
type input "[PERSON_NAME]-private-gitlabrepo"
click at [630, 451] on span "Save" at bounding box center [638, 456] width 21 height 12
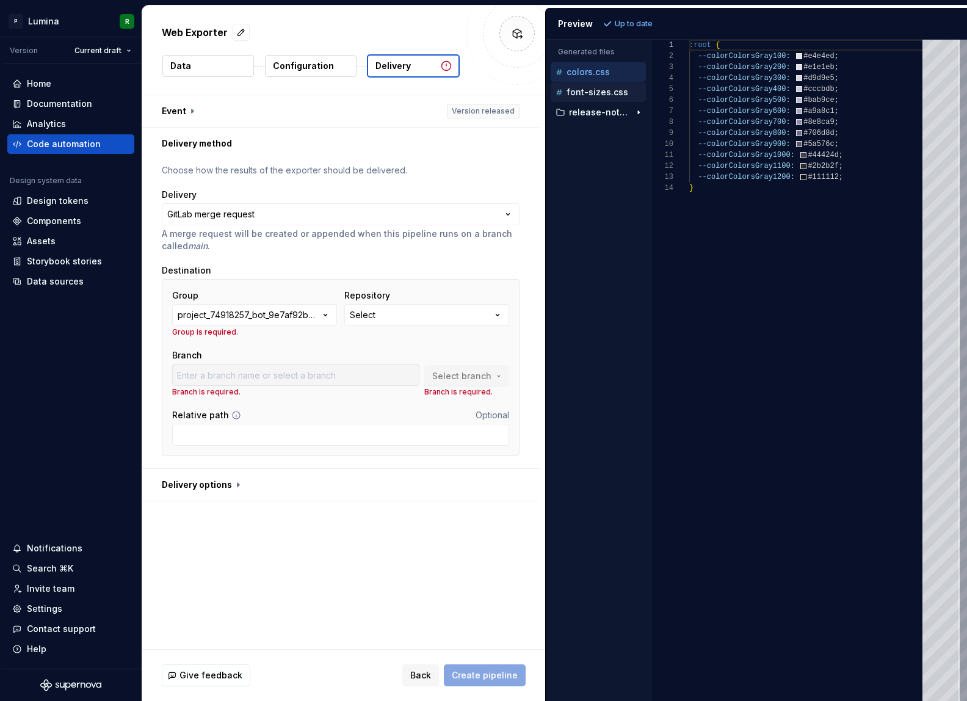
click at [594, 95] on p "font-sizes.css" at bounding box center [597, 92] width 62 height 10
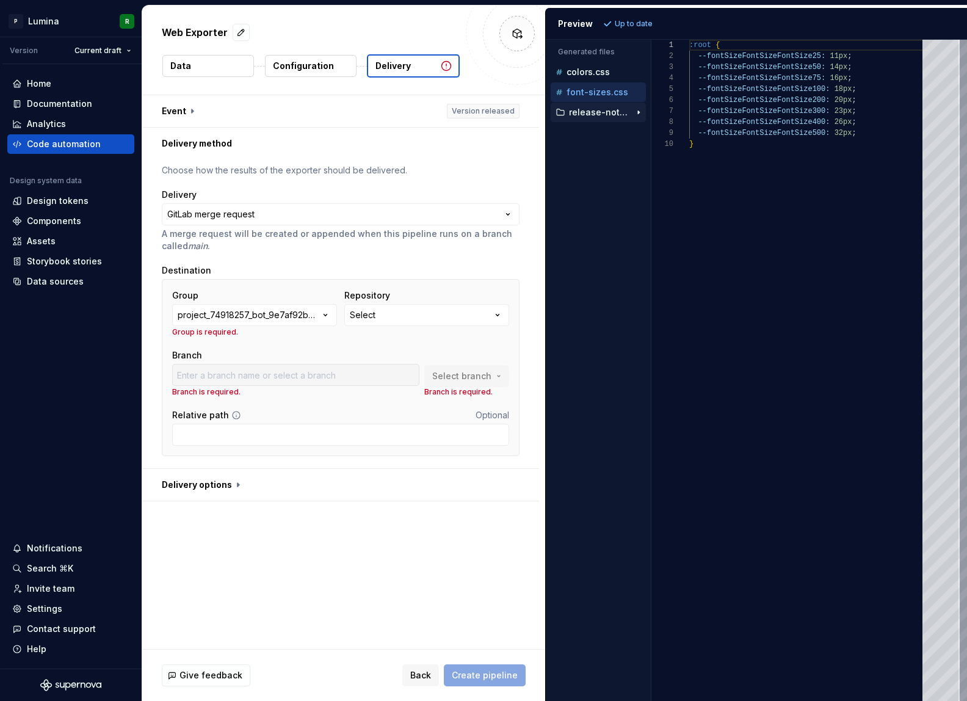
click at [601, 111] on p "release-notes" at bounding box center [599, 112] width 61 height 10
click at [610, 134] on p "0-0-0-1.md" at bounding box center [601, 133] width 48 height 10
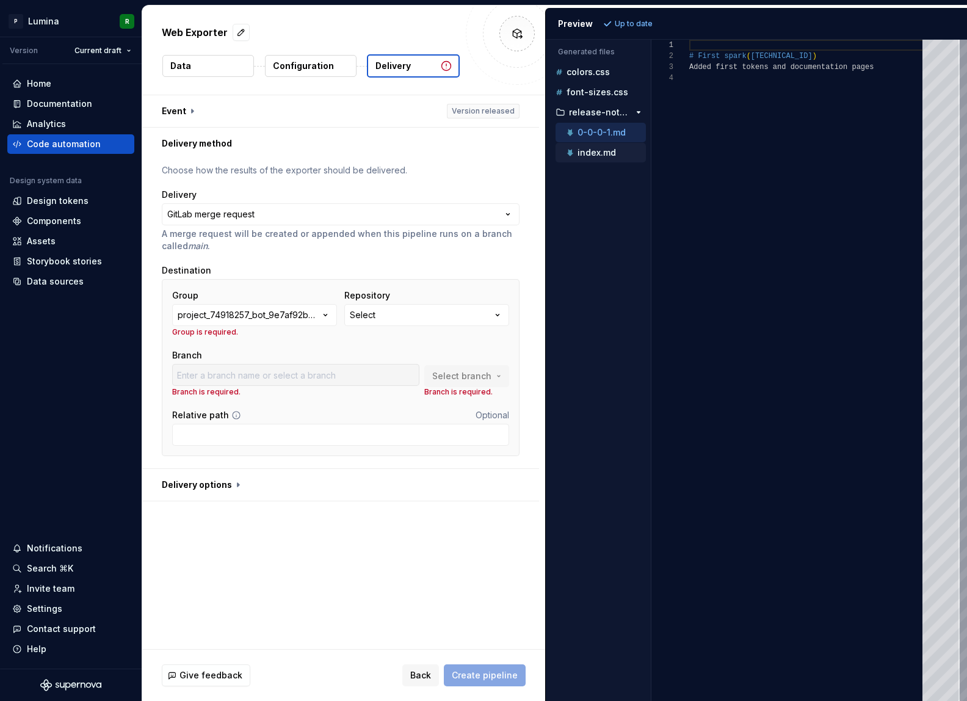
click at [606, 148] on p "index.md" at bounding box center [596, 153] width 38 height 10
click at [606, 130] on p "0-0-0-1.md" at bounding box center [601, 133] width 48 height 10
click at [605, 90] on p "font-sizes.css" at bounding box center [597, 92] width 62 height 10
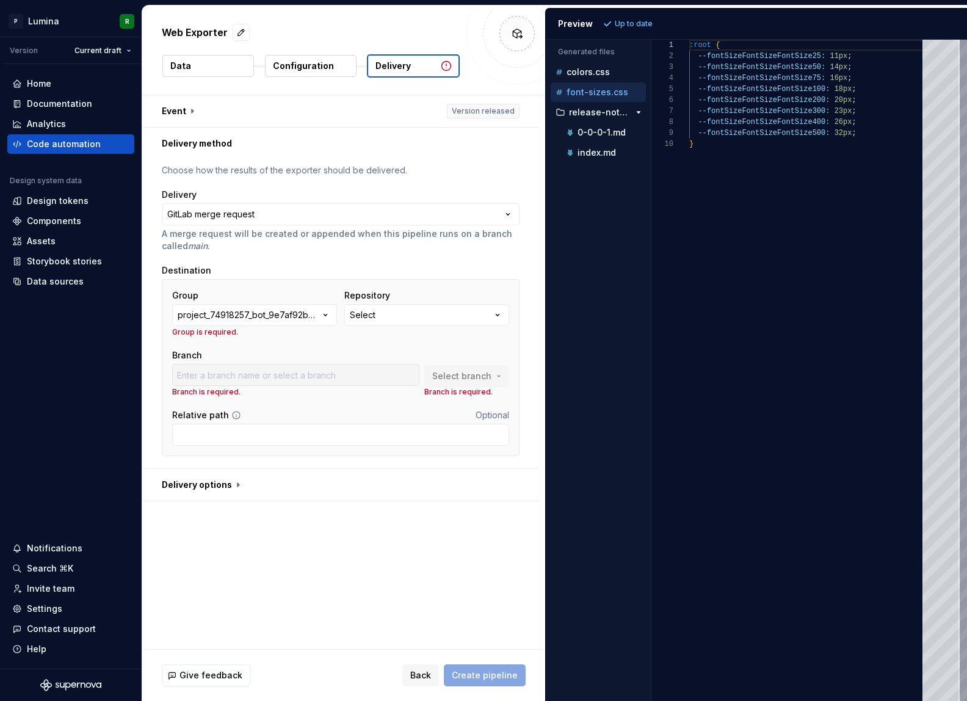
click at [602, 83] on div "font-sizes.css" at bounding box center [598, 92] width 95 height 20
click at [599, 79] on div "colors.css" at bounding box center [598, 72] width 95 height 20
click at [594, 73] on p "colors.css" at bounding box center [587, 72] width 43 height 10
type textarea "**********"
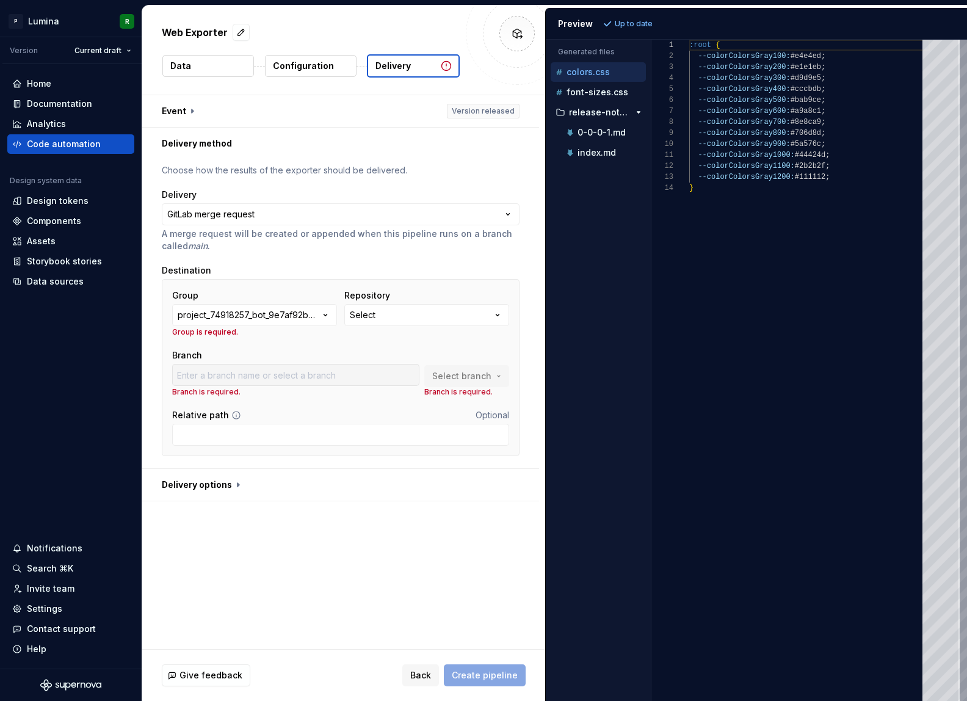
scroll to position [110, 0]
click at [598, 295] on div "Accessibility guide for tree . Navigate the tree with the arrow keys. Common tr…" at bounding box center [598, 379] width 105 height 641
click at [601, 278] on div "Accessibility guide for tree . Navigate the tree with the arrow keys. Common tr…" at bounding box center [598, 379] width 105 height 641
click at [322, 317] on icon "button" at bounding box center [325, 315] width 12 height 12
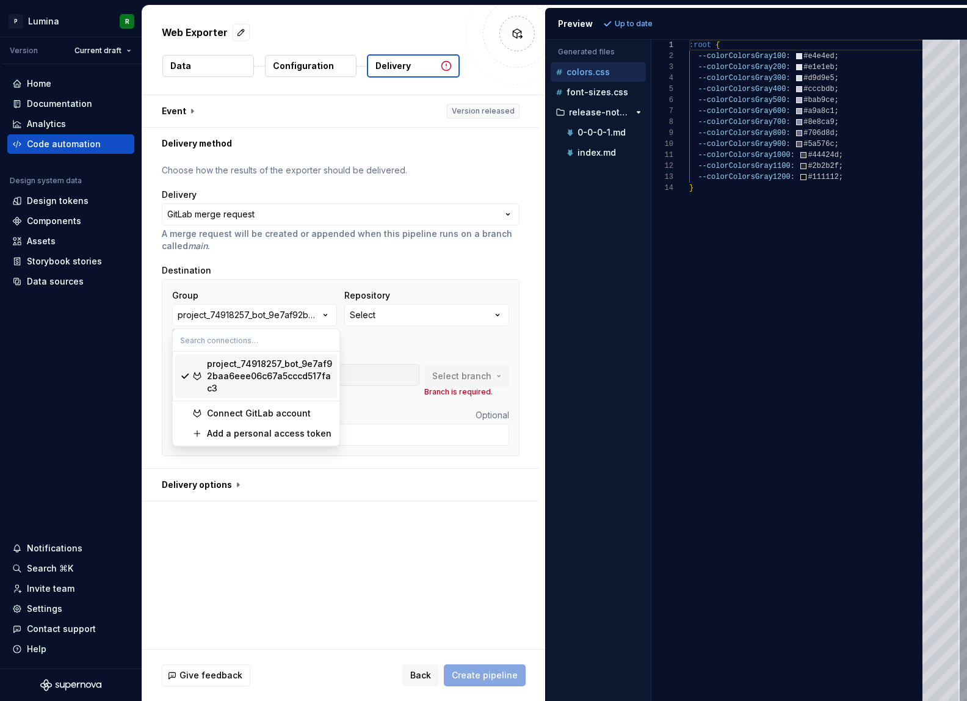
click at [276, 378] on div "project_74918257_bot_9e7af92baa6eee06c67a5cccd517fac3" at bounding box center [269, 376] width 125 height 37
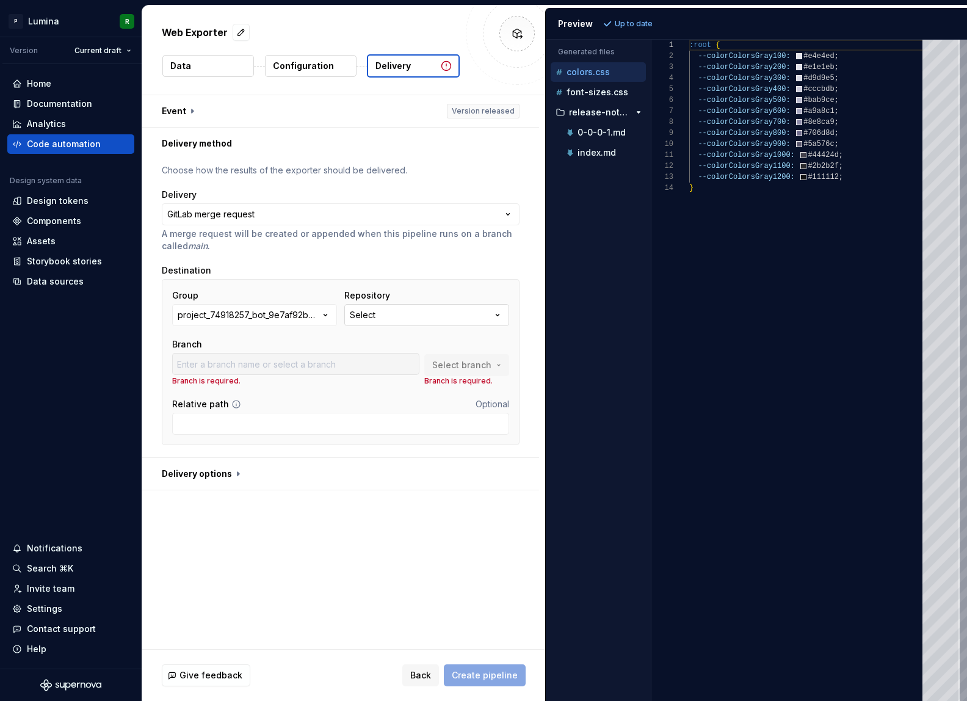
click at [389, 315] on button "Select" at bounding box center [426, 315] width 165 height 22
click at [305, 317] on div "project_74918257_bot_9e7af92baa6eee06c67a5cccd517fac3" at bounding box center [249, 315] width 142 height 12
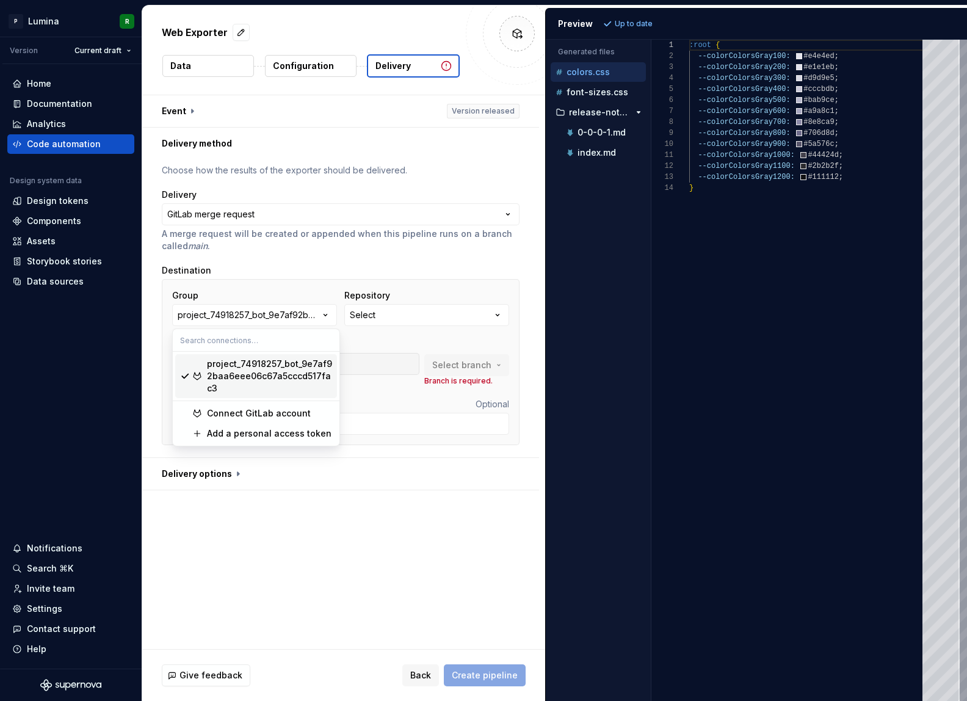
click at [287, 375] on div "project_74918257_bot_9e7af92baa6eee06c67a5cccd517fac3" at bounding box center [269, 376] width 125 height 37
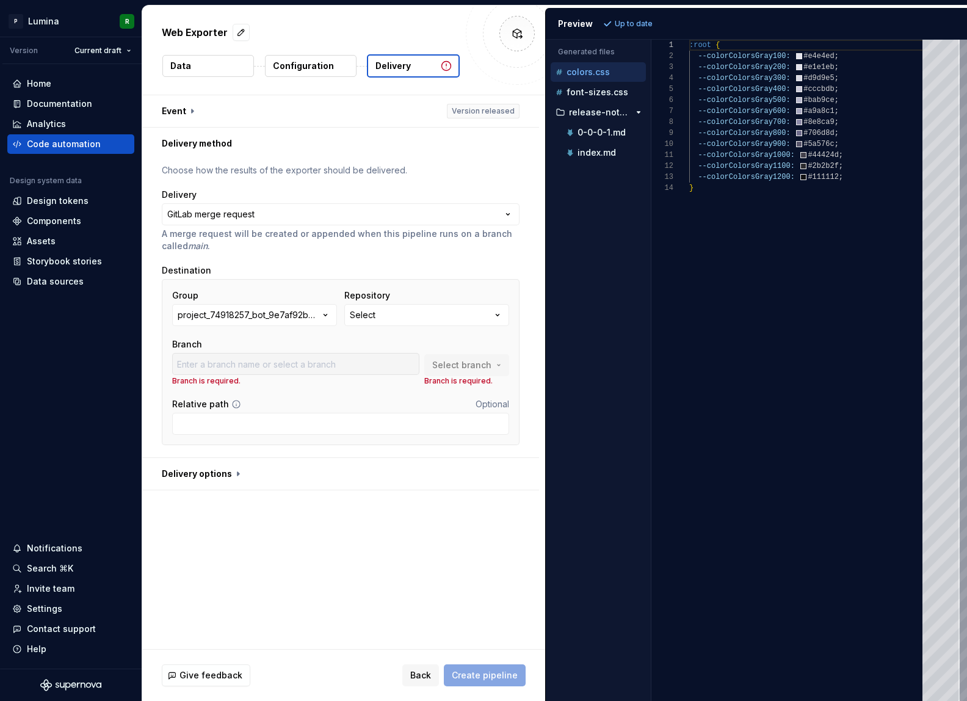
click at [287, 363] on div at bounding box center [295, 364] width 247 height 22
click at [395, 320] on button "Select" at bounding box center [426, 315] width 165 height 22
click at [501, 342] on span "Fetch latest" at bounding box center [513, 340] width 42 height 10
click at [317, 313] on div "project_74918257_bot_9e7af92baa6eee06c67a5cccd517fac3" at bounding box center [249, 315] width 142 height 12
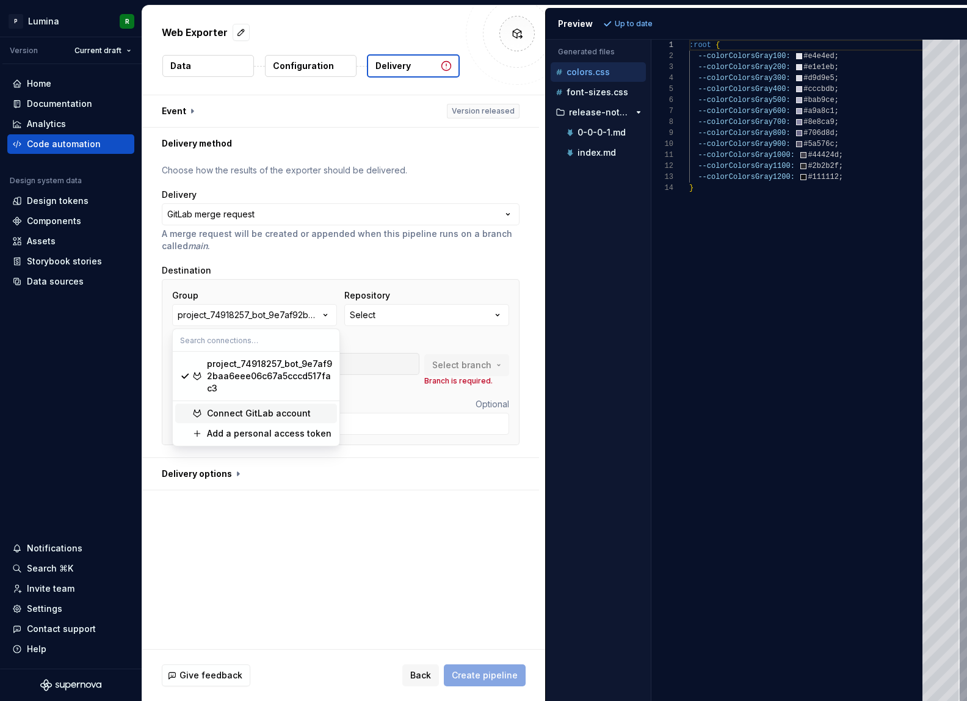
click at [272, 408] on div "Connect GitLab account" at bounding box center [259, 413] width 104 height 12
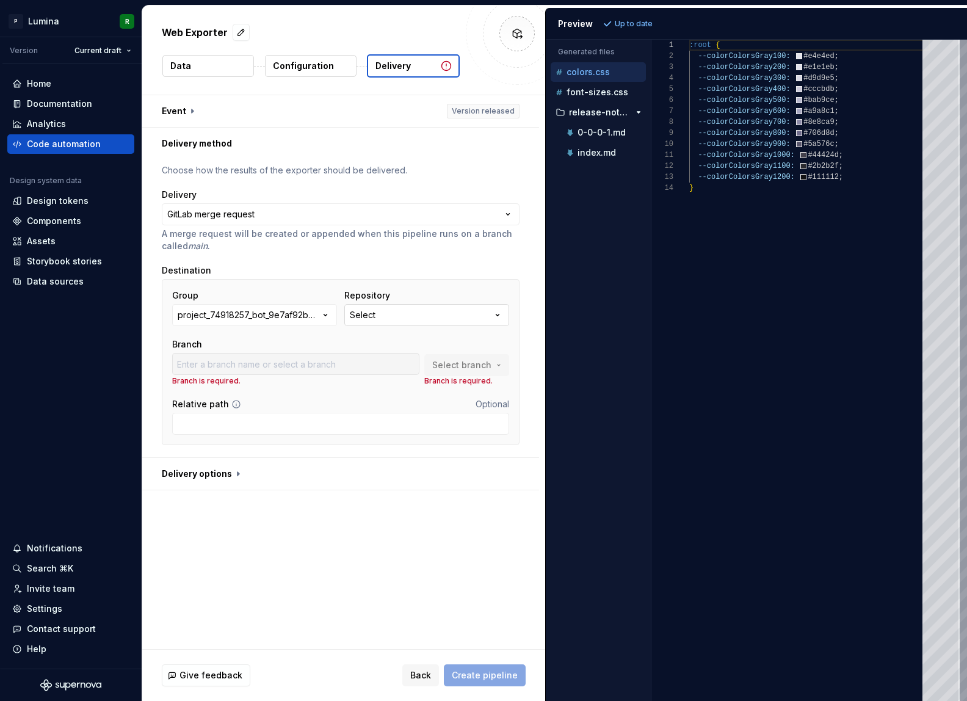
click at [499, 316] on icon "button" at bounding box center [497, 315] width 3 height 2
click at [500, 345] on button "Fetch latest" at bounding box center [508, 339] width 63 height 17
click at [325, 313] on icon "button" at bounding box center [325, 315] width 12 height 12
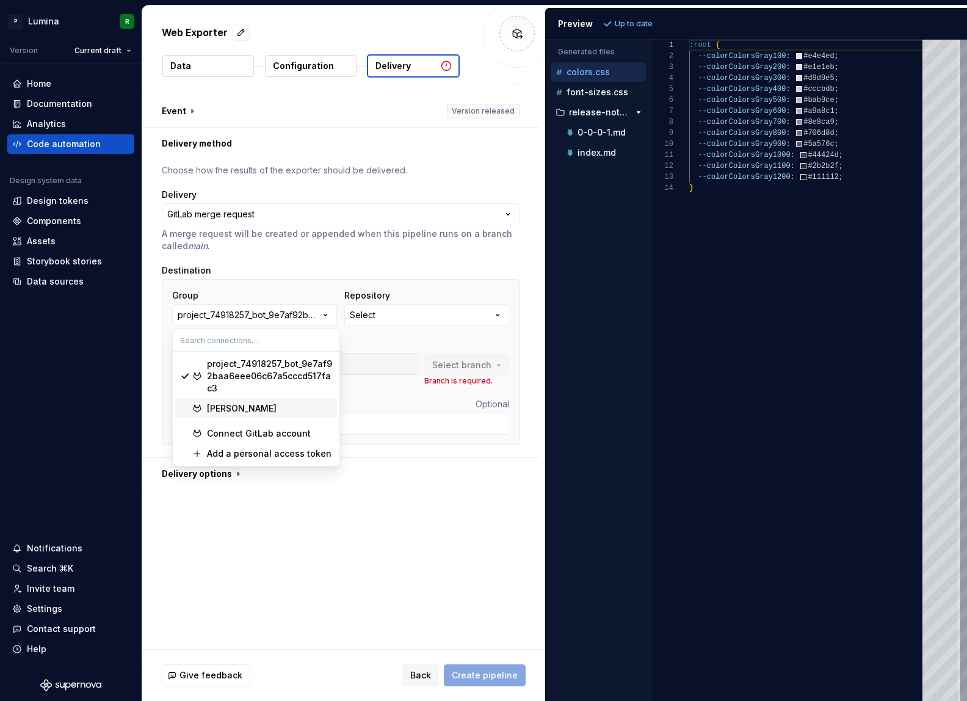
click at [272, 412] on div "[PERSON_NAME]" at bounding box center [269, 408] width 125 height 12
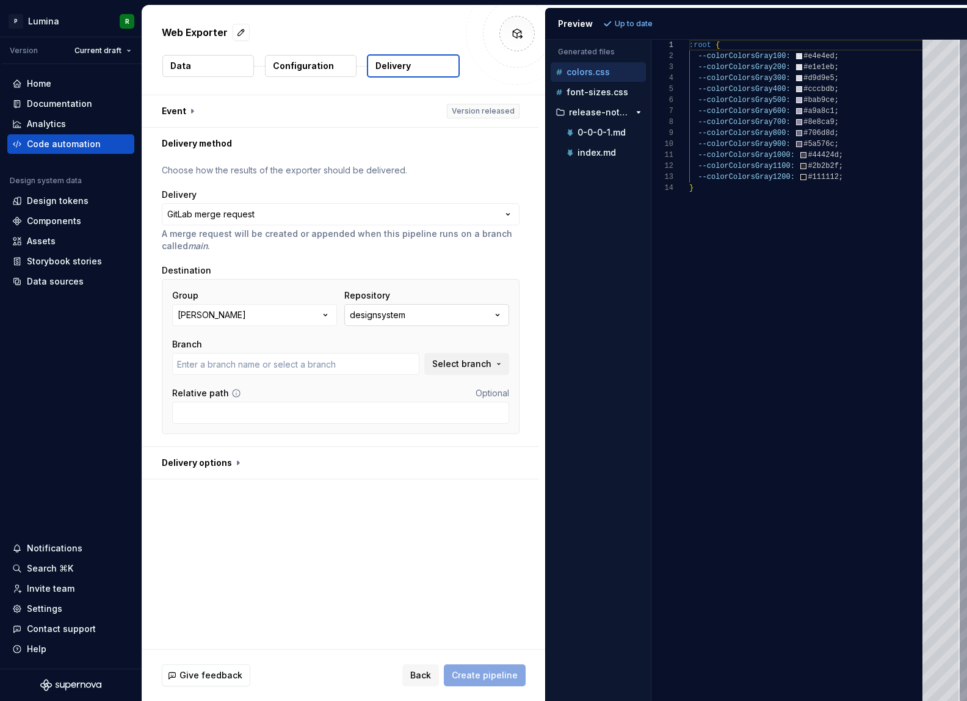
click at [504, 317] on icon "button" at bounding box center [497, 315] width 12 height 12
type input "main"
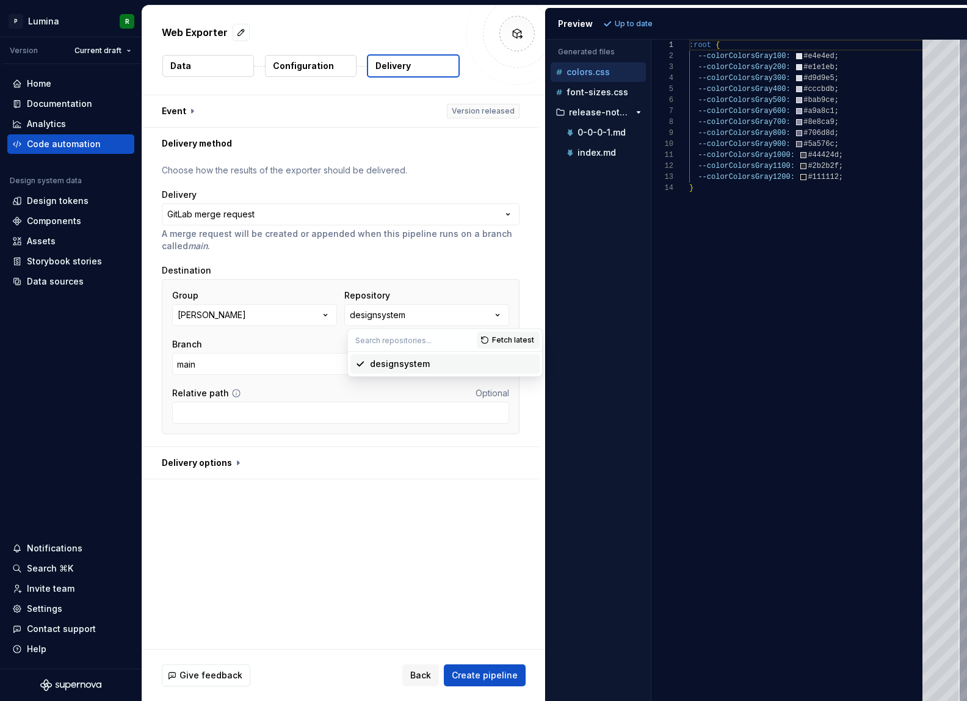
click at [435, 270] on div "Destination" at bounding box center [341, 270] width 358 height 12
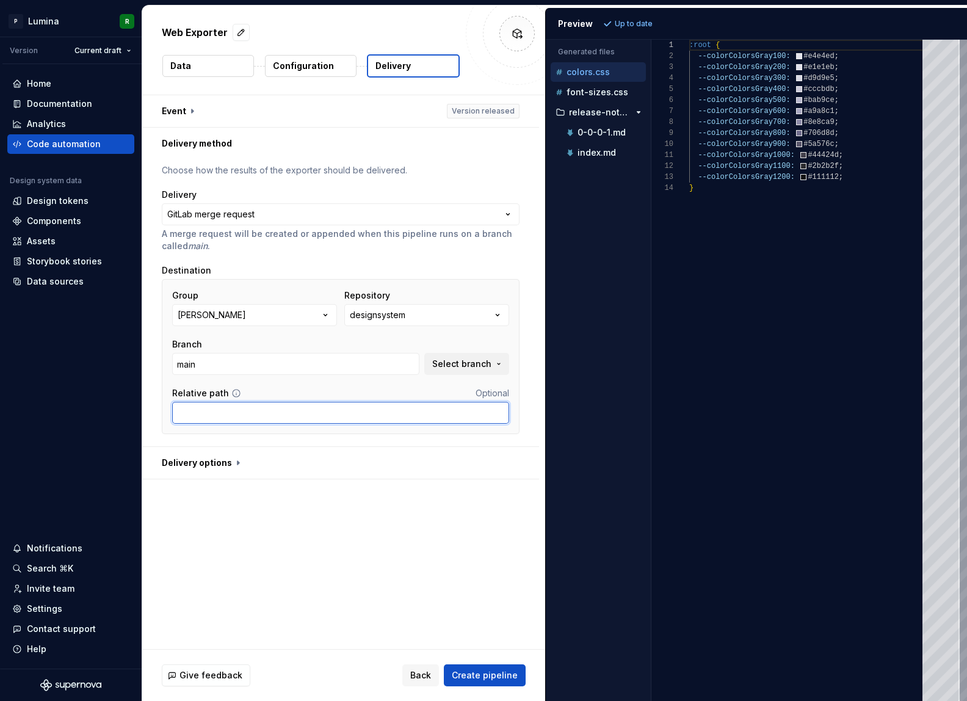
click at [248, 404] on input "Relative path" at bounding box center [340, 413] width 337 height 22
type input "/exports"
click at [222, 460] on button "button" at bounding box center [340, 463] width 397 height 32
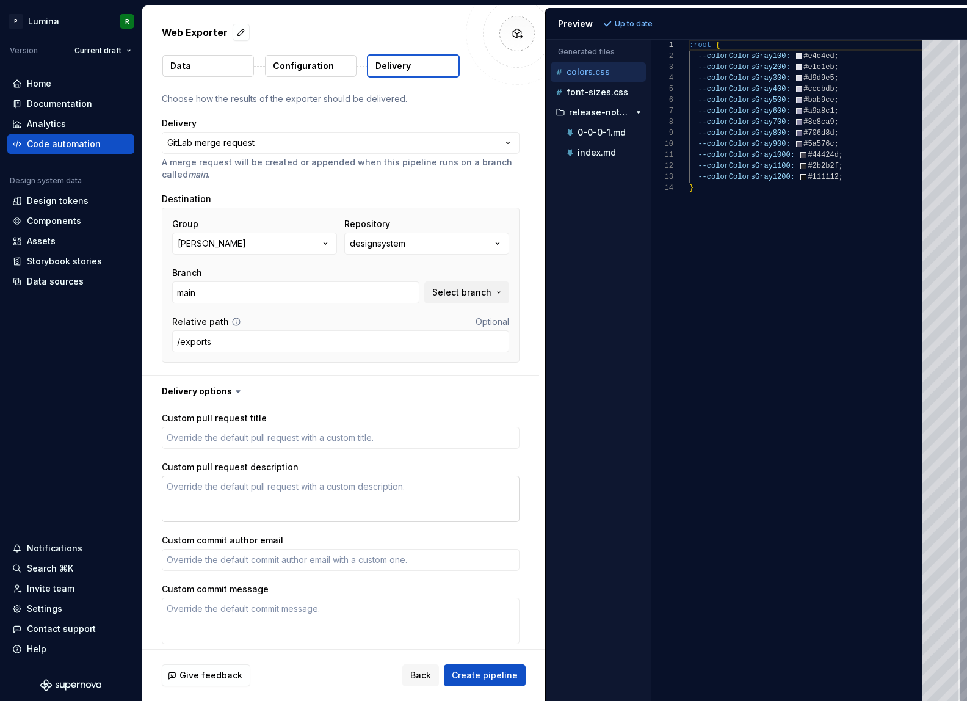
scroll to position [118, 0]
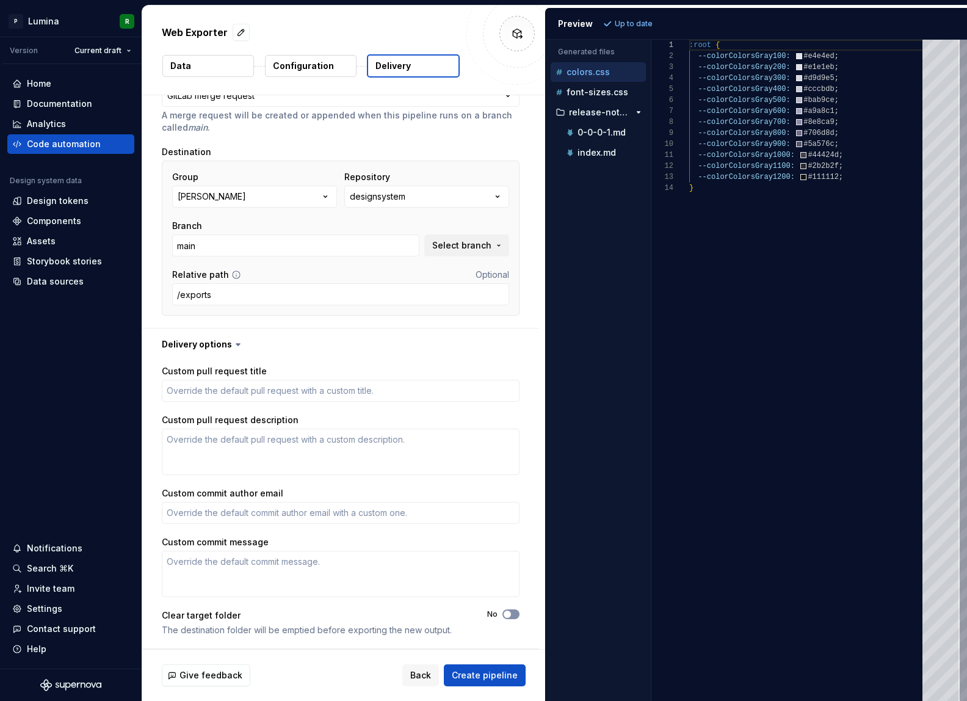
click at [512, 612] on icon "button" at bounding box center [507, 613] width 10 height 7
type textarea "*"
click at [323, 67] on p "Configuration" at bounding box center [303, 66] width 61 height 12
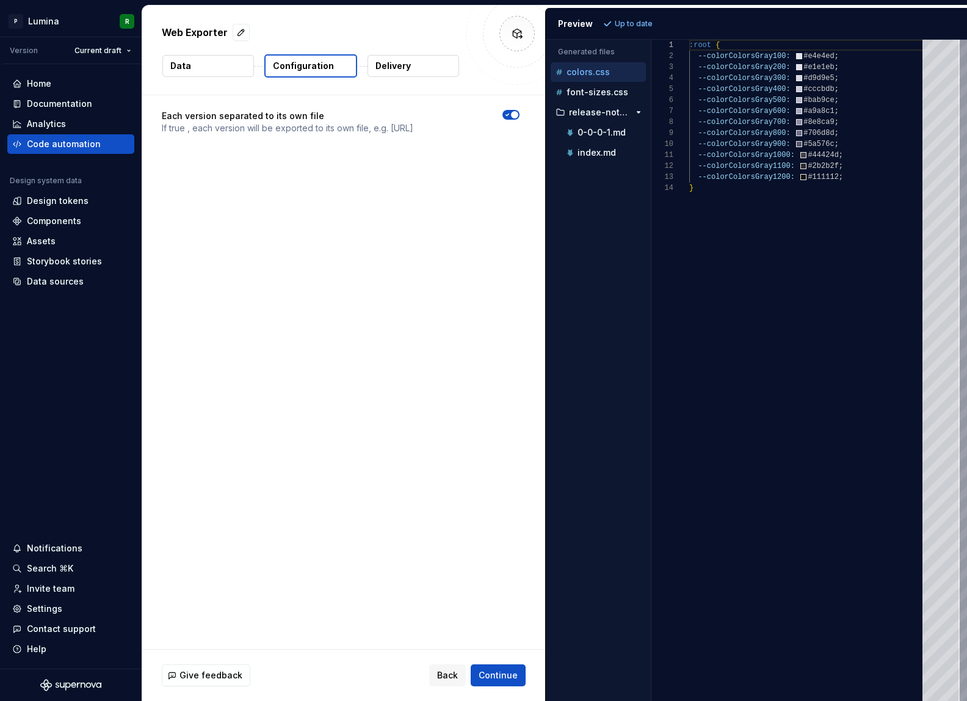
click at [203, 71] on button "Data" at bounding box center [208, 66] width 92 height 22
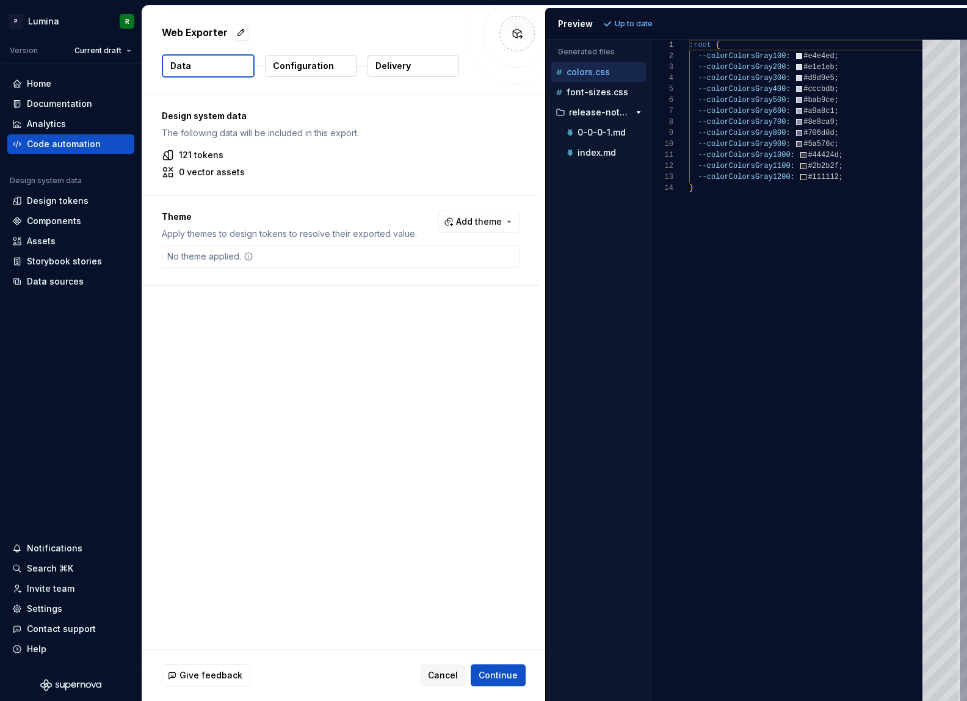
click at [391, 67] on p "Delivery" at bounding box center [392, 66] width 35 height 12
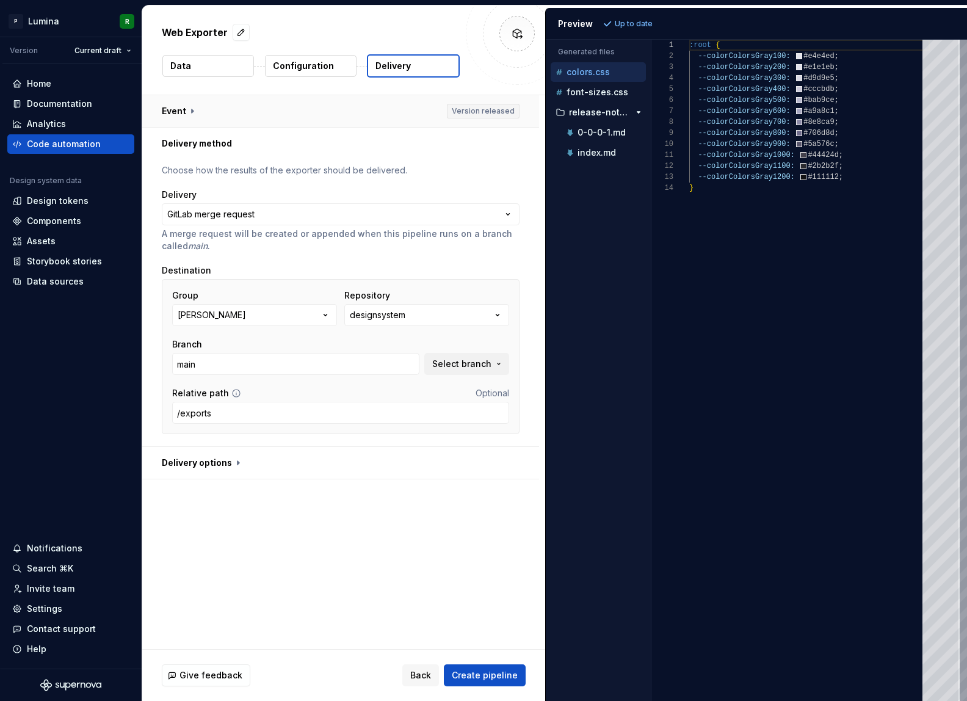
click at [192, 107] on button "button" at bounding box center [340, 111] width 397 height 32
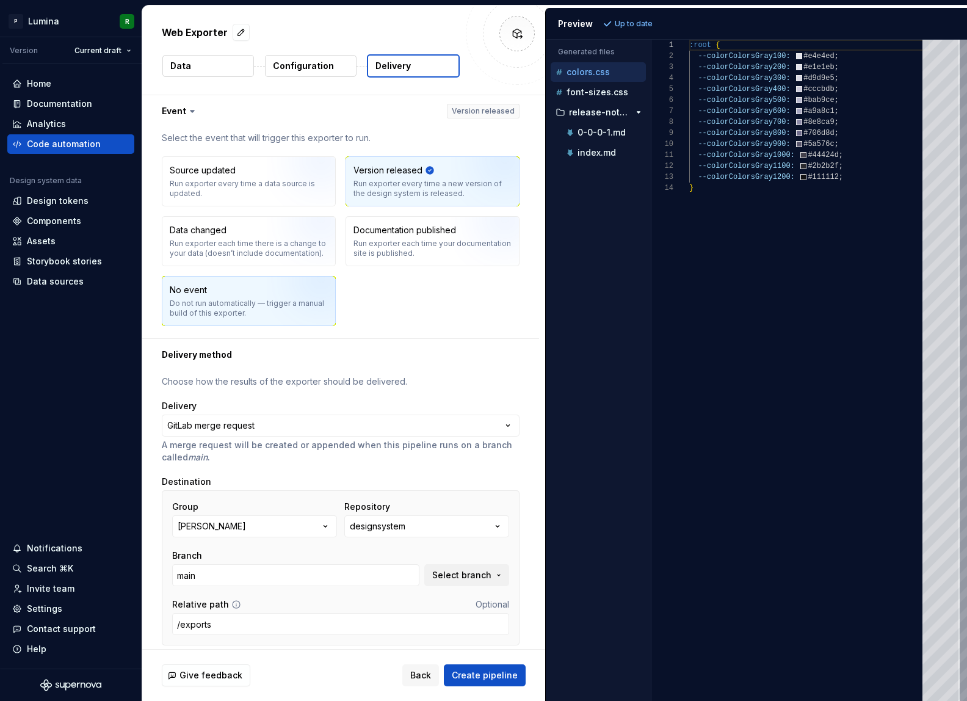
click at [313, 297] on img "button" at bounding box center [306, 305] width 78 height 82
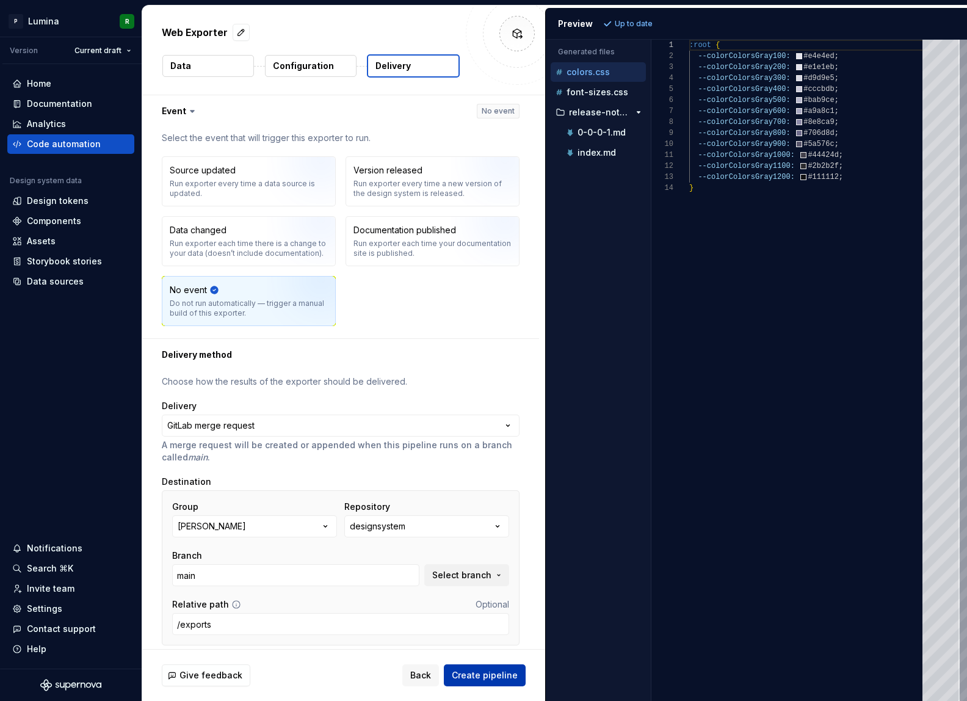
click at [478, 681] on span "Create pipeline" at bounding box center [485, 675] width 66 height 12
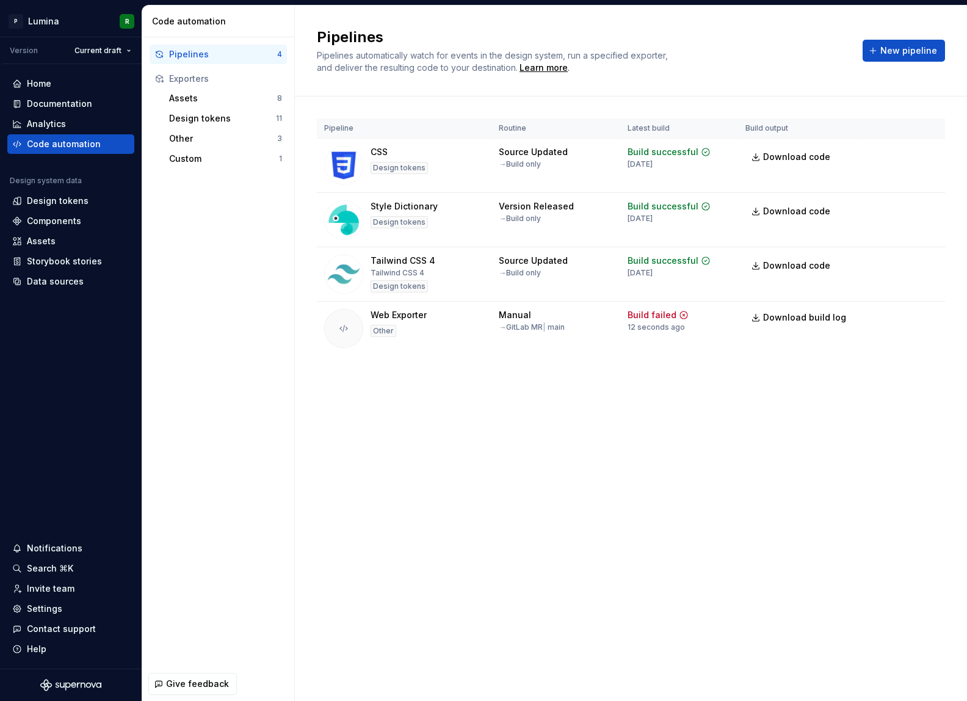
click at [463, 440] on div "Pipelines Pipelines automatically watch for events in the design system, run a …" at bounding box center [631, 352] width 672 height 695
click at [520, 439] on div "Pipelines Pipelines automatically watch for events in the design system, run a …" at bounding box center [631, 352] width 672 height 695
click at [496, 448] on div "Pipelines Pipelines automatically watch for events in the design system, run a …" at bounding box center [631, 352] width 672 height 695
click at [524, 430] on div "Pipelines Pipelines automatically watch for events in the design system, run a …" at bounding box center [631, 352] width 672 height 695
click at [500, 432] on div "Pipelines Pipelines automatically watch for events in the design system, run a …" at bounding box center [631, 352] width 672 height 695
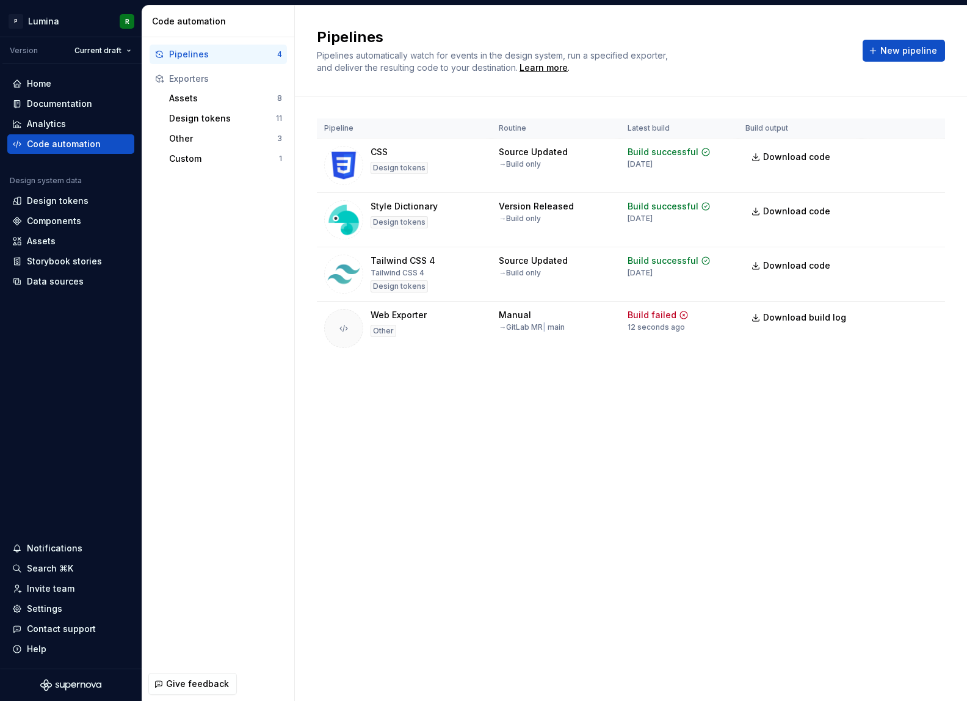
click at [525, 417] on div "Pipelines Pipelines automatically watch for events in the design system, run a …" at bounding box center [631, 352] width 672 height 695
click at [680, 383] on div "Pipeline Routine Latest build Build output CSS Design tokens Source Updated → B…" at bounding box center [631, 248] width 628 height 305
click at [620, 400] on div "Pipeline Routine Latest build Build output CSS Design tokens Source Updated → B…" at bounding box center [631, 248] width 628 height 305
click at [659, 316] on div "Build failed" at bounding box center [651, 315] width 49 height 12
click at [875, 318] on button "Run" at bounding box center [890, 317] width 42 height 22
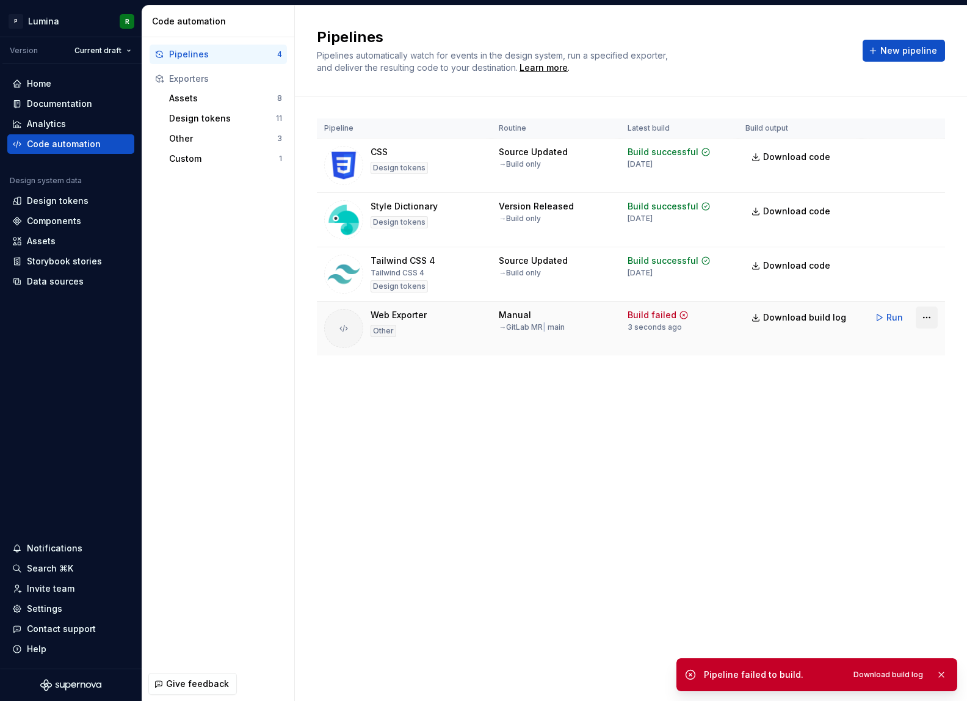
click at [925, 319] on html "P Lumina R Version Current draft Home Documentation Analytics Code automation D…" at bounding box center [483, 350] width 967 height 701
click at [899, 345] on div "Edit pipeline" at bounding box center [911, 344] width 104 height 12
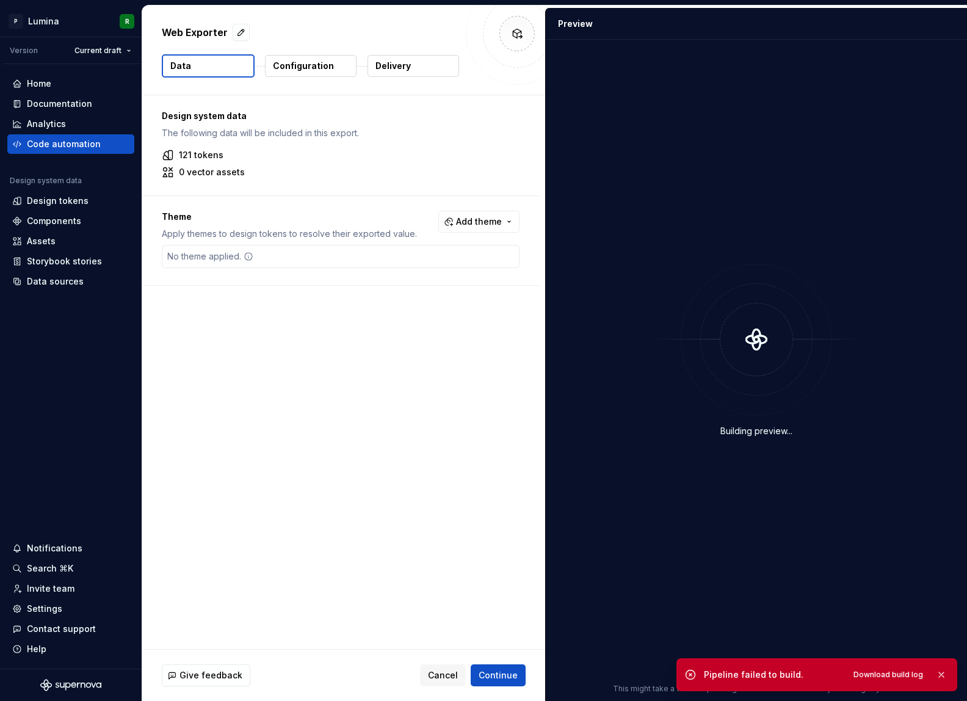
click at [320, 65] on p "Configuration" at bounding box center [303, 66] width 61 height 12
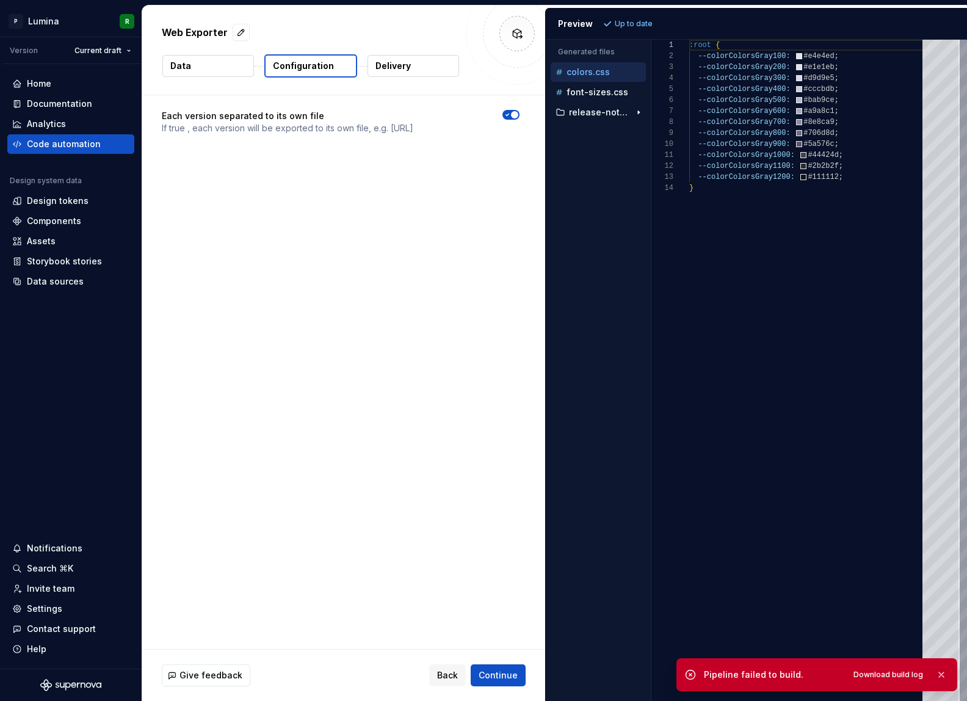
click at [413, 68] on button "Delivery" at bounding box center [413, 66] width 92 height 22
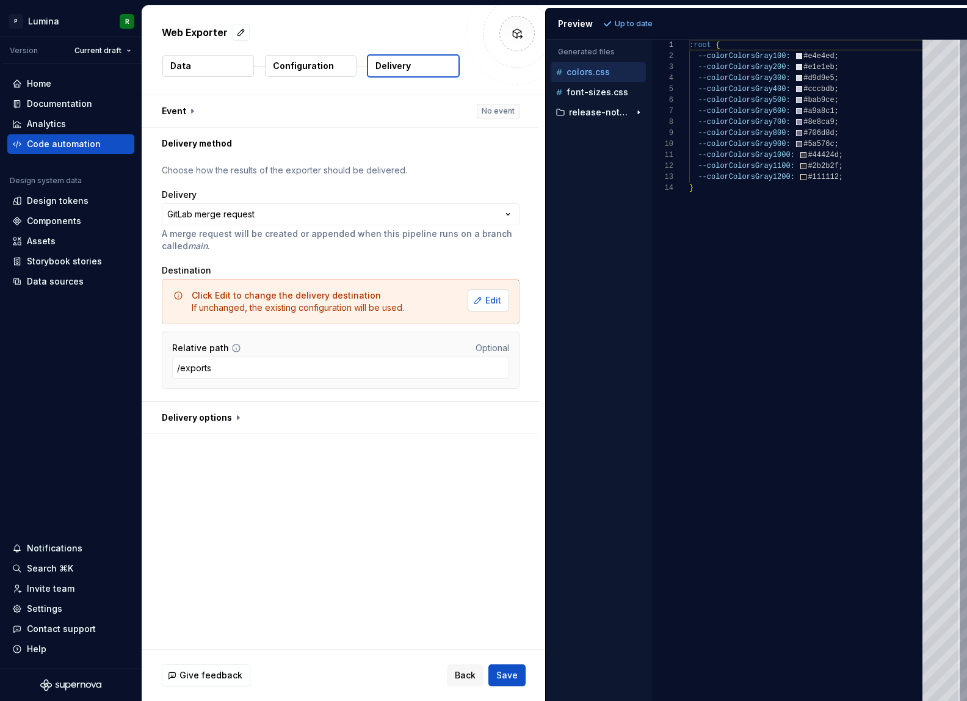
click at [497, 301] on span "Edit" at bounding box center [493, 300] width 16 height 12
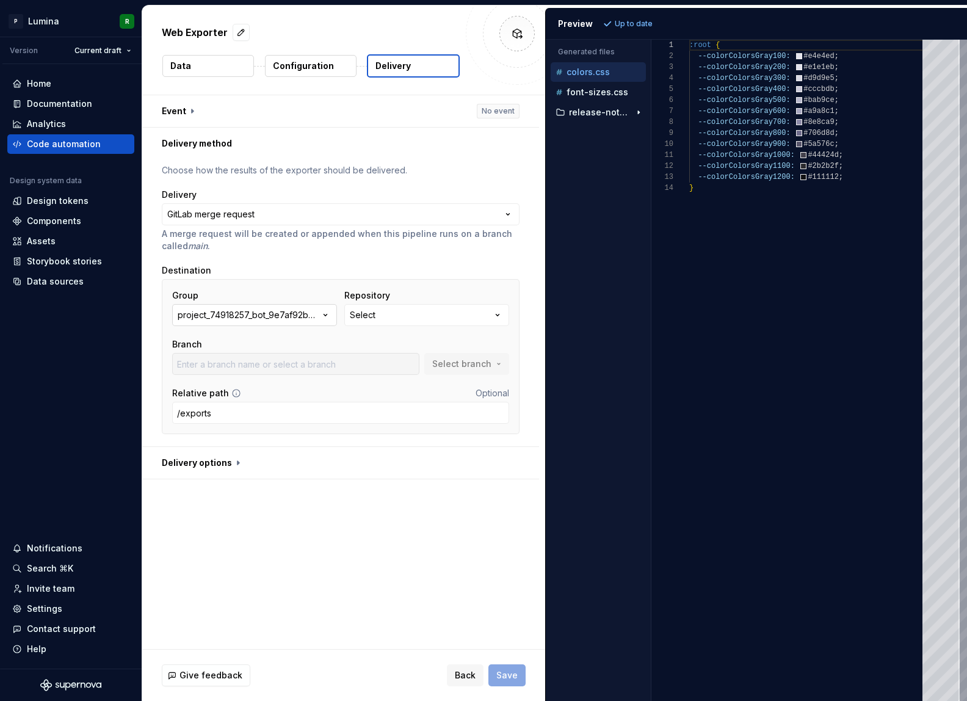
click at [329, 318] on icon "button" at bounding box center [325, 315] width 12 height 12
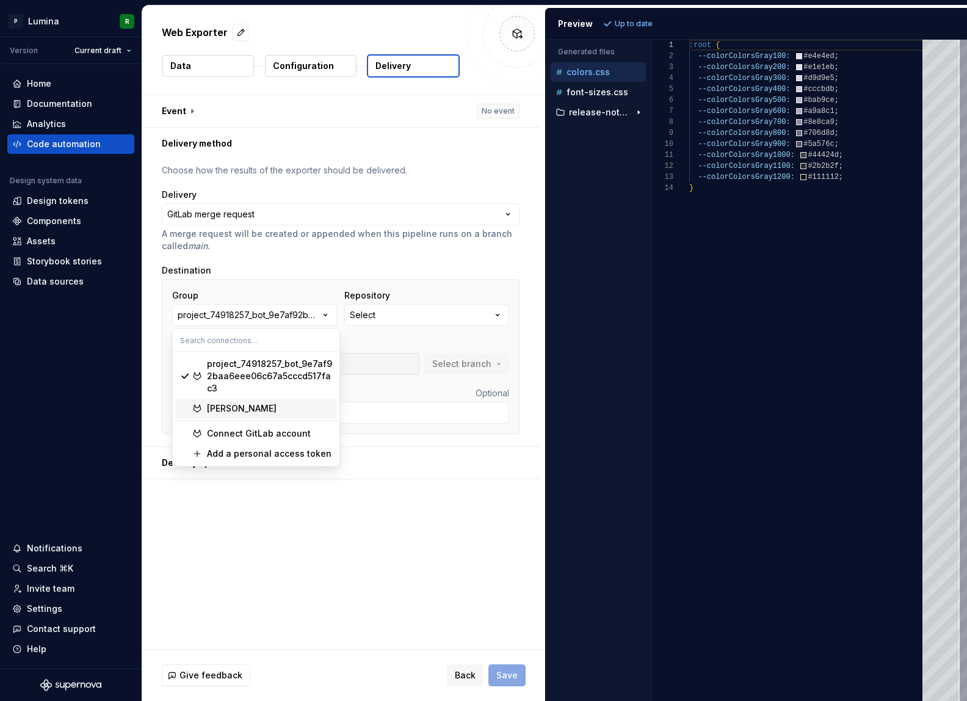
click at [230, 408] on div "[PERSON_NAME]" at bounding box center [242, 408] width 70 height 12
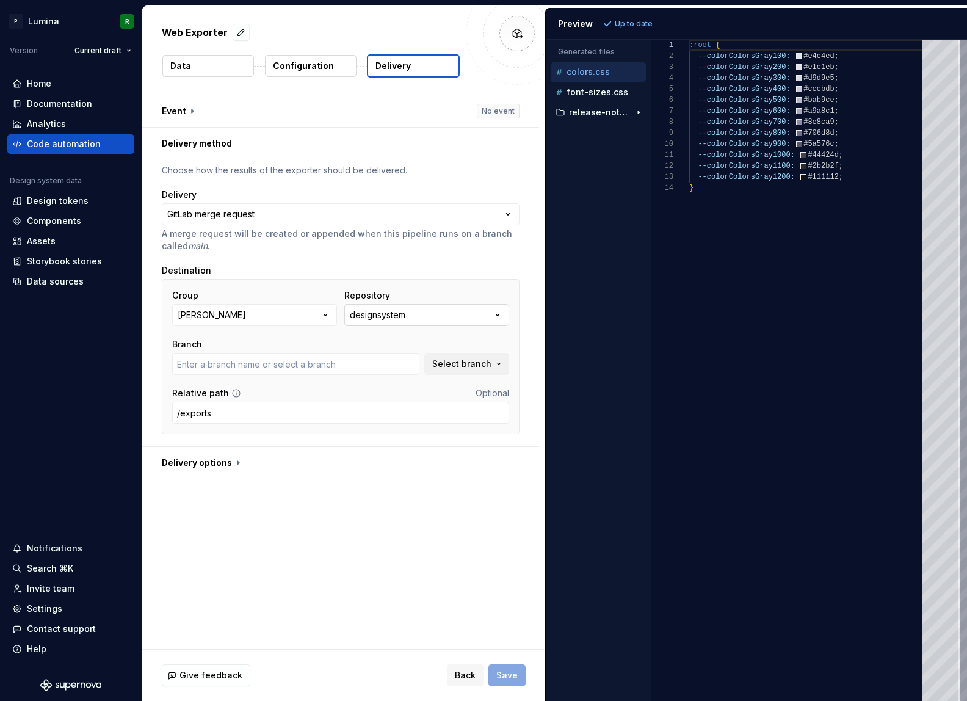
click at [446, 317] on button "designsystem" at bounding box center [426, 315] width 165 height 22
type input "main"
click at [445, 267] on div "Destination" at bounding box center [341, 270] width 358 height 12
click at [410, 112] on button "button" at bounding box center [340, 111] width 397 height 32
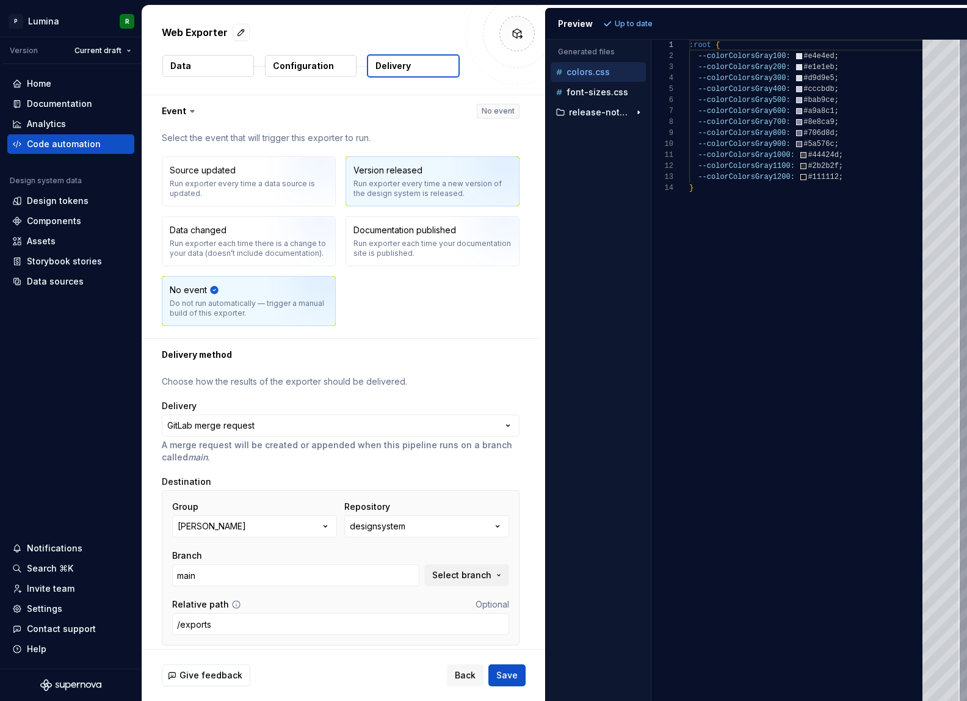
click at [413, 177] on div "Version released Run exporter every time a new version of the design system is …" at bounding box center [432, 181] width 158 height 34
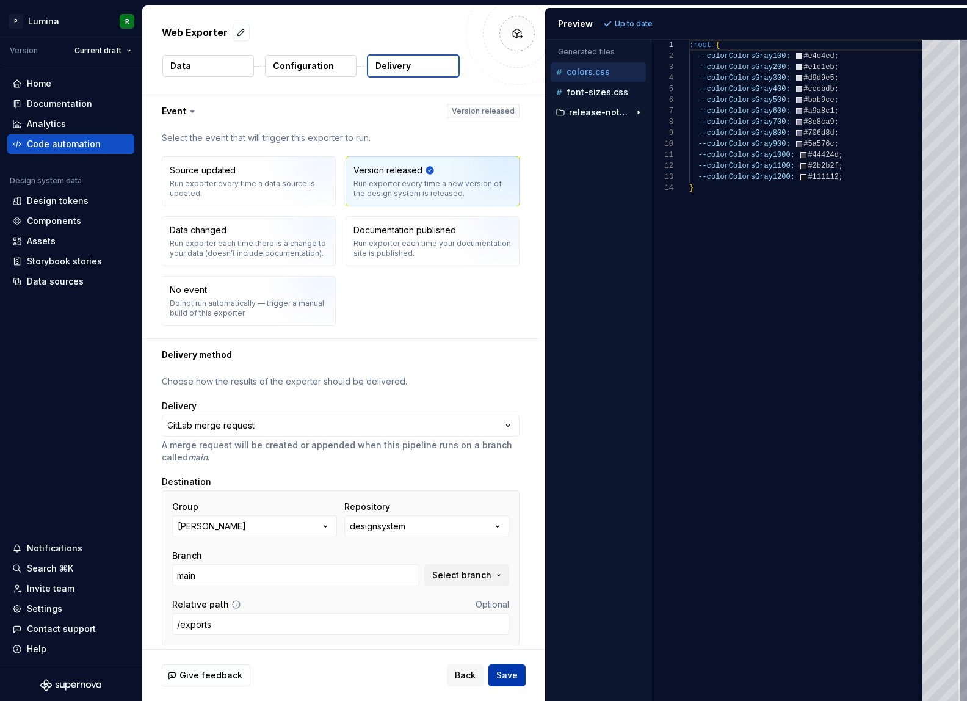
click at [507, 676] on span "Save" at bounding box center [506, 675] width 21 height 12
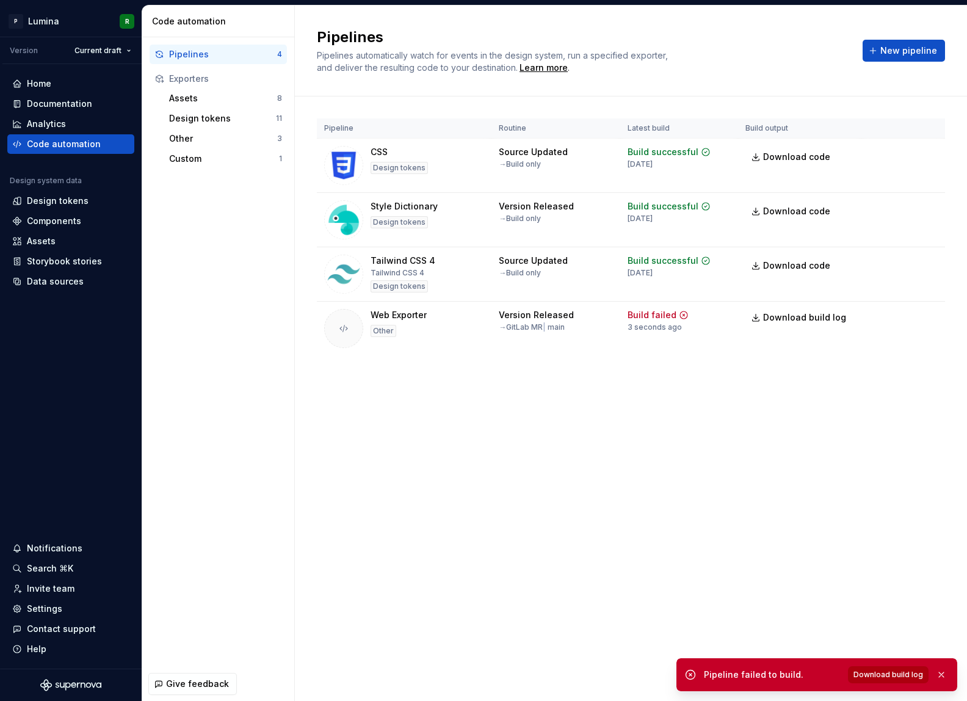
click at [887, 676] on span "Download build log" at bounding box center [888, 675] width 70 height 10
